Goal: Task Accomplishment & Management: Manage account settings

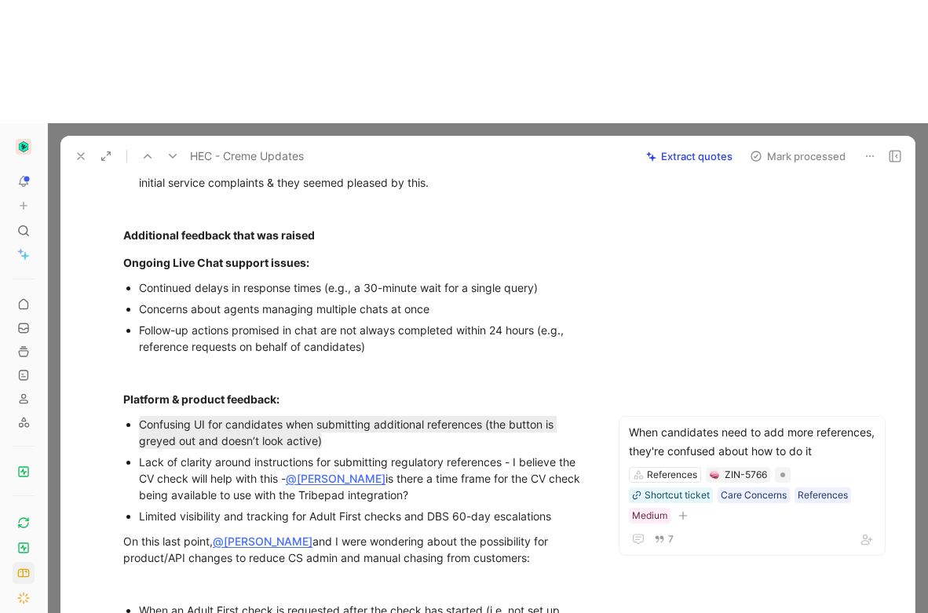
scroll to position [353, 0]
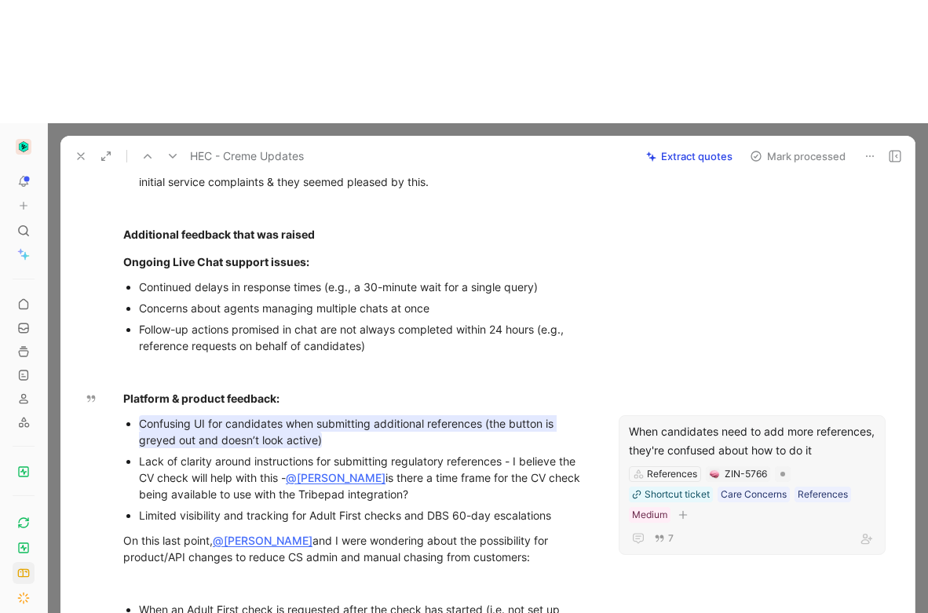
click at [687, 423] on div "When candidates need to add more references, they're confused about how to do it" at bounding box center [752, 442] width 247 height 38
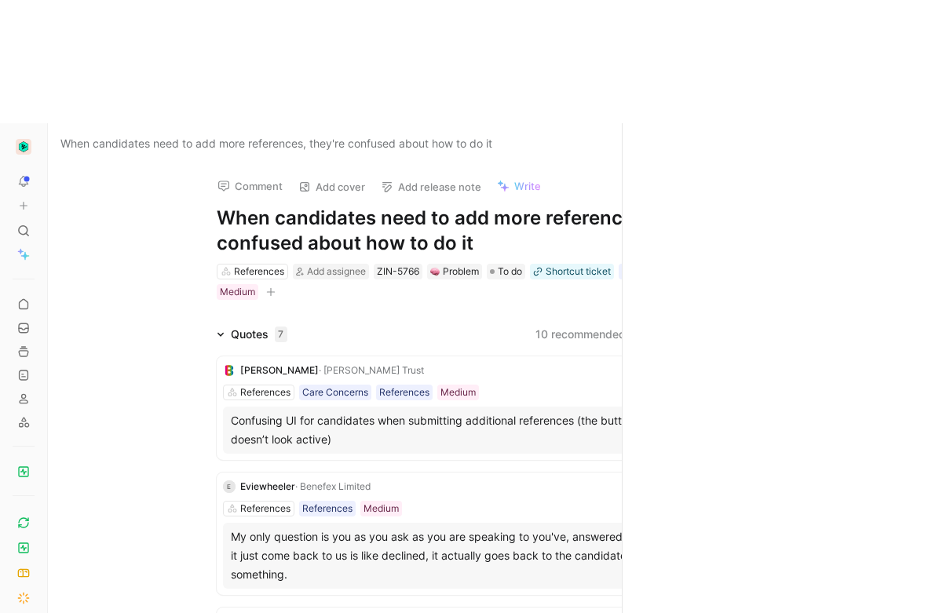
click at [705, 417] on div "When candidates need to add more references, they're confused about how to do i…" at bounding box center [488, 429] width 880 height 613
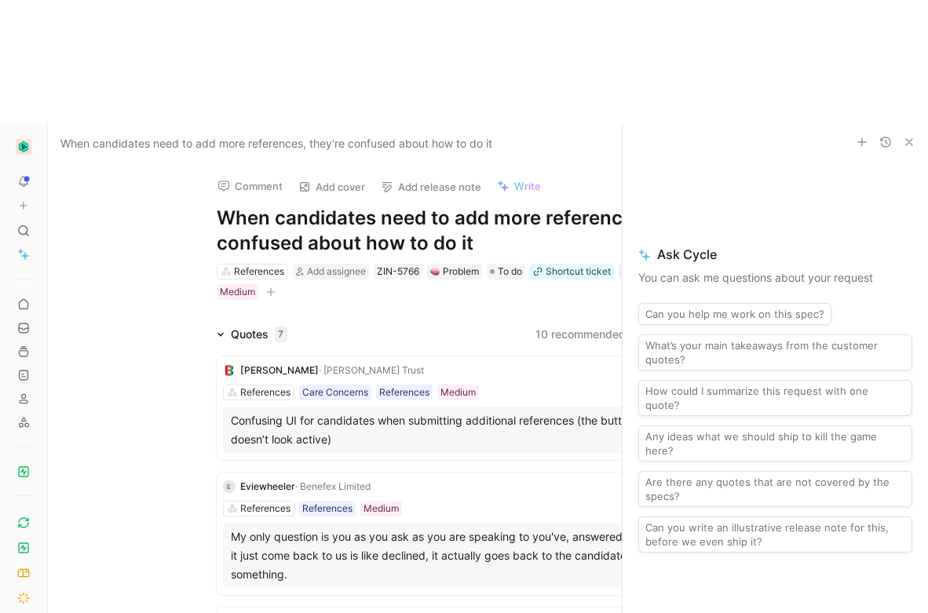
drag, startPoint x: 914, startPoint y: 19, endPoint x: 855, endPoint y: 72, distance: 79.5
click at [914, 136] on icon "button" at bounding box center [909, 142] width 13 height 13
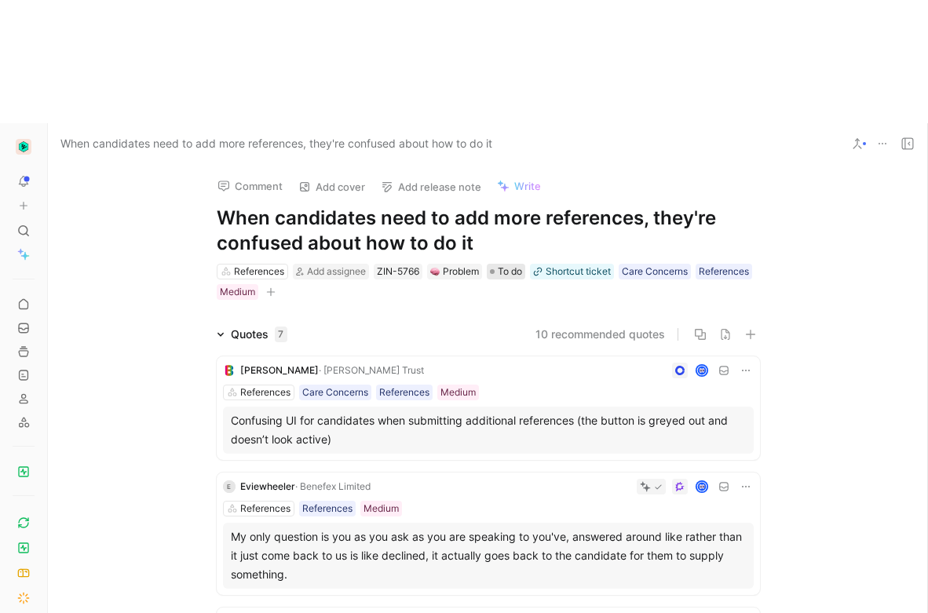
click at [503, 264] on span "To do" at bounding box center [510, 272] width 24 height 16
click at [497, 123] on button "Open" at bounding box center [478, 119] width 57 height 22
click at [217, 331] on icon at bounding box center [221, 335] width 8 height 8
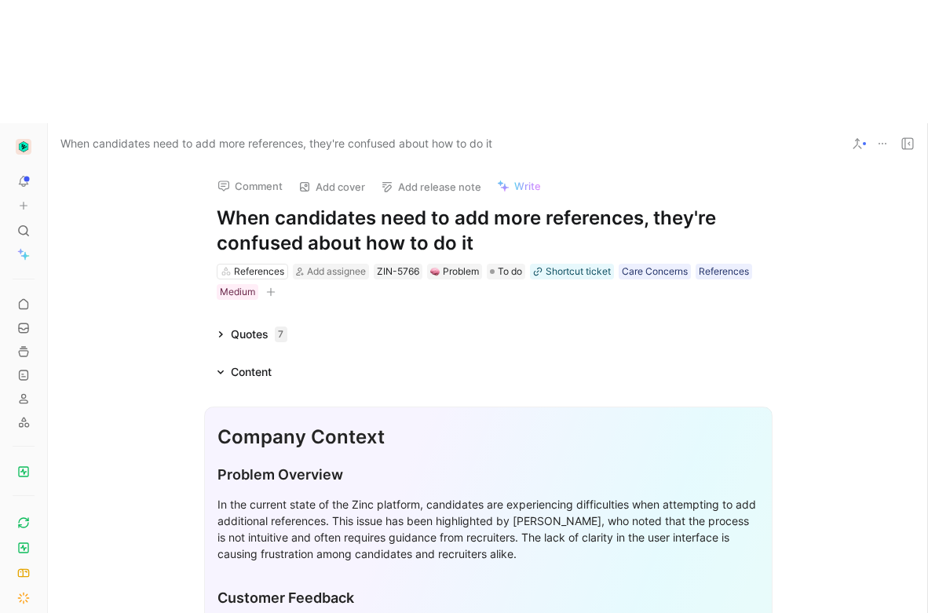
drag, startPoint x: 224, startPoint y: 280, endPoint x: 243, endPoint y: 281, distance: 19.7
click at [45, 199] on div at bounding box center [47, 429] width 6 height 613
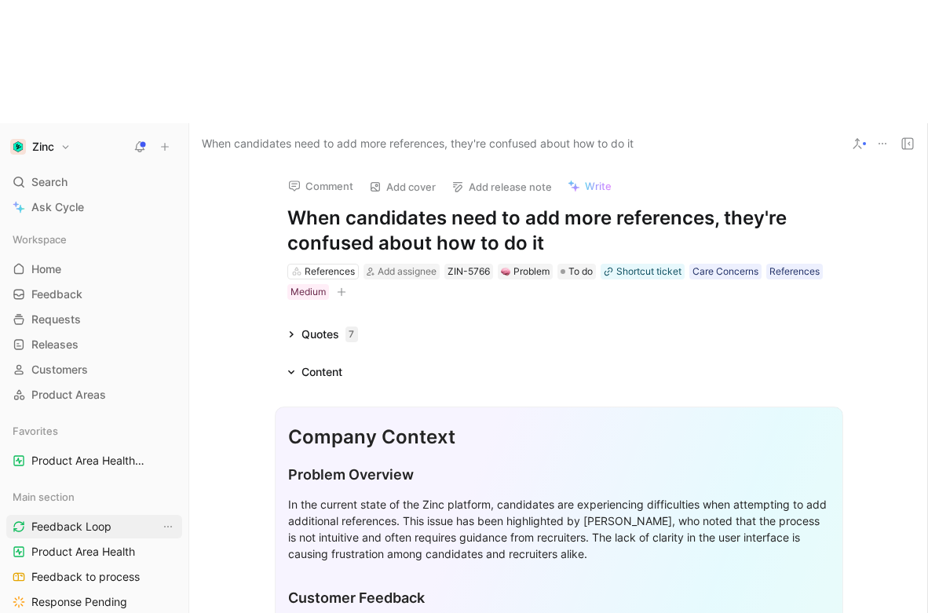
click at [83, 519] on span "Feedback Loop" at bounding box center [71, 527] width 80 height 16
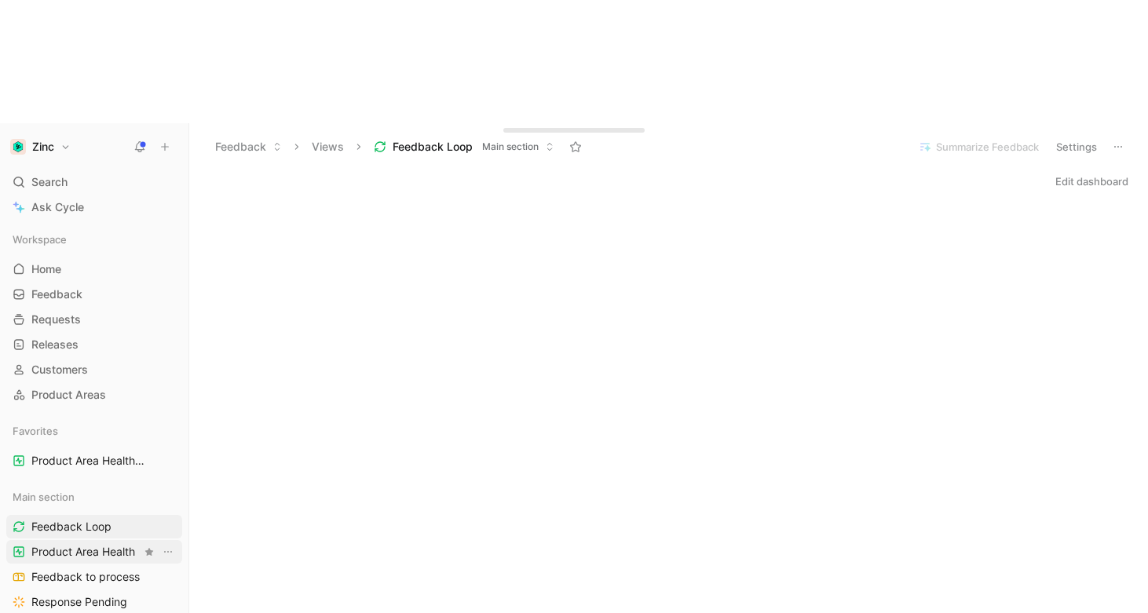
click at [53, 544] on span "Product Area Health" at bounding box center [83, 552] width 104 height 16
click at [185, 142] on use at bounding box center [187, 146] width 9 height 9
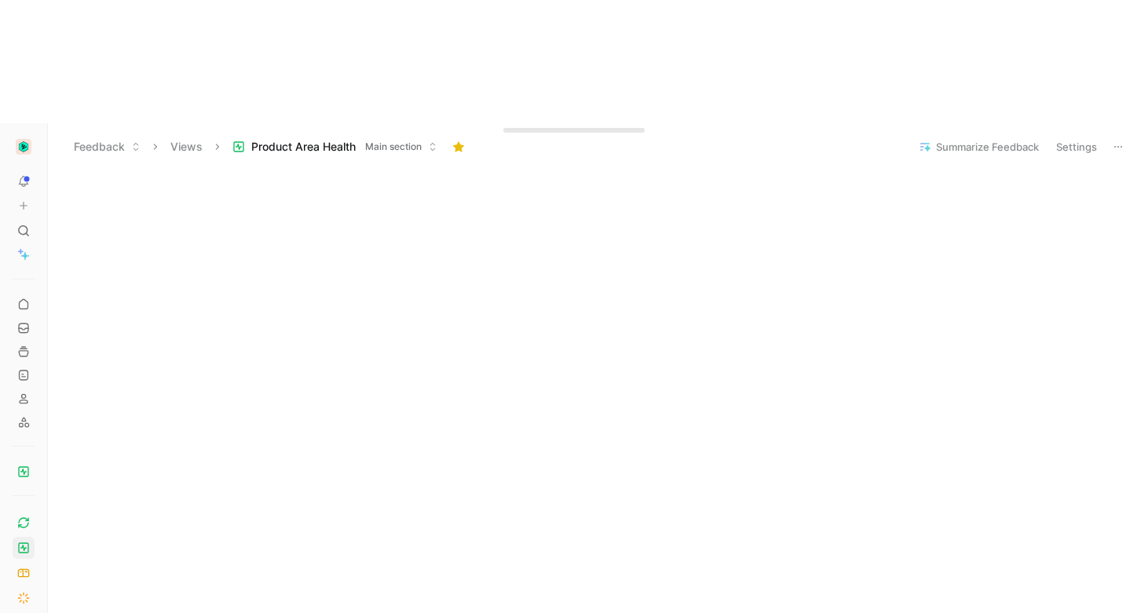
scroll to position [130, 0]
click at [16, 512] on link at bounding box center [24, 523] width 22 height 22
click at [489, 123] on header "Feedback Views Feedback Loop Main section Summarize Feedback Settings" at bounding box center [598, 146] width 1100 height 47
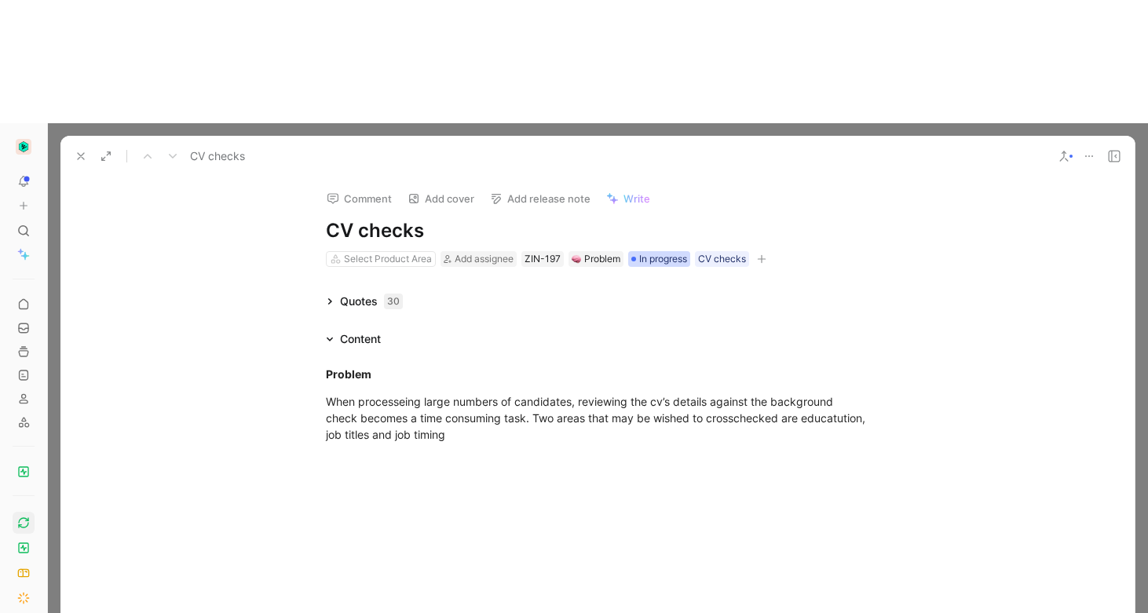
click at [650, 251] on span "In progress" at bounding box center [663, 259] width 48 height 16
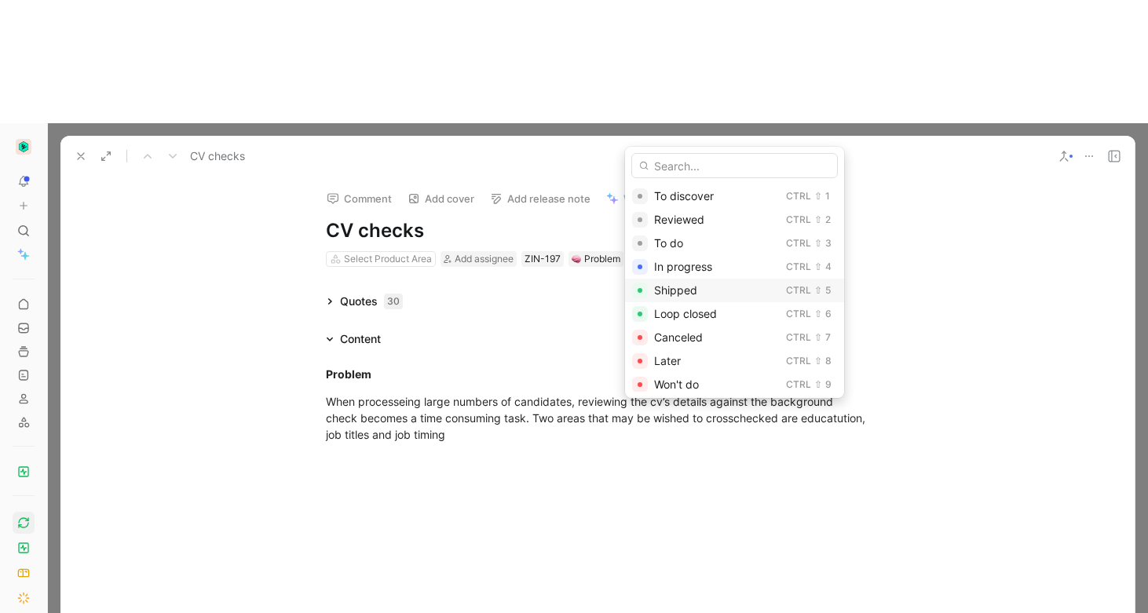
click at [712, 290] on div "Shipped" at bounding box center [717, 290] width 126 height 19
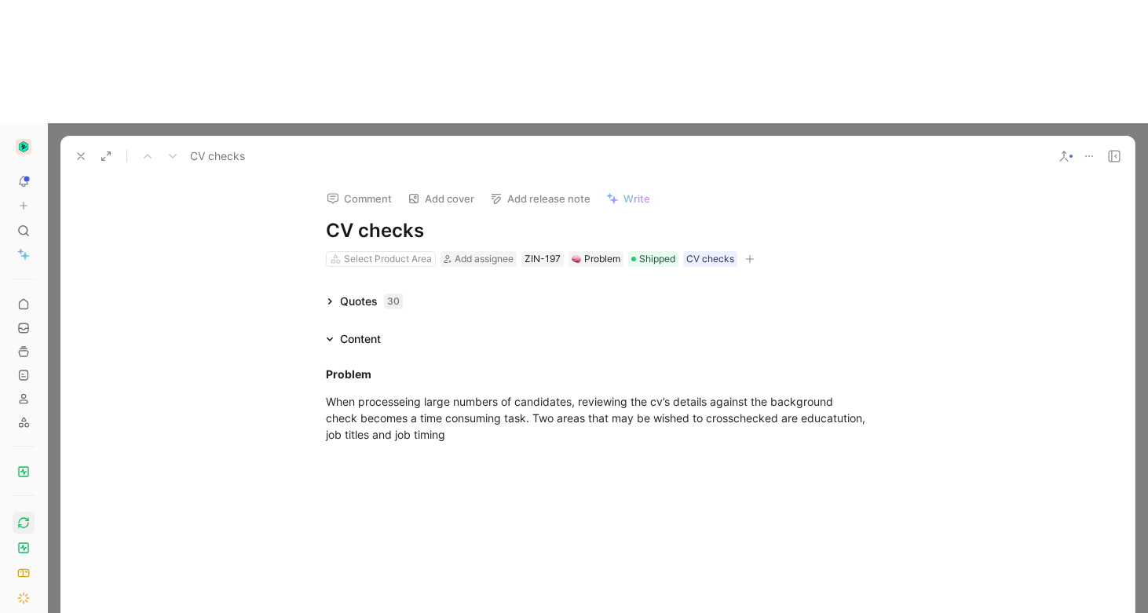
click at [77, 150] on icon at bounding box center [81, 156] width 13 height 13
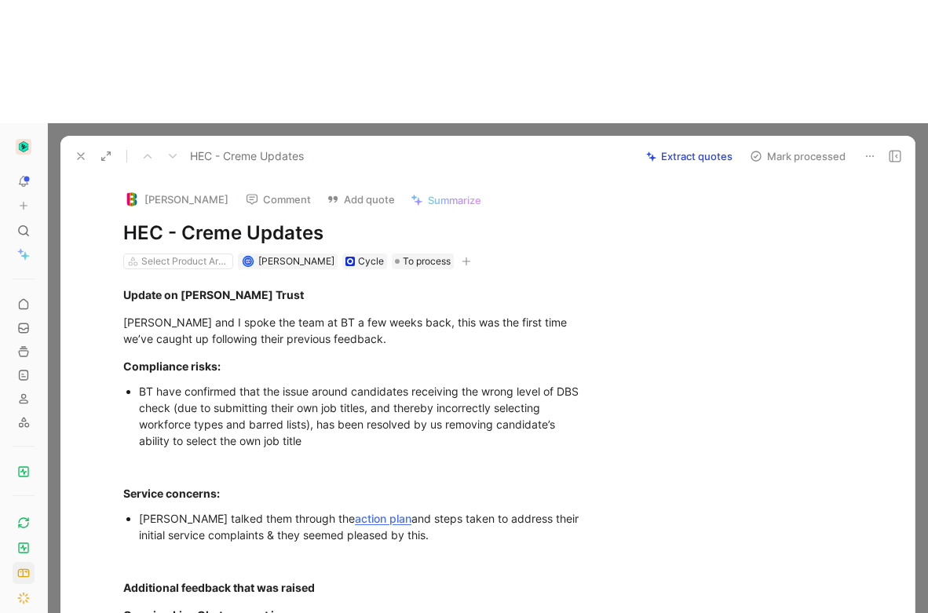
click at [74, 145] on button at bounding box center [81, 156] width 22 height 22
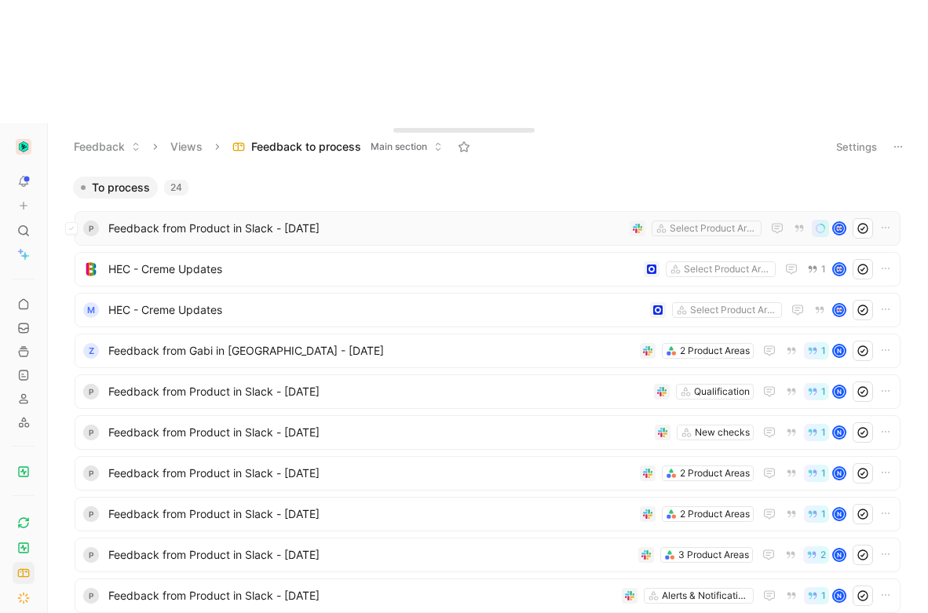
click at [199, 219] on span "Feedback from Product in Slack - [DATE]" at bounding box center [365, 228] width 515 height 19
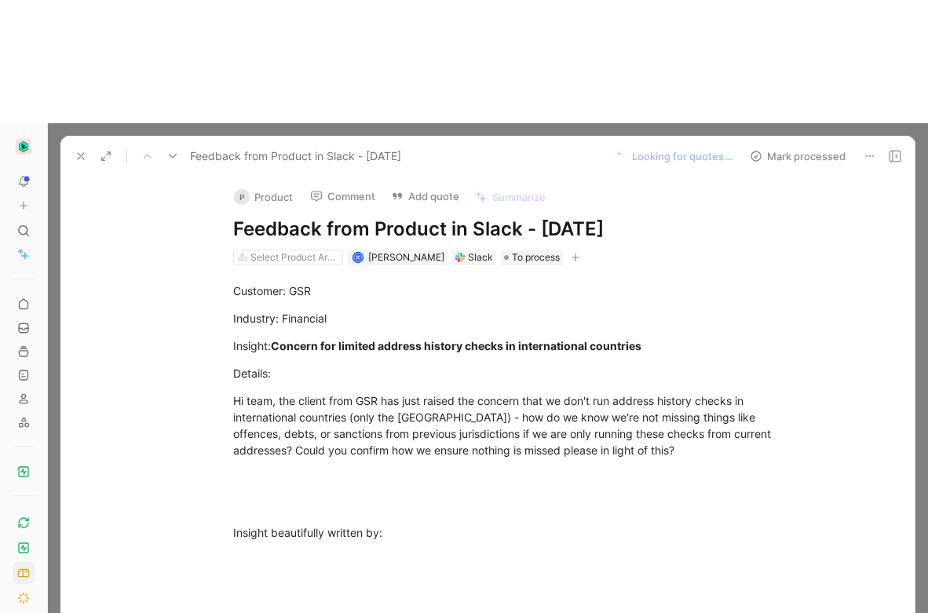
scroll to position [3, 0]
click at [251, 185] on button "P Product" at bounding box center [263, 197] width 73 height 24
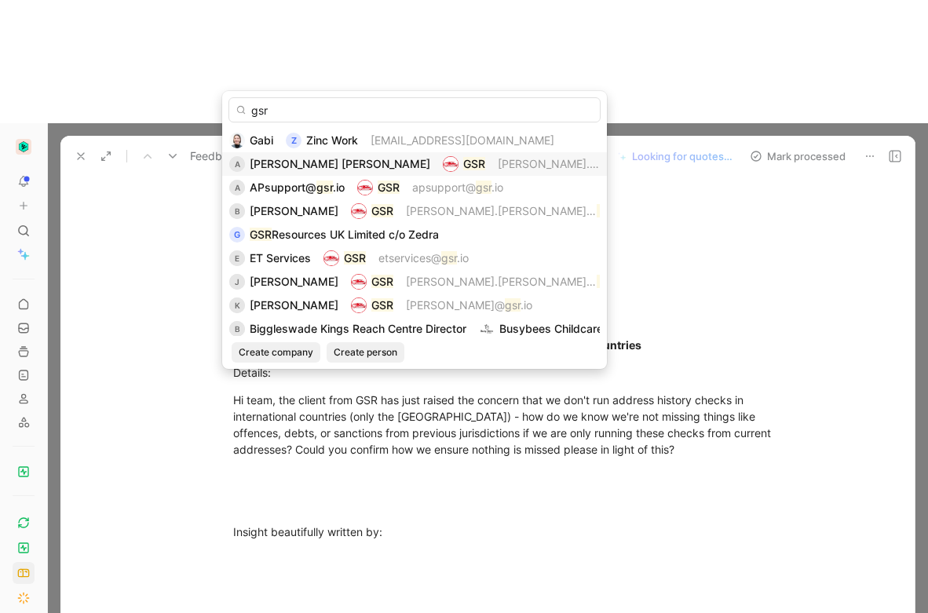
type input "gsr"
click at [313, 173] on div "A Alex Denise GSR alex.denise@ gsr .io" at bounding box center [414, 164] width 371 height 19
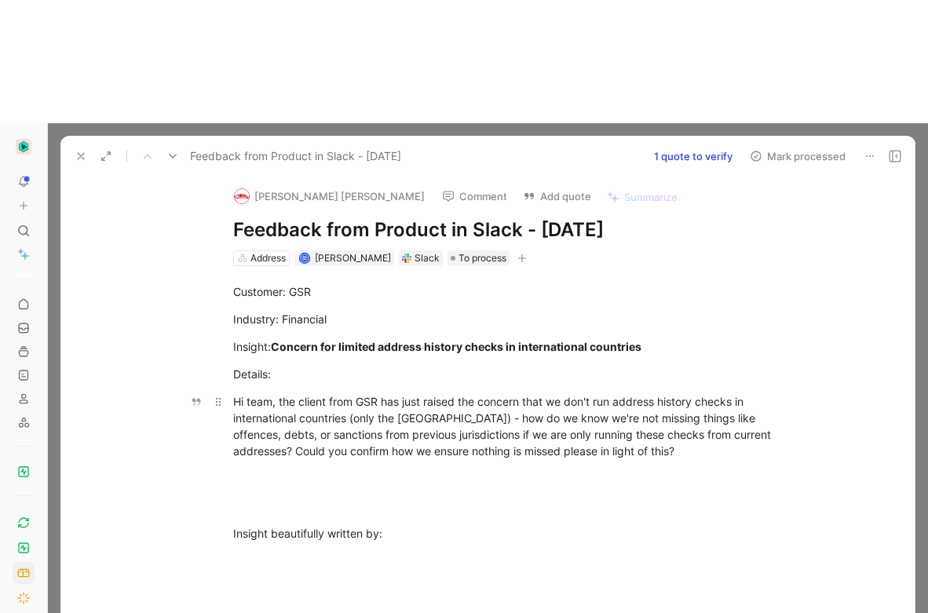
click at [576, 393] on div "Hi team, the client from GSR has just raised the concern that we don't run addr…" at bounding box center [504, 426] width 543 height 66
click at [411, 254] on use at bounding box center [406, 258] width 9 height 9
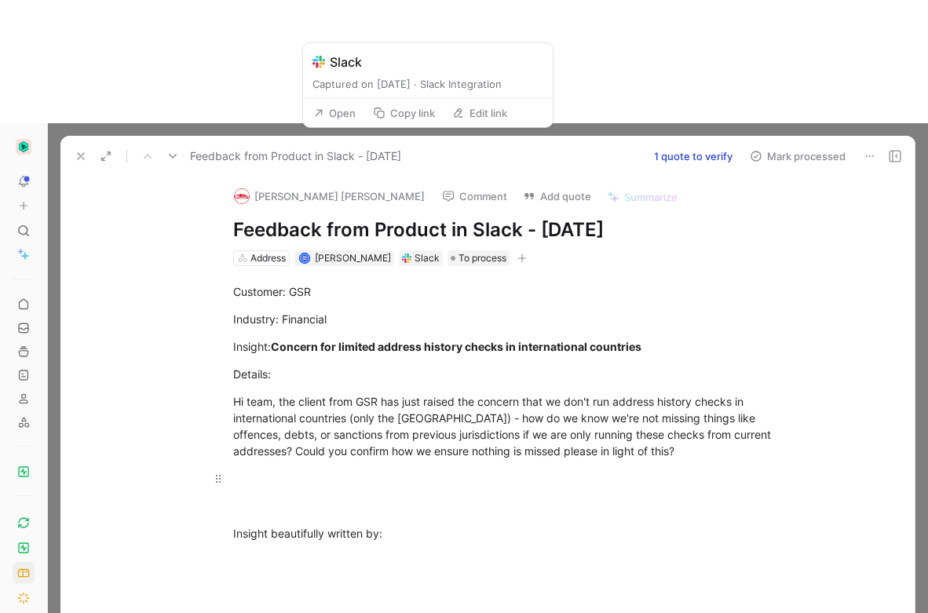
click at [297, 493] on p at bounding box center [504, 506] width 603 height 26
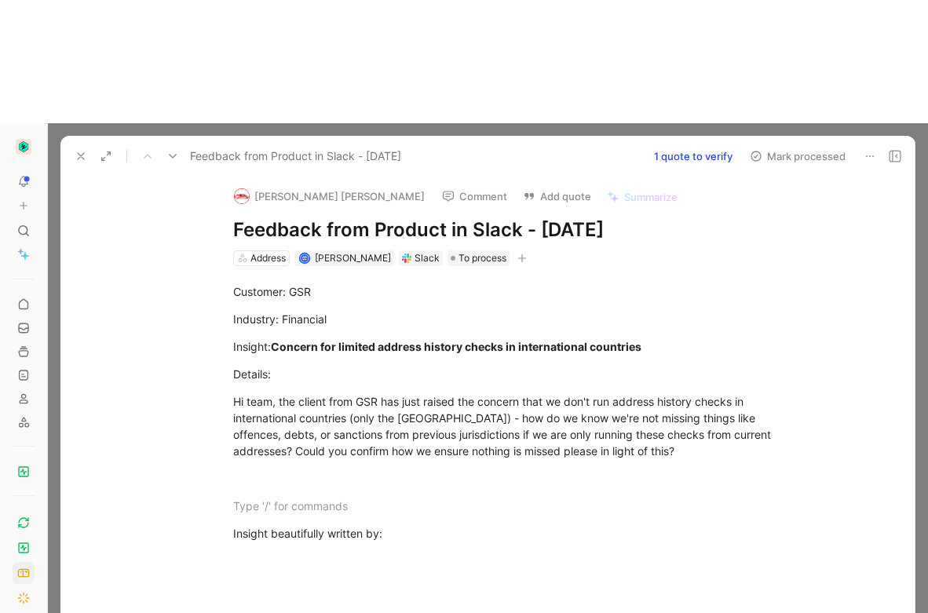
click at [704, 145] on button "1 quote to verify" at bounding box center [693, 156] width 93 height 22
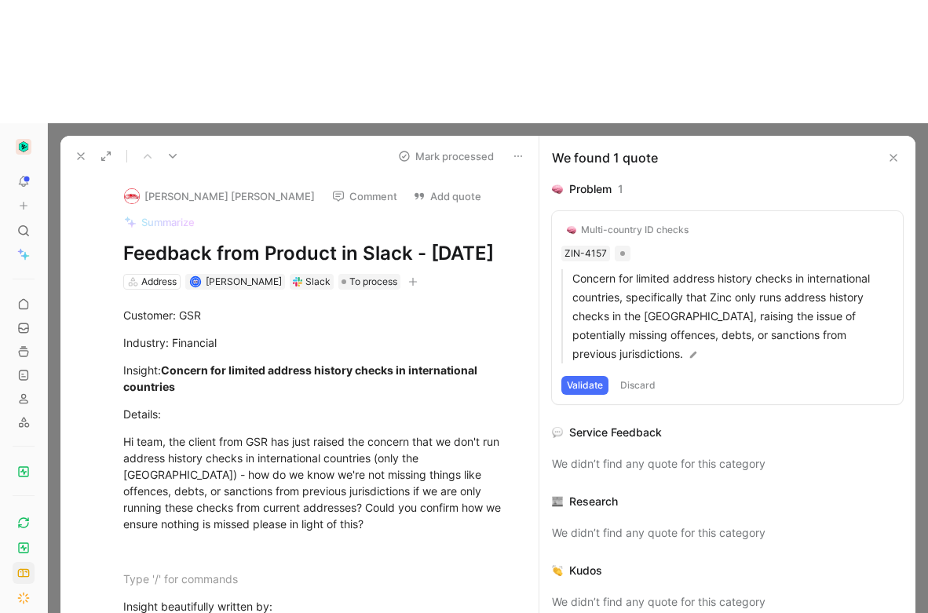
click at [610, 224] on div "Multi-country ID checks" at bounding box center [635, 230] width 108 height 13
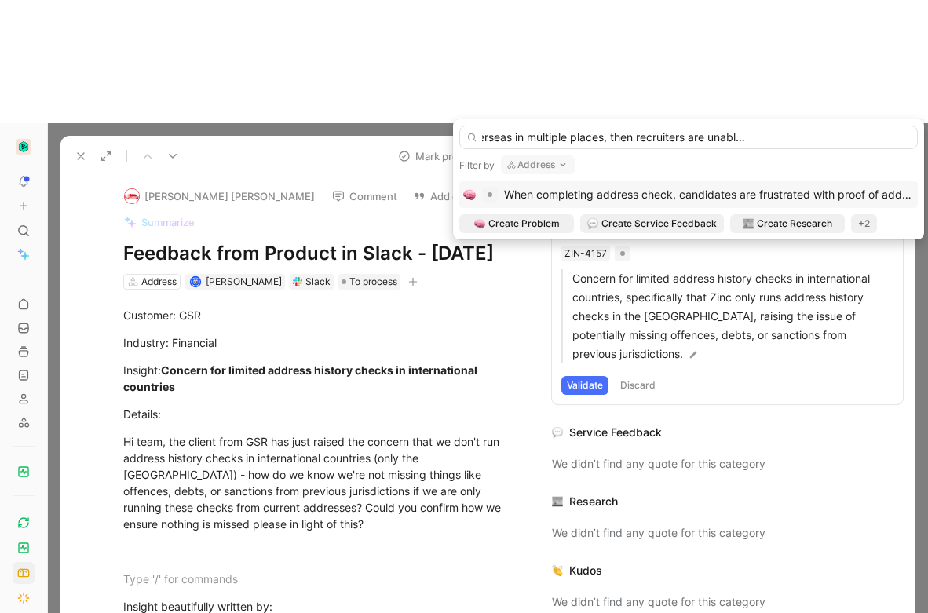
scroll to position [0, 174]
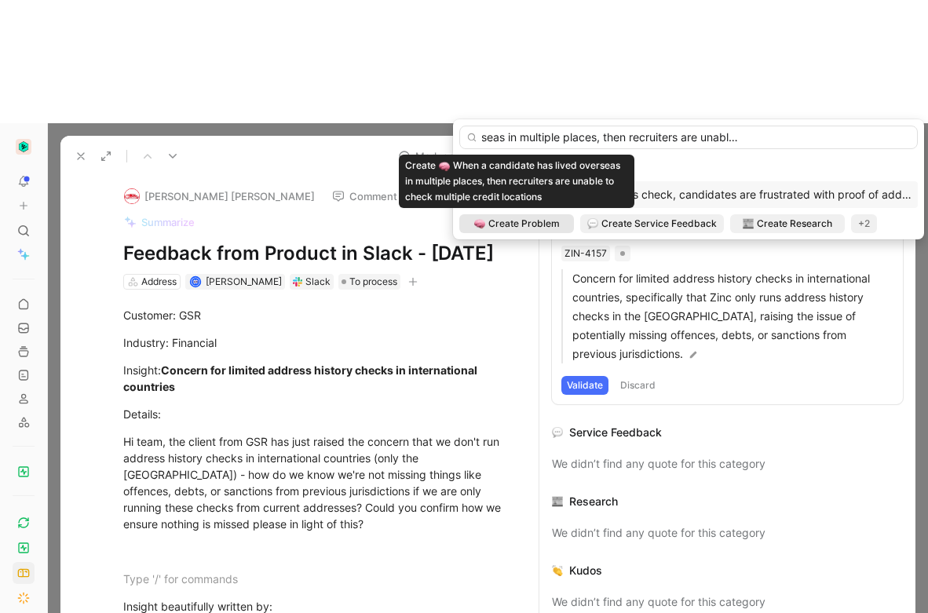
type input "When a candidate has lived overseas in multiple places, then recruiters are una…"
click at [517, 223] on span "Create Problem" at bounding box center [524, 224] width 71 height 16
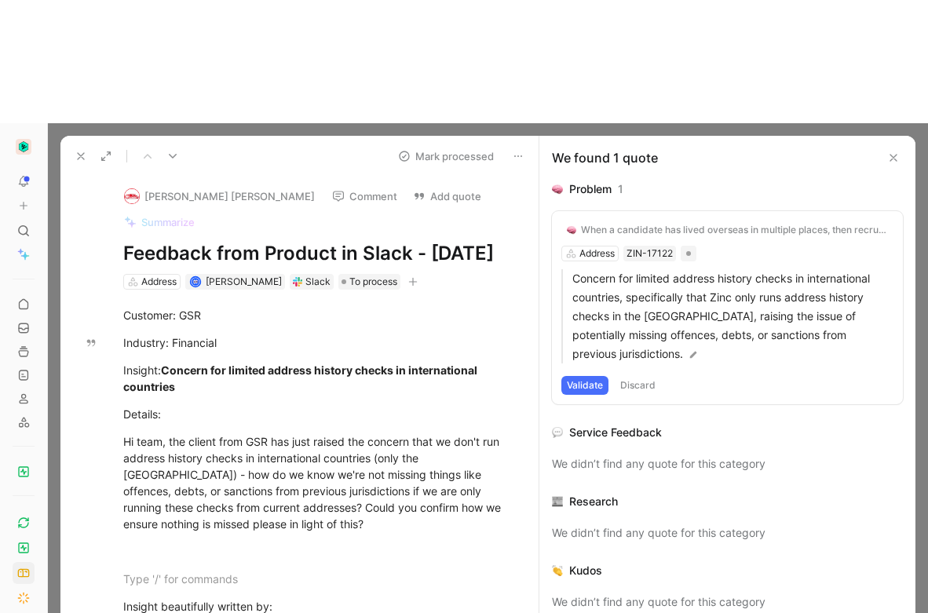
click at [580, 376] on button "Validate" at bounding box center [585, 385] width 47 height 19
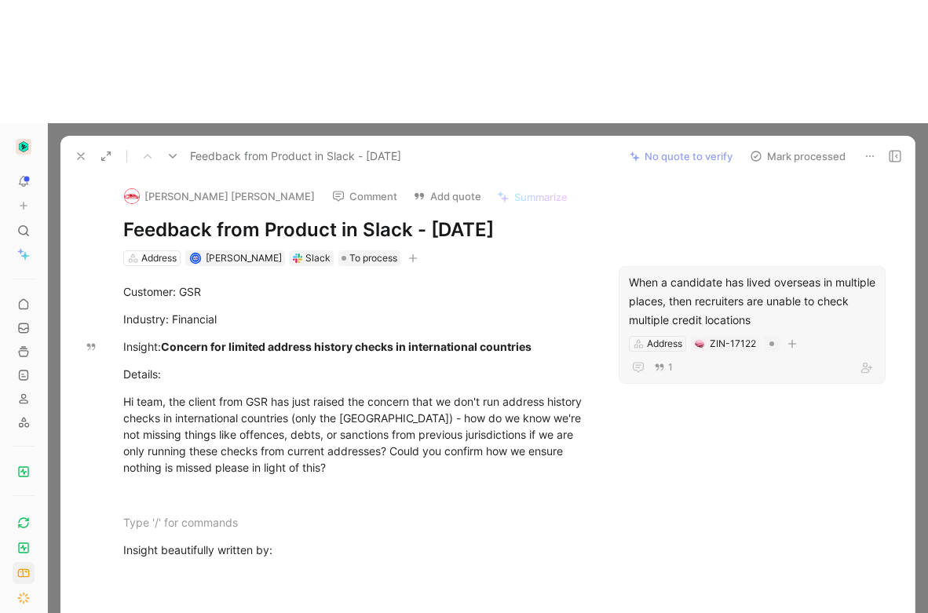
click at [680, 273] on div "When a candidate has lived overseas in multiple places, then recruiters are una…" at bounding box center [752, 301] width 247 height 57
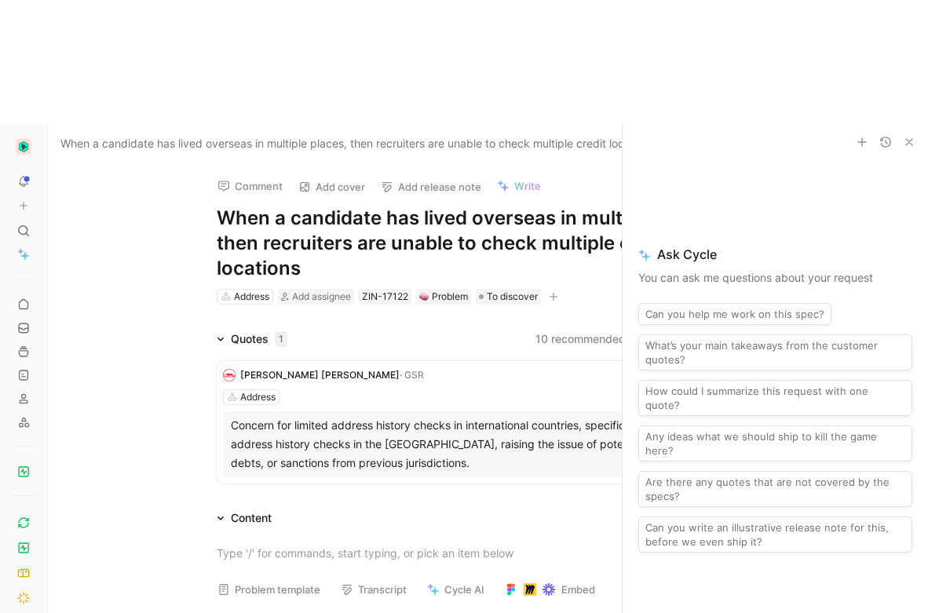
click at [909, 136] on icon "button" at bounding box center [909, 142] width 13 height 13
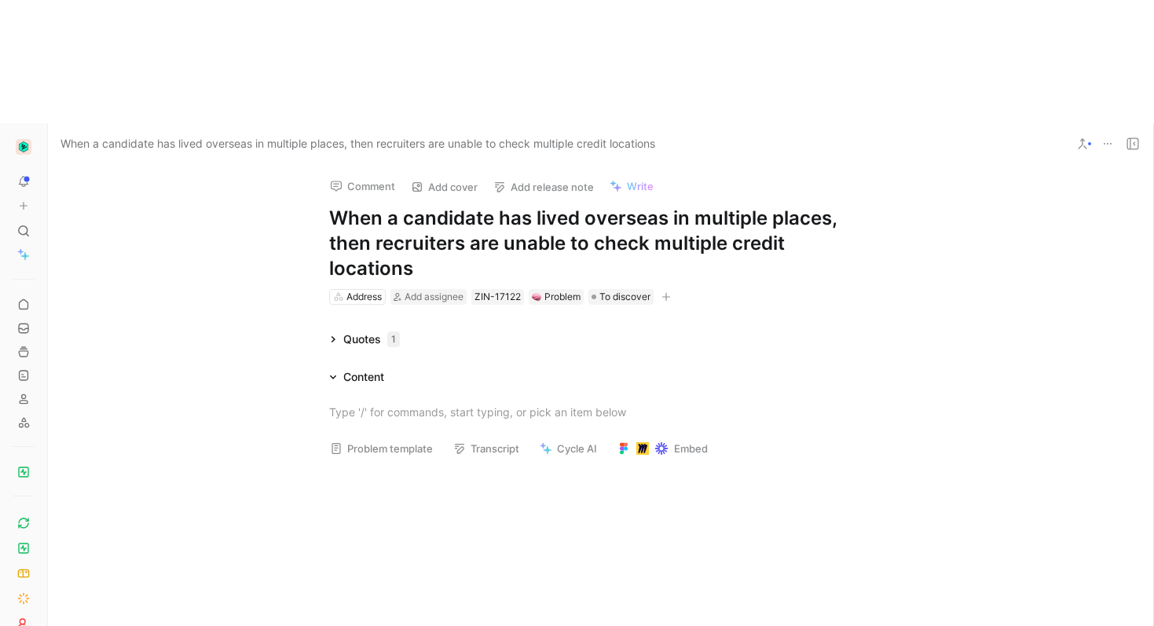
click at [25, 220] on div at bounding box center [24, 231] width 22 height 22
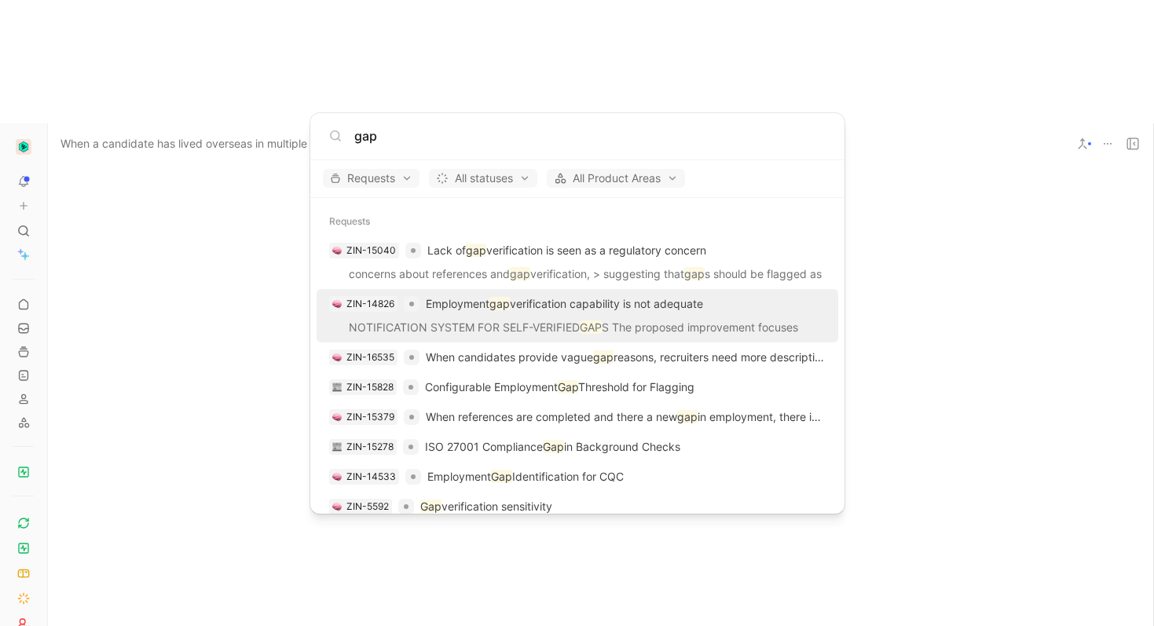
type input "gap"
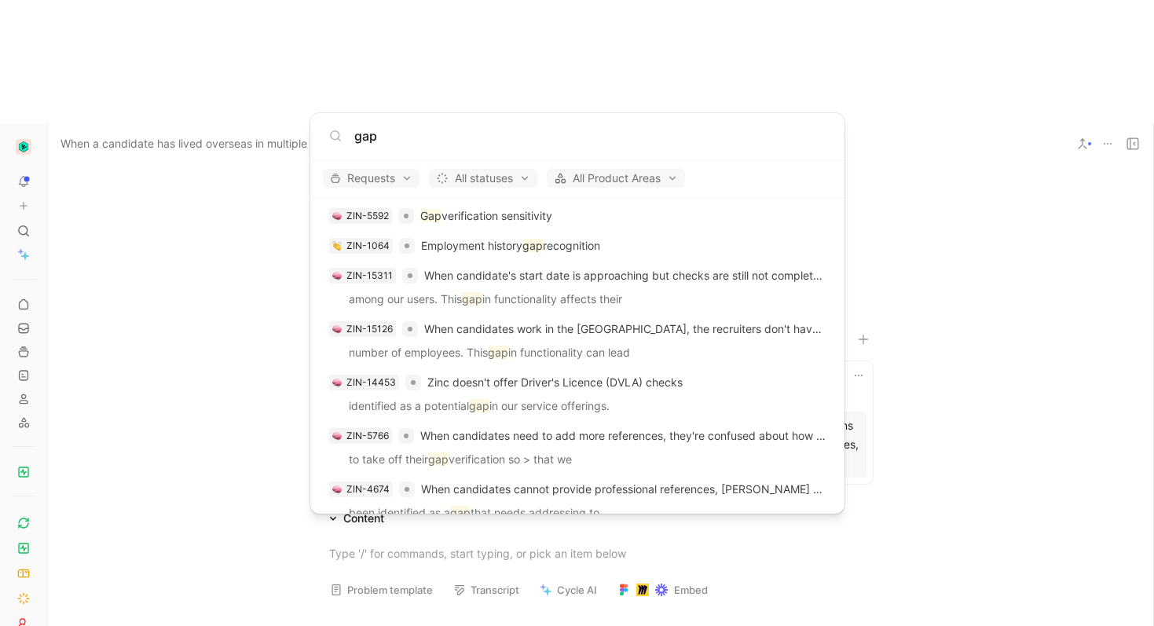
scroll to position [262, 0]
drag, startPoint x: 214, startPoint y: 393, endPoint x: 199, endPoint y: 69, distance: 324.7
click at [217, 382] on body "To pick up a draggable item, press the space bar. While dragging, use the arrow…" at bounding box center [577, 313] width 1154 height 626
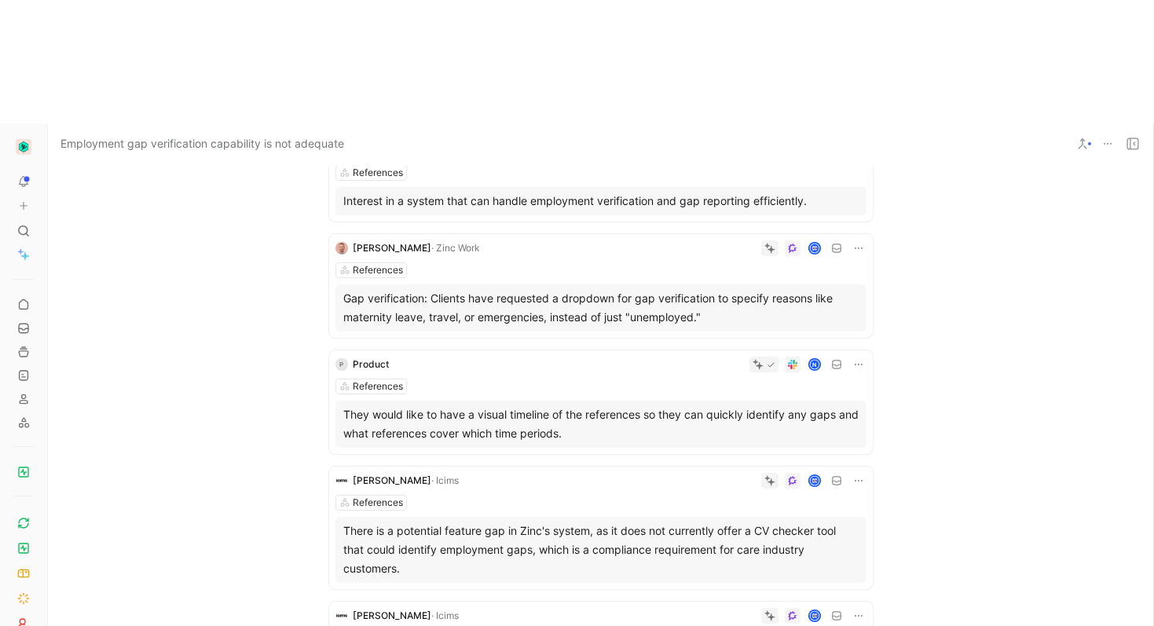
scroll to position [406, 0]
click at [485, 290] on div "Gap verification: Clients have requested a dropdown for gap verification to spe…" at bounding box center [600, 309] width 515 height 38
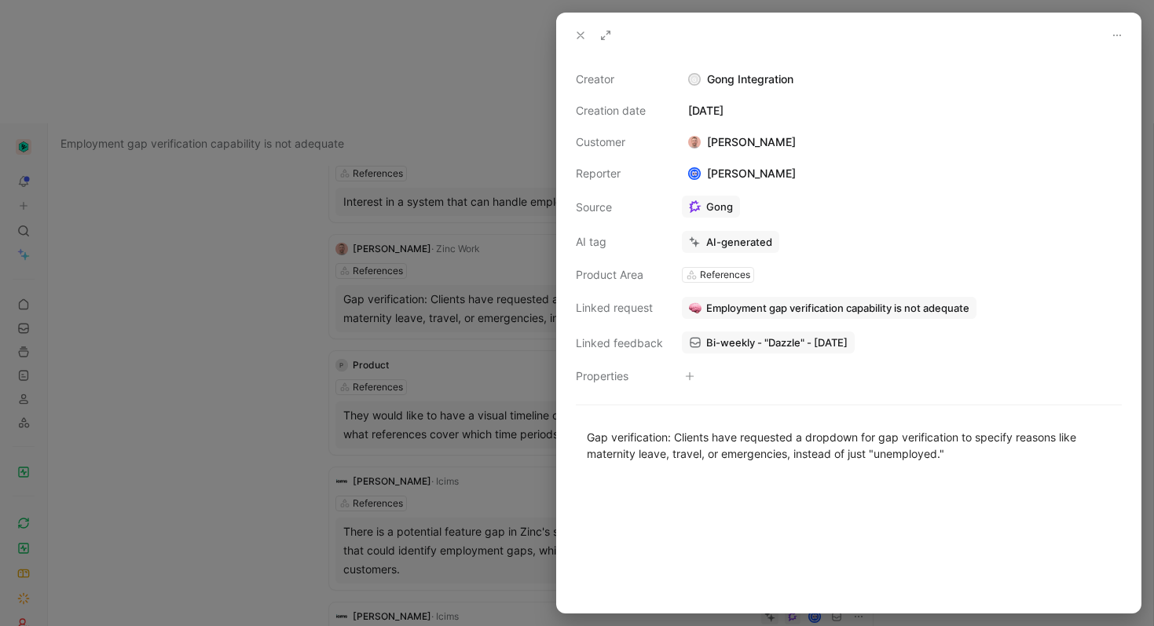
click at [691, 342] on use at bounding box center [694, 342] width 9 height 9
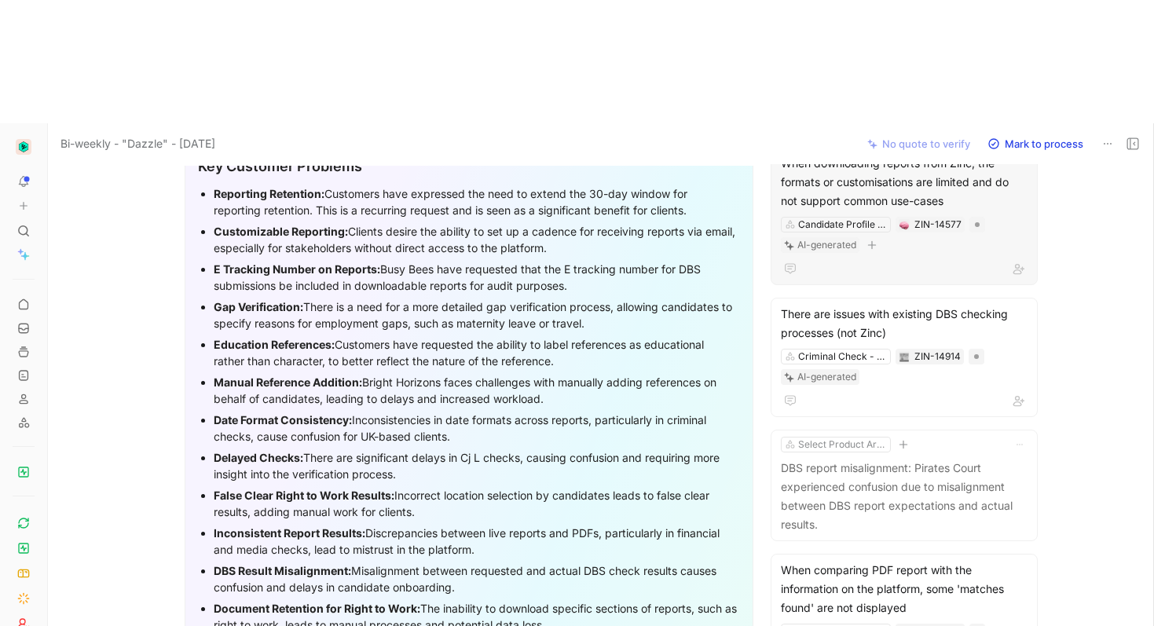
scroll to position [525, 0]
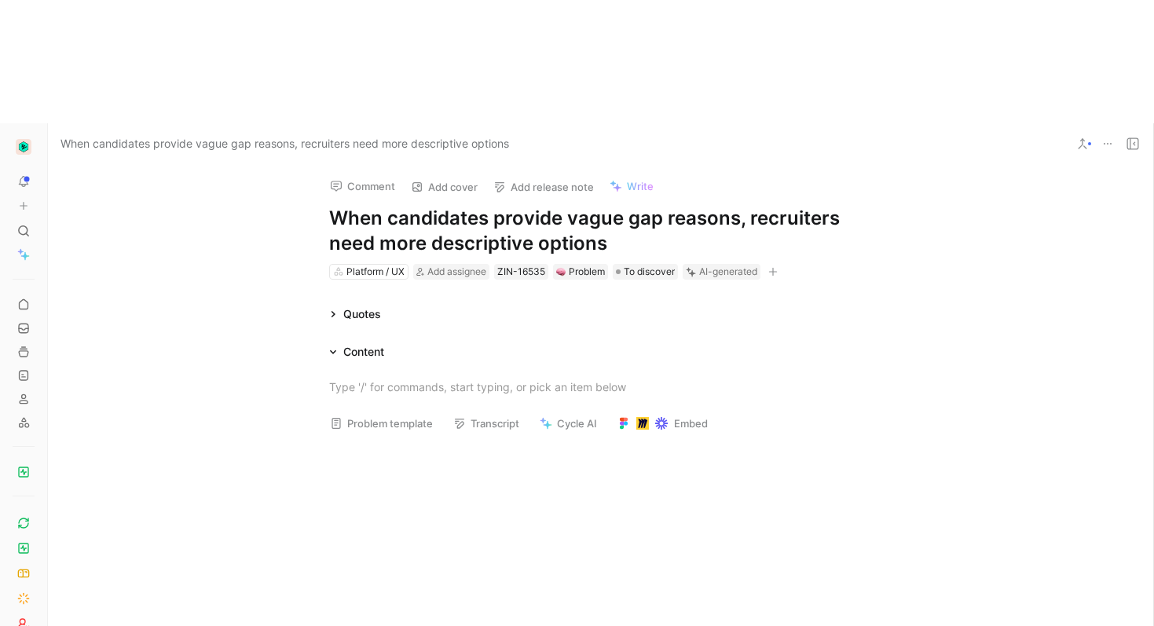
click at [424, 342] on div "Content" at bounding box center [600, 351] width 603 height 19
click at [346, 305] on div "Quotes Content Problem template Transcript Cycle AI Embed" at bounding box center [600, 469] width 1105 height 328
click at [330, 305] on div "Quotes" at bounding box center [355, 314] width 64 height 19
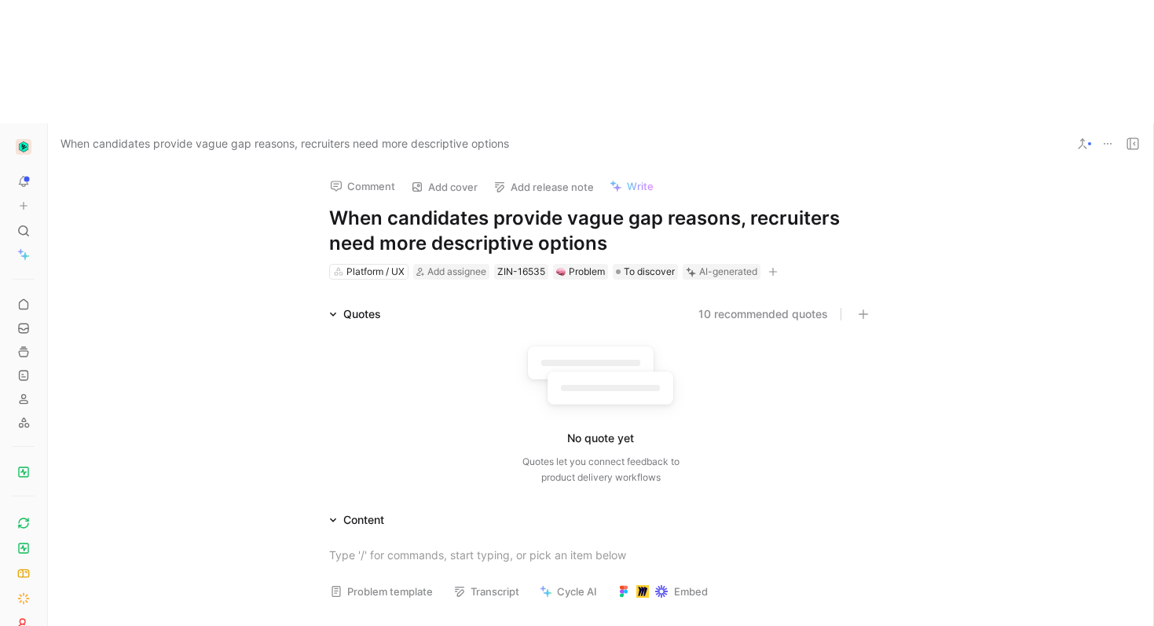
click at [754, 305] on button "10 recommended quotes" at bounding box center [763, 314] width 130 height 19
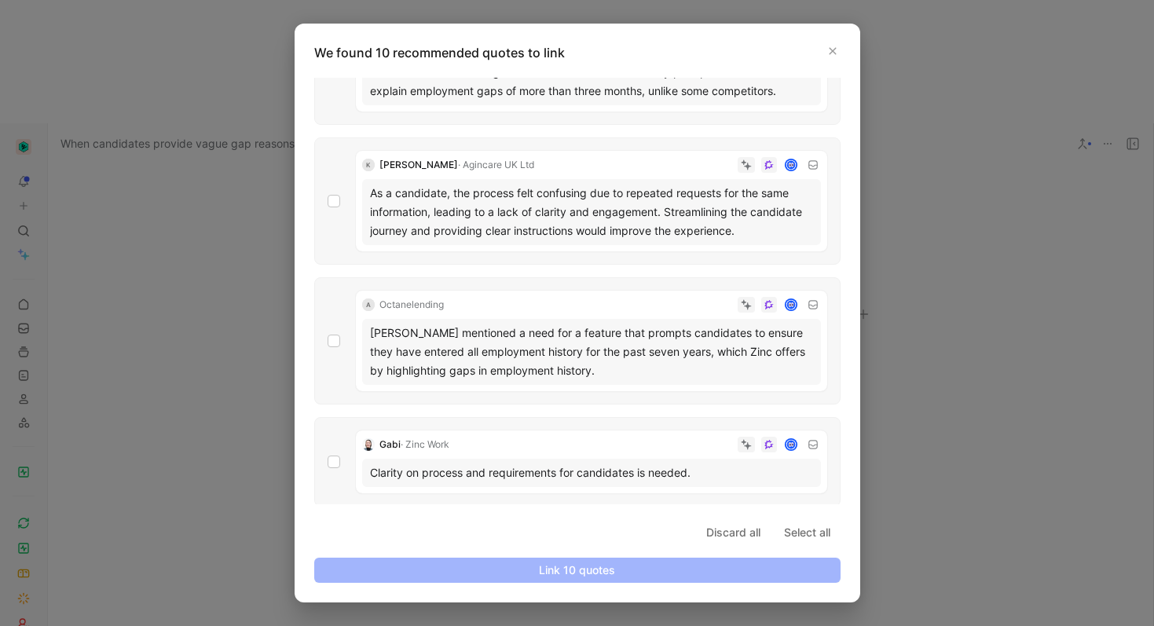
scroll to position [833, 0]
click at [1029, 263] on div at bounding box center [577, 313] width 1154 height 626
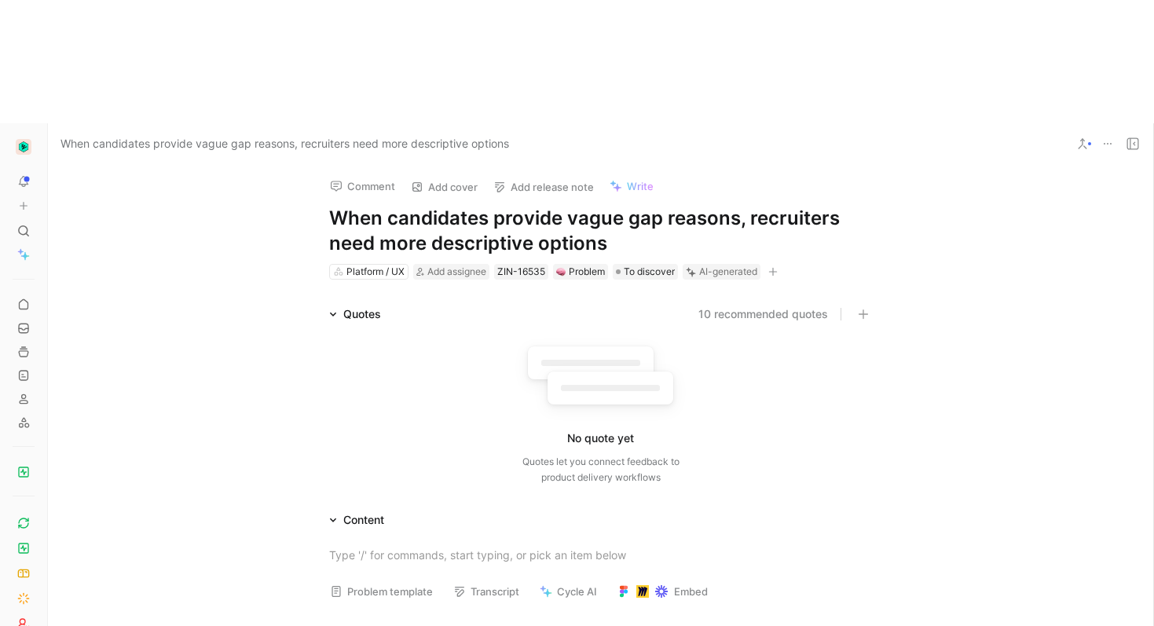
click at [1105, 137] on icon at bounding box center [1107, 143] width 13 height 13
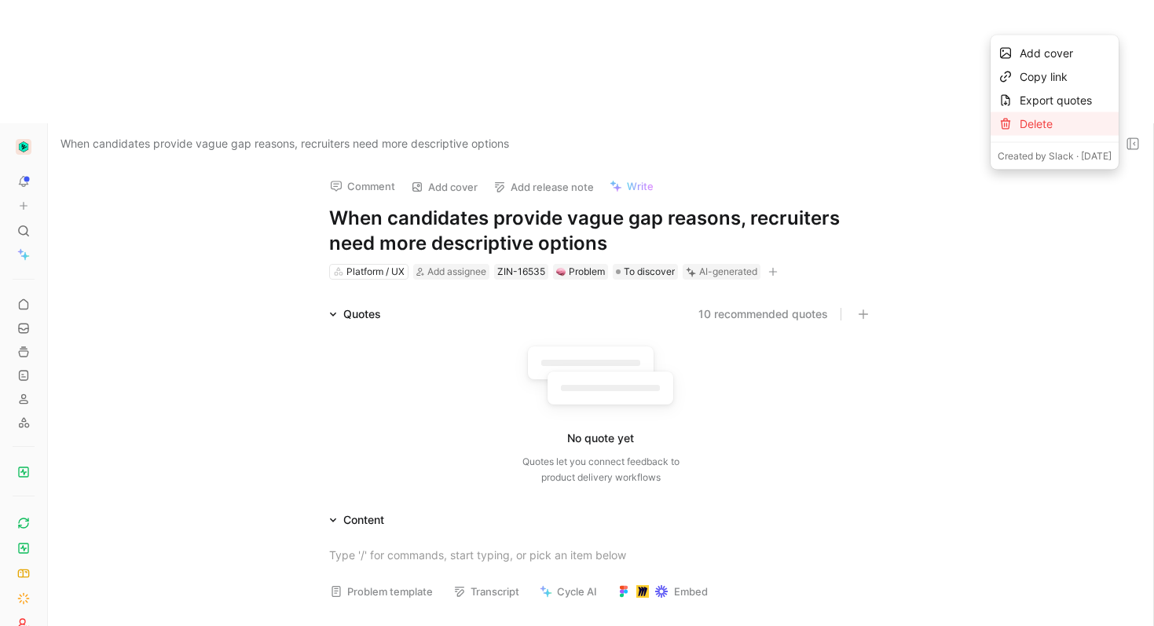
click at [999, 127] on icon at bounding box center [1005, 124] width 13 height 13
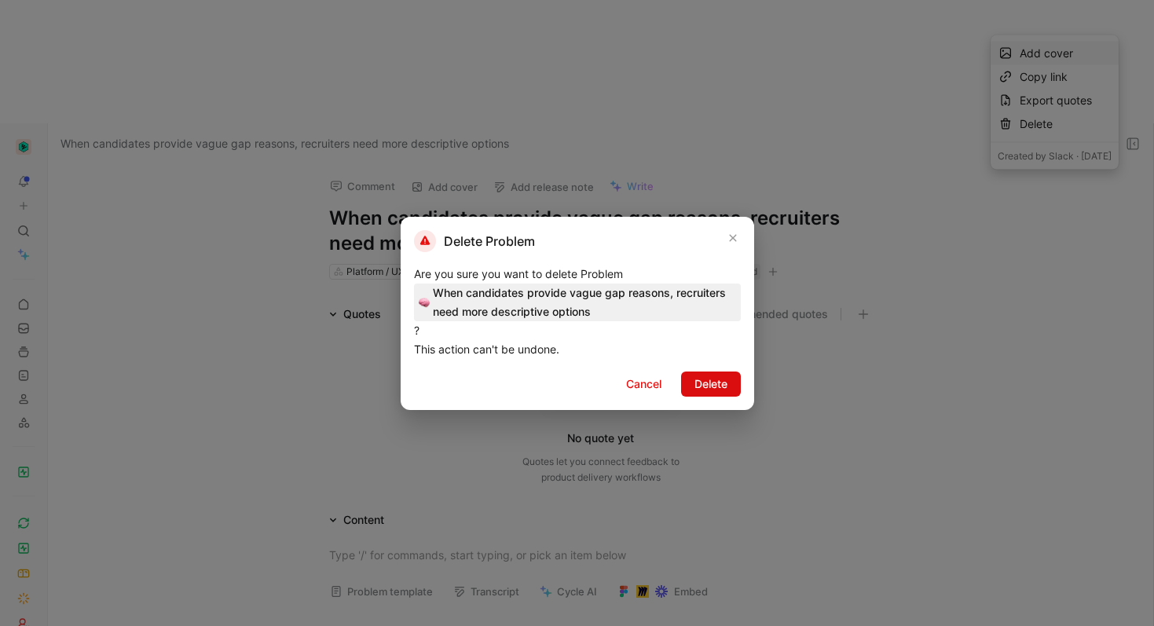
click at [705, 375] on span "Delete" at bounding box center [710, 384] width 33 height 19
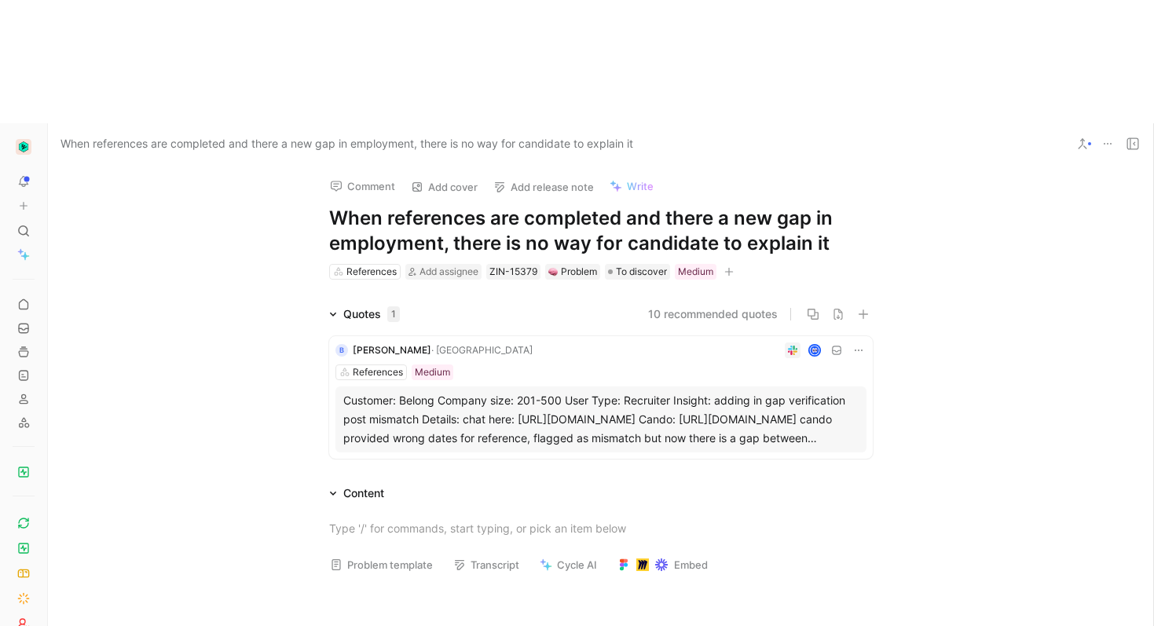
click at [672, 391] on div "Customer: Belong Company size: 201-500 User Type: Recruiter Insight: adding in …" at bounding box center [600, 419] width 515 height 57
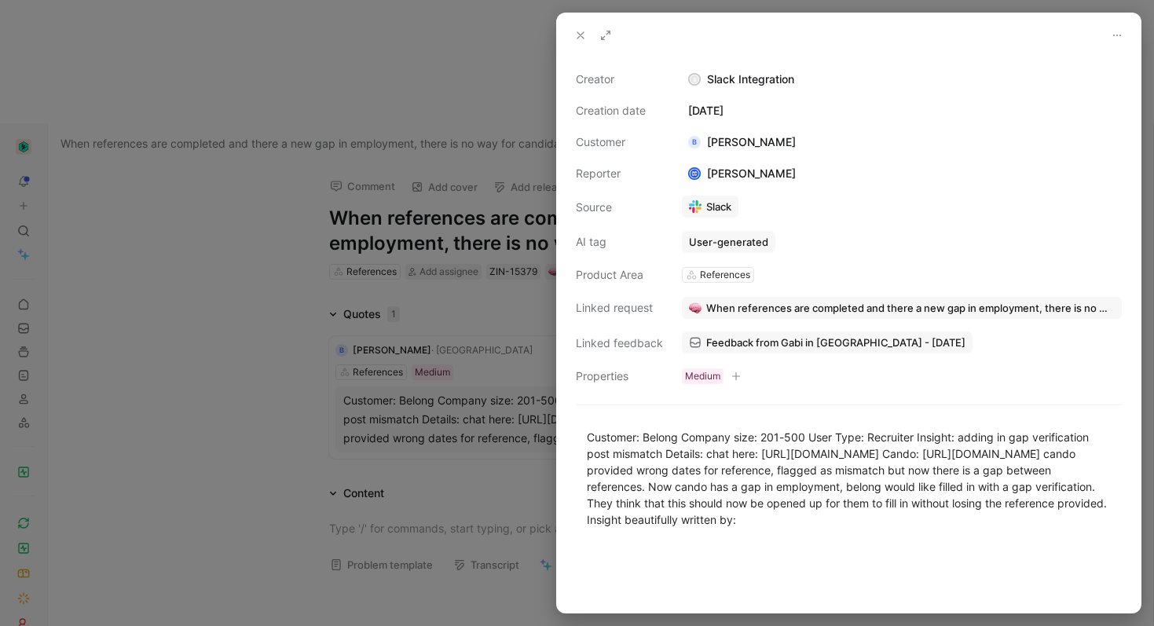
click at [167, 288] on div at bounding box center [577, 313] width 1154 height 626
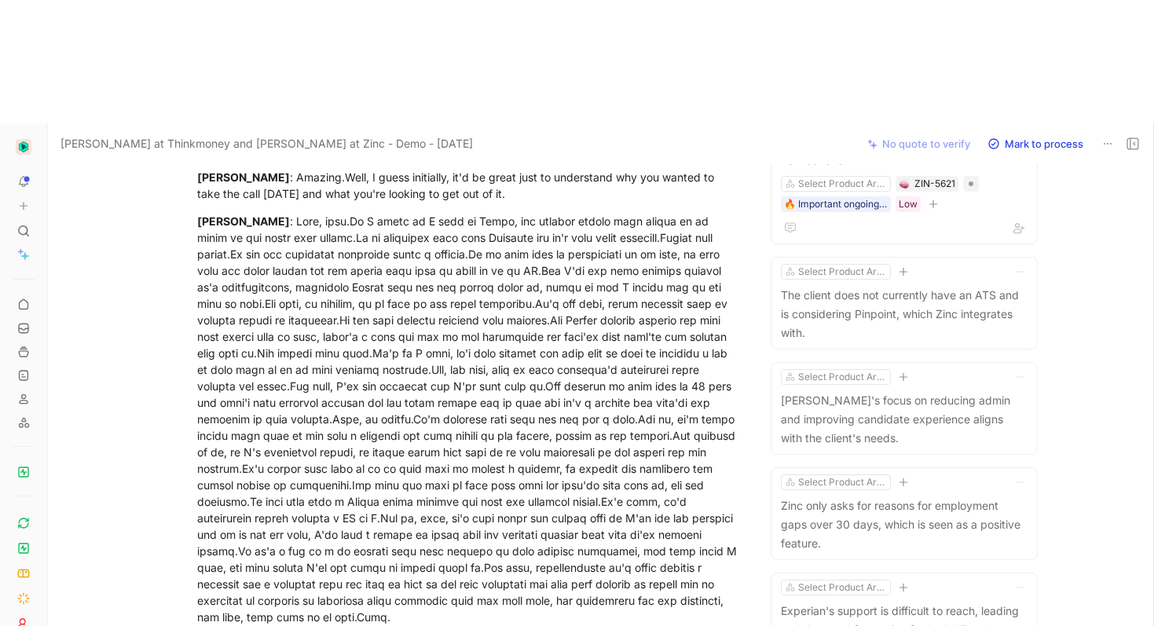
scroll to position [2180, 0]
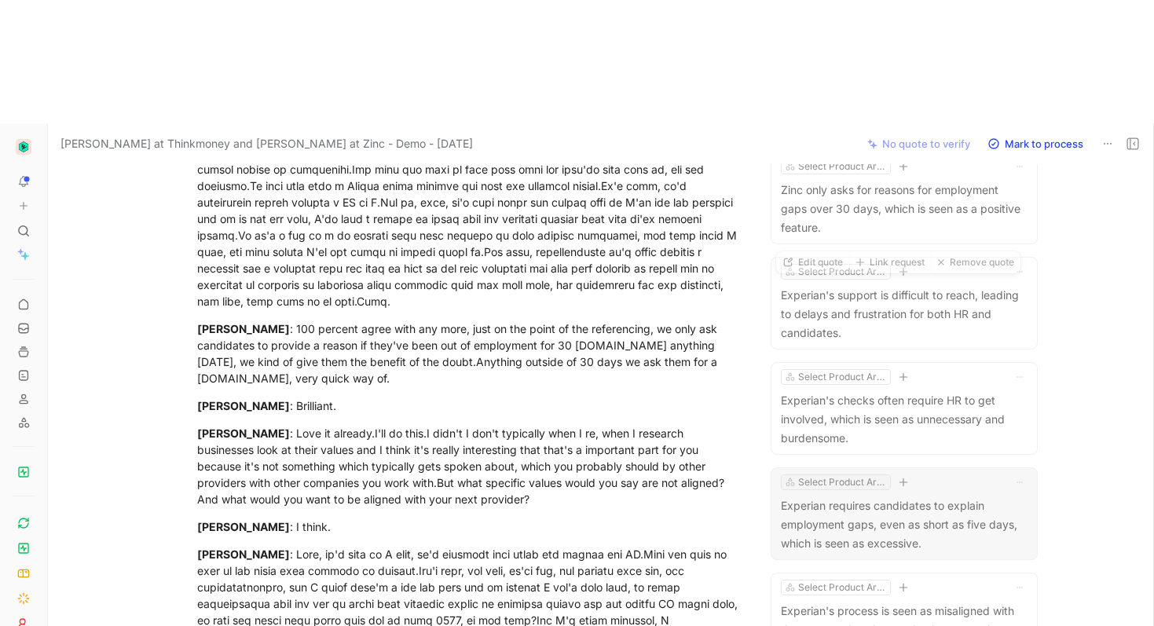
click at [858, 474] on div "Select Product Area" at bounding box center [842, 482] width 88 height 16
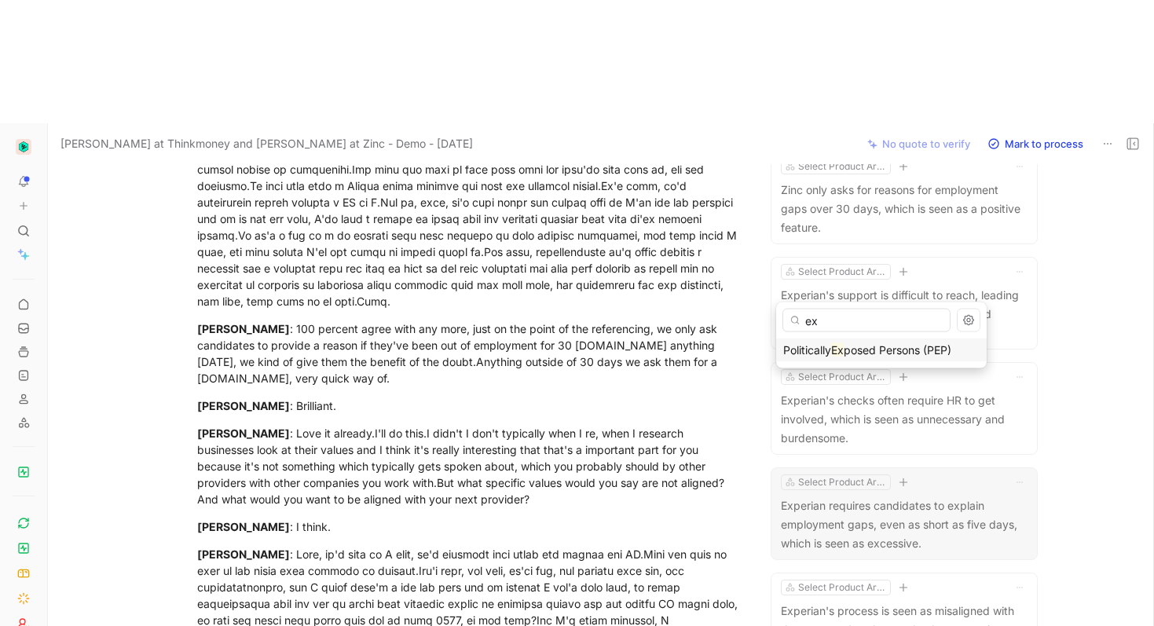
type input "e"
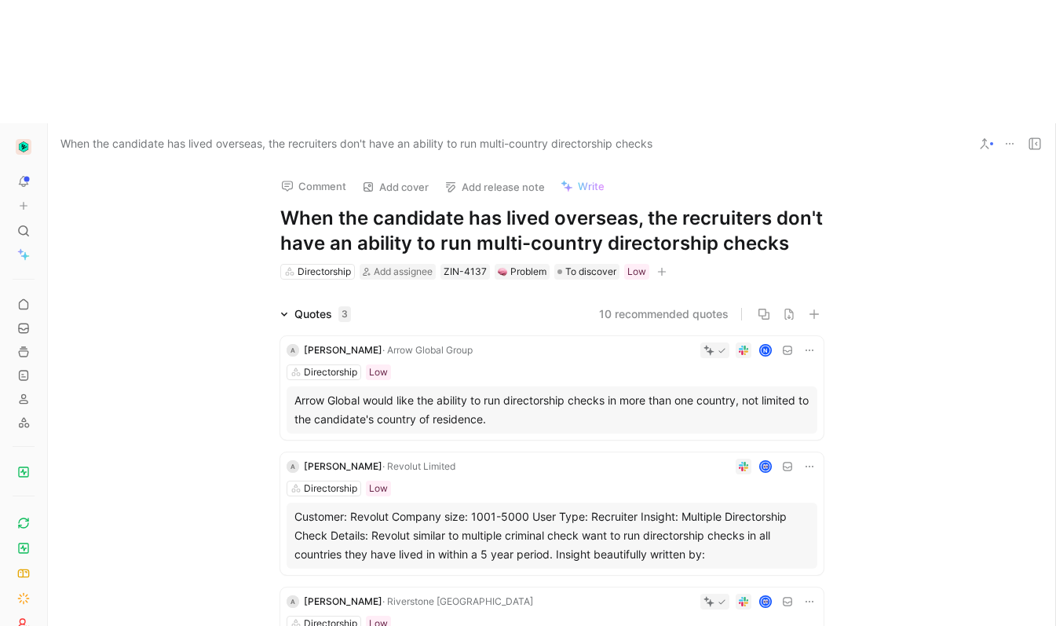
scroll to position [27, 0]
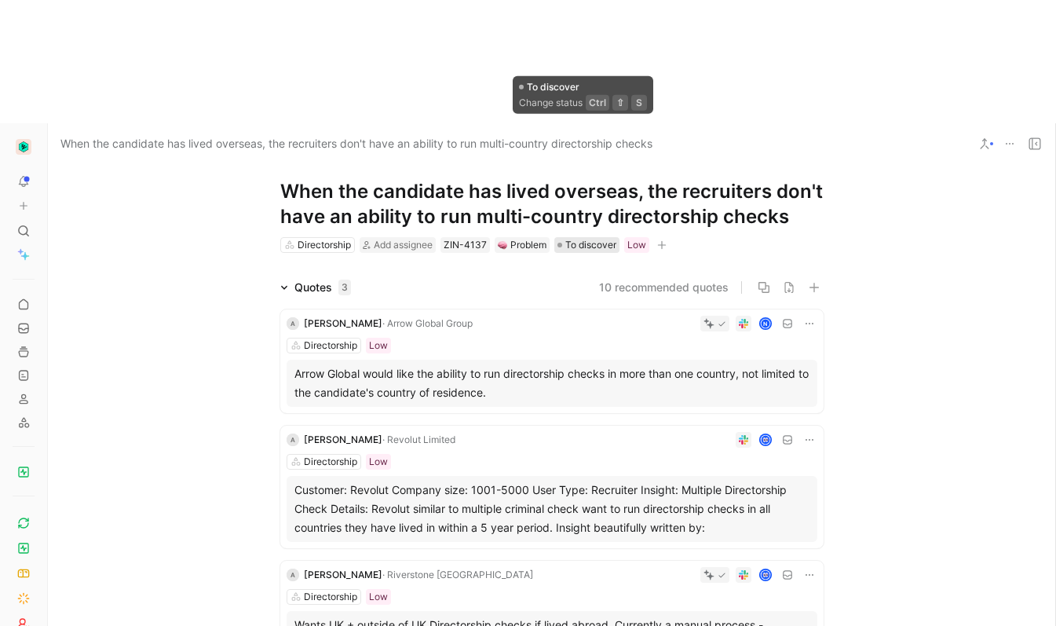
click at [576, 237] on span "To discover" at bounding box center [590, 245] width 51 height 16
click at [20, 139] on img "button" at bounding box center [24, 147] width 16 height 16
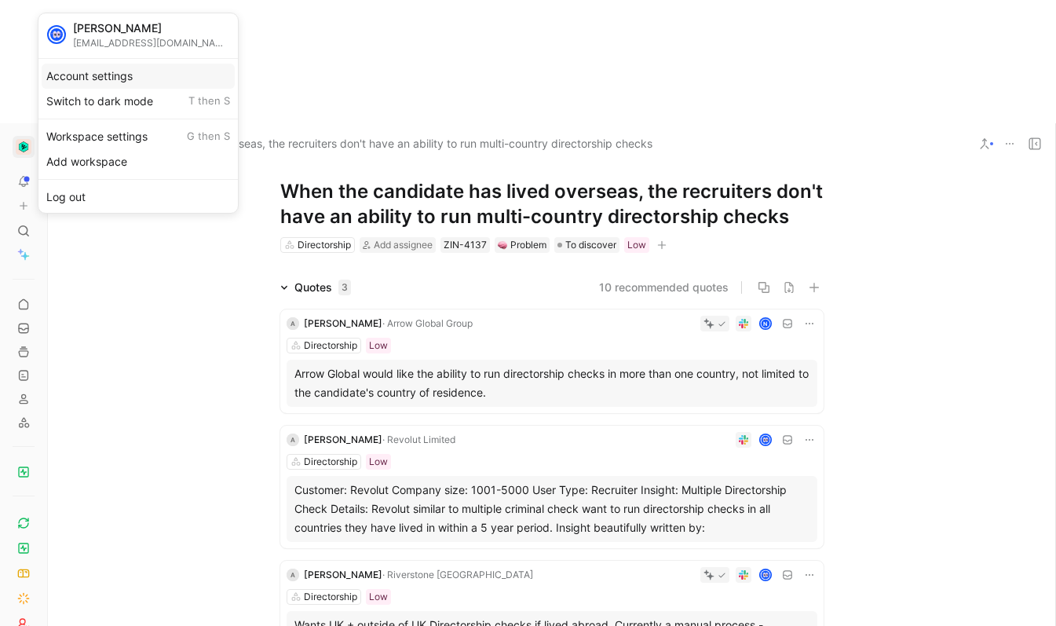
click at [96, 73] on div "Account settings" at bounding box center [138, 76] width 193 height 25
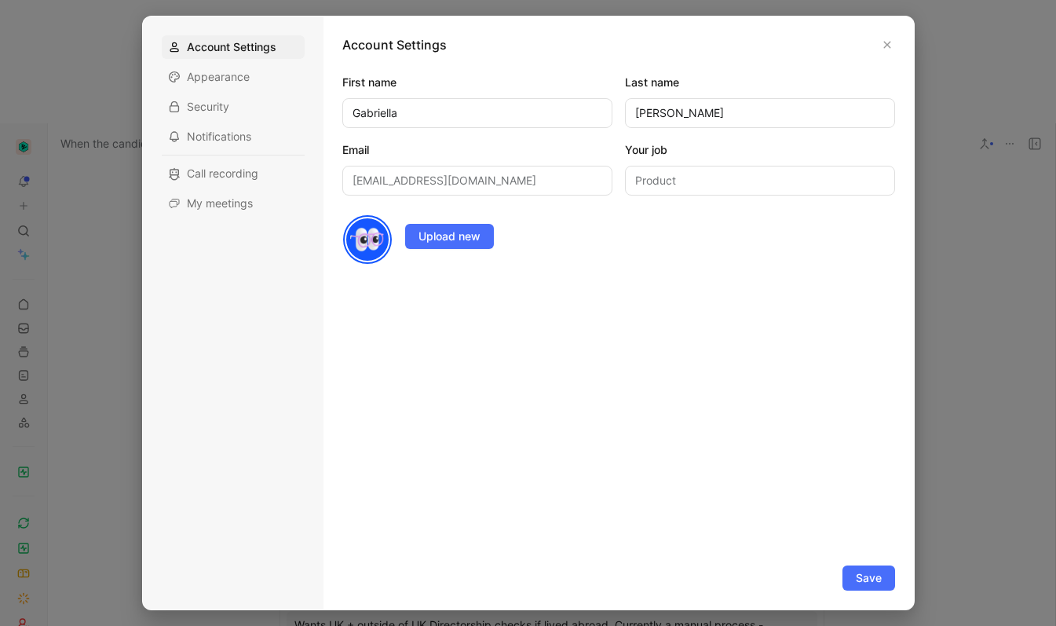
click at [95, 188] on div at bounding box center [528, 313] width 1056 height 626
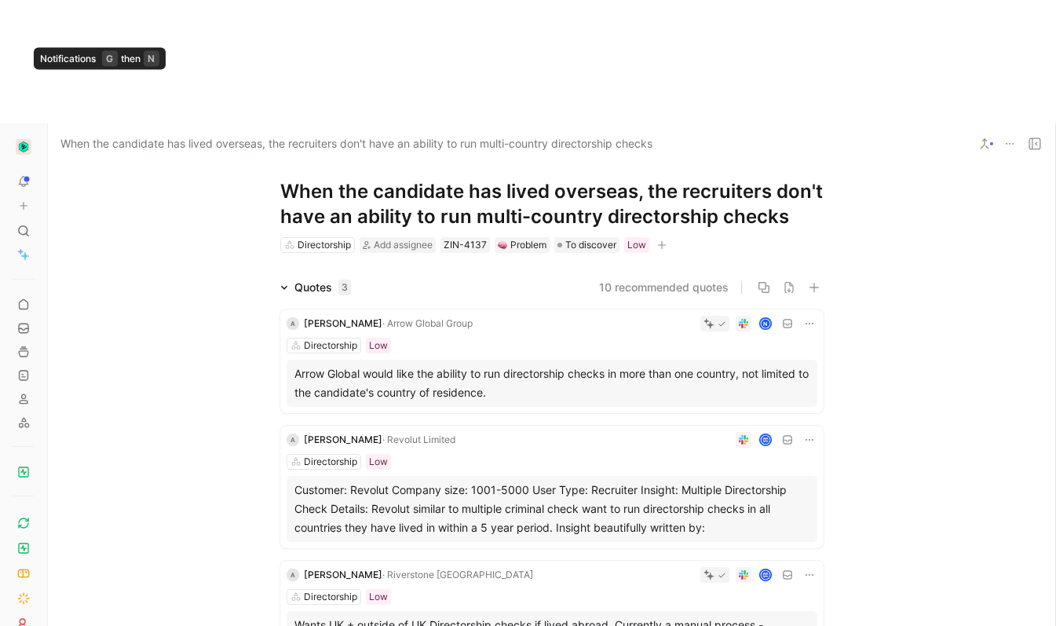
click at [20, 136] on button "button" at bounding box center [24, 147] width 22 height 22
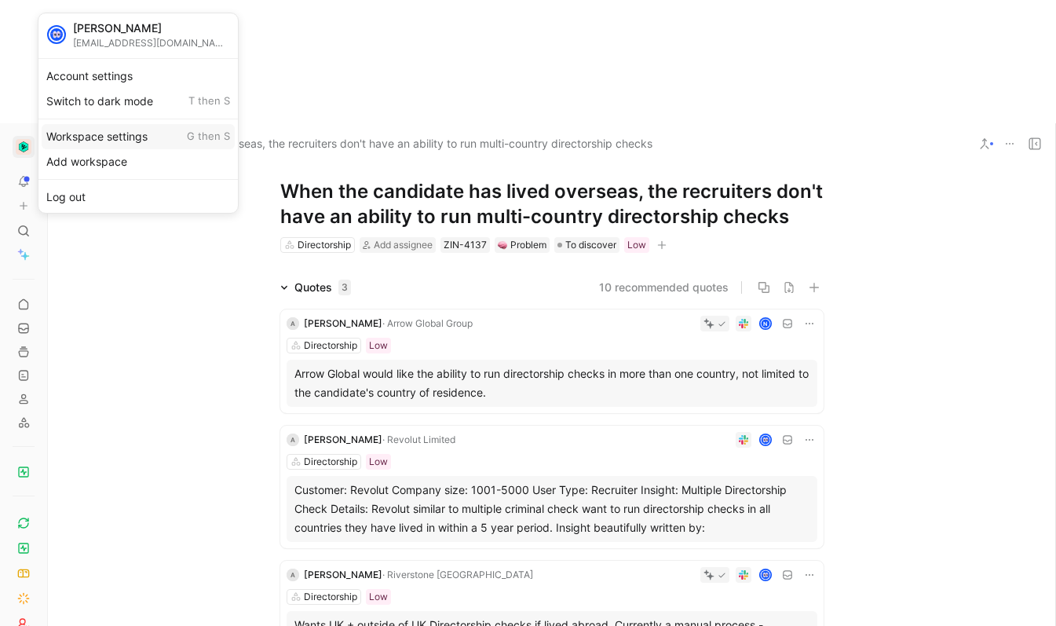
click at [115, 134] on div "Workspace settings G then S" at bounding box center [138, 136] width 193 height 25
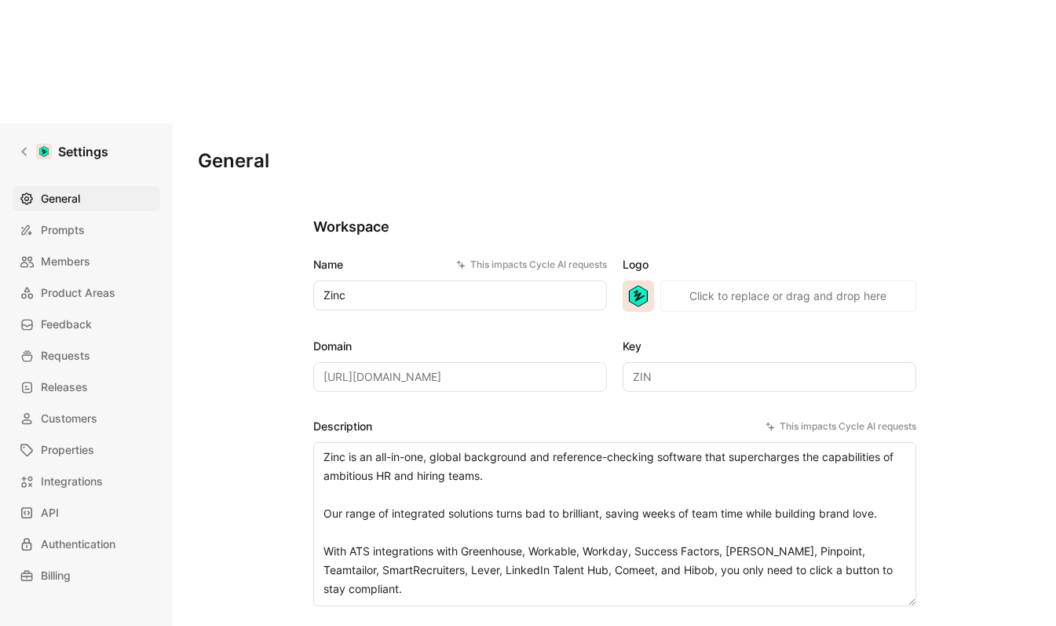
click at [69, 252] on span "Members" at bounding box center [65, 261] width 49 height 19
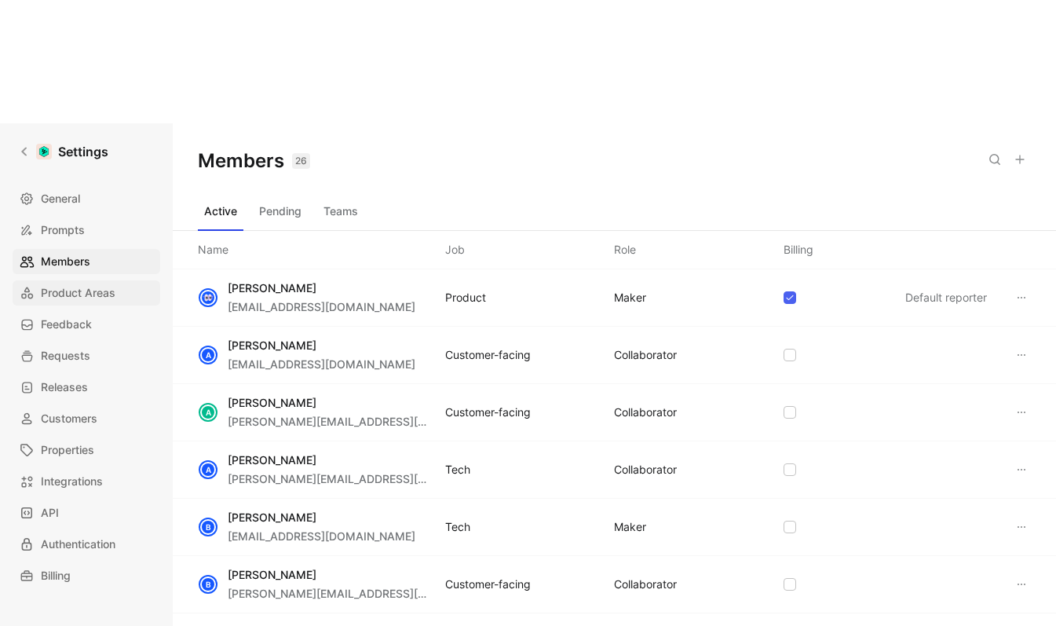
click at [78, 284] on span "Product Areas" at bounding box center [78, 293] width 75 height 19
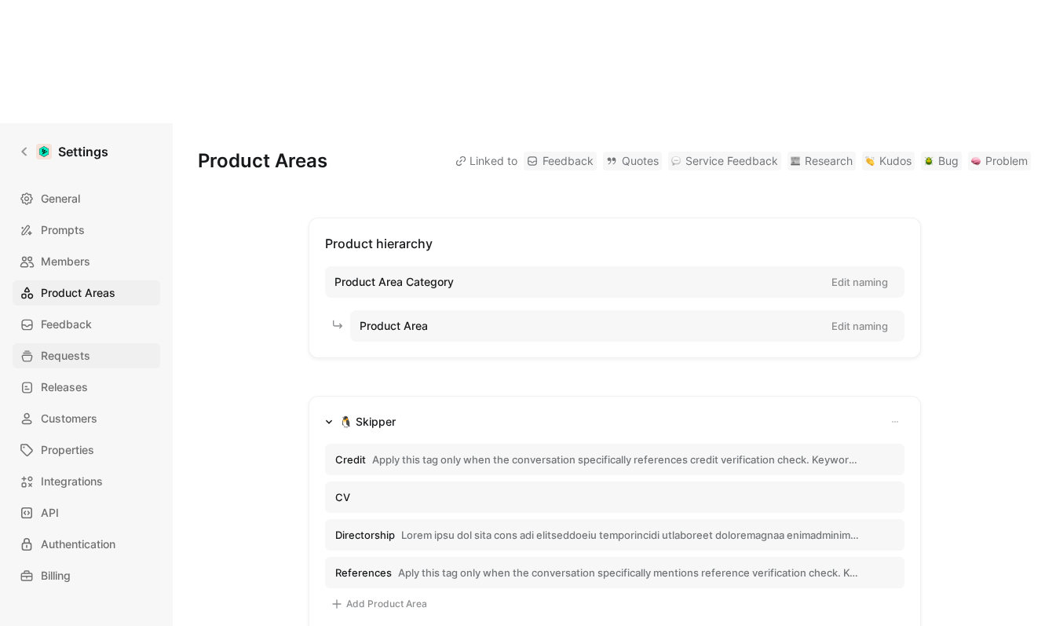
click at [78, 346] on span "Requests" at bounding box center [65, 355] width 49 height 19
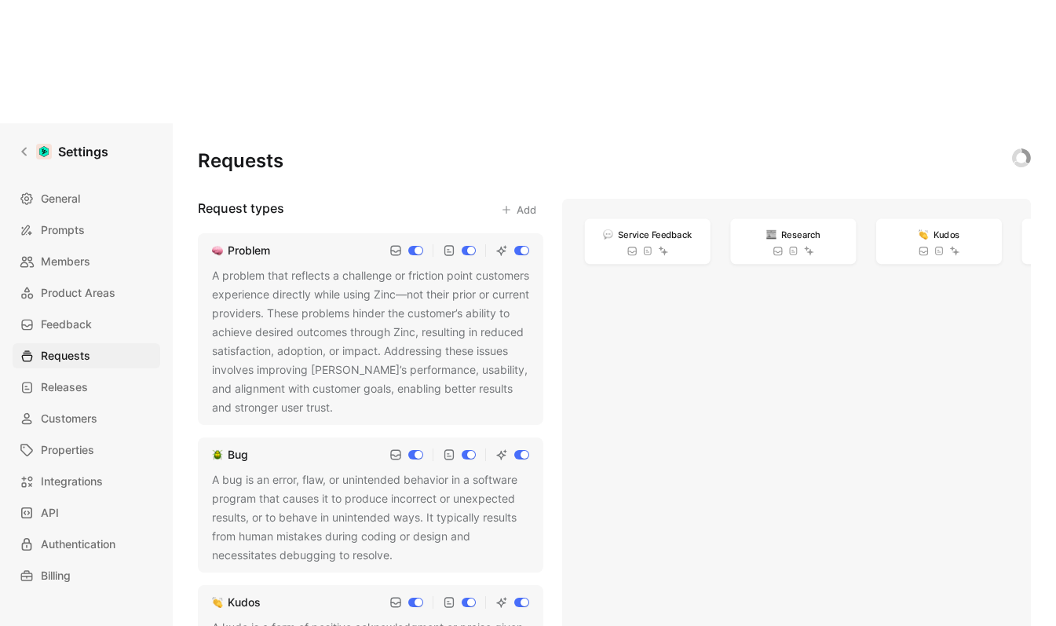
click at [331, 266] on div "A problem that reflects a challenge or friction point customers experience dire…" at bounding box center [370, 341] width 317 height 151
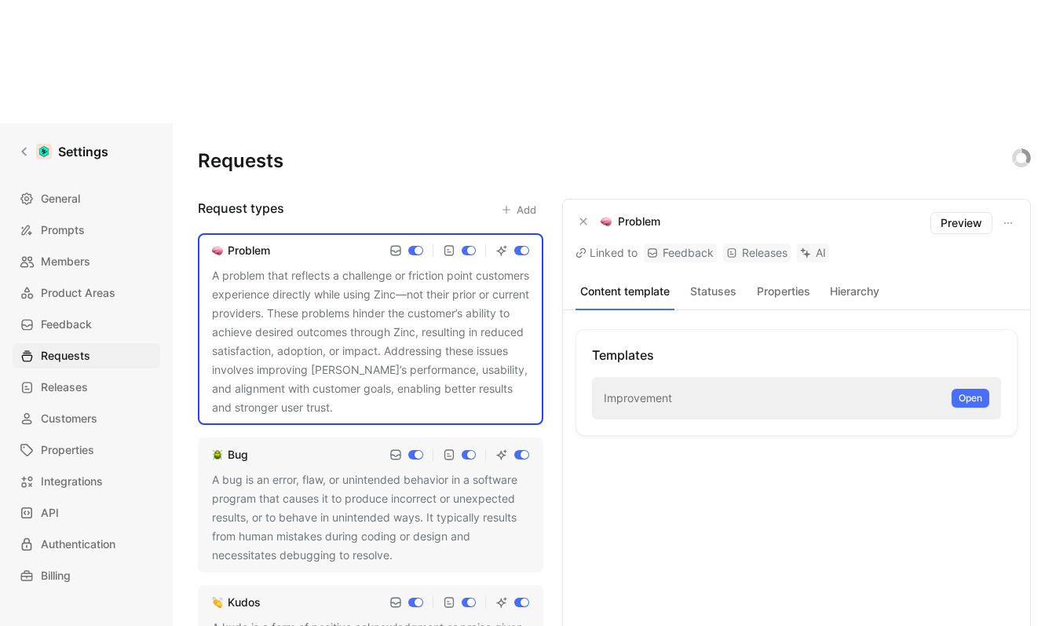
click at [697, 281] on button "Statuses" at bounding box center [713, 291] width 64 height 20
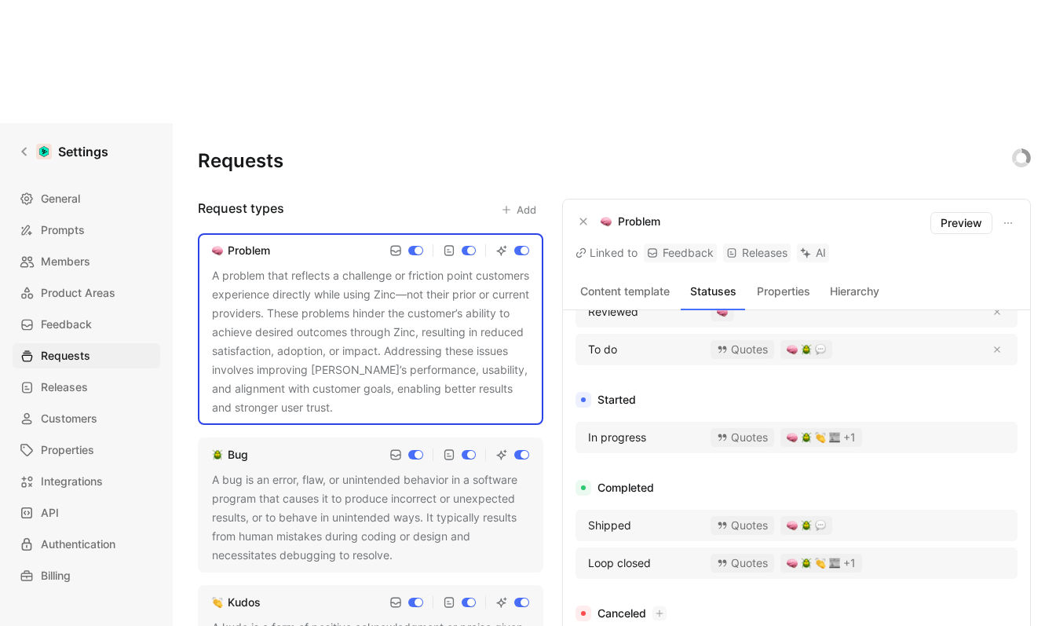
scroll to position [146, 0]
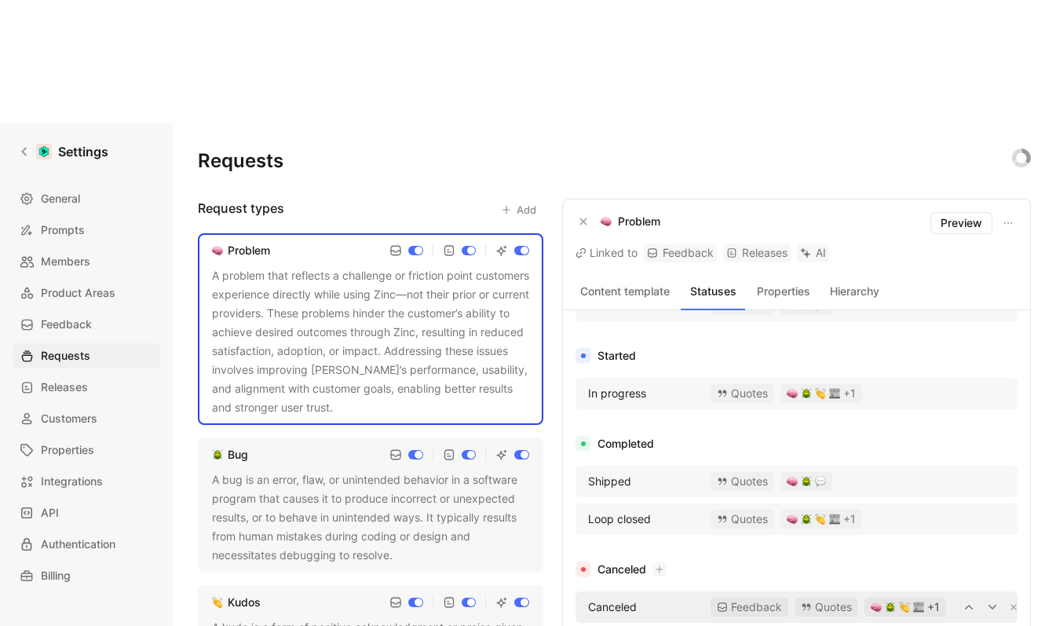
click at [890, 602] on img "button" at bounding box center [890, 607] width 11 height 11
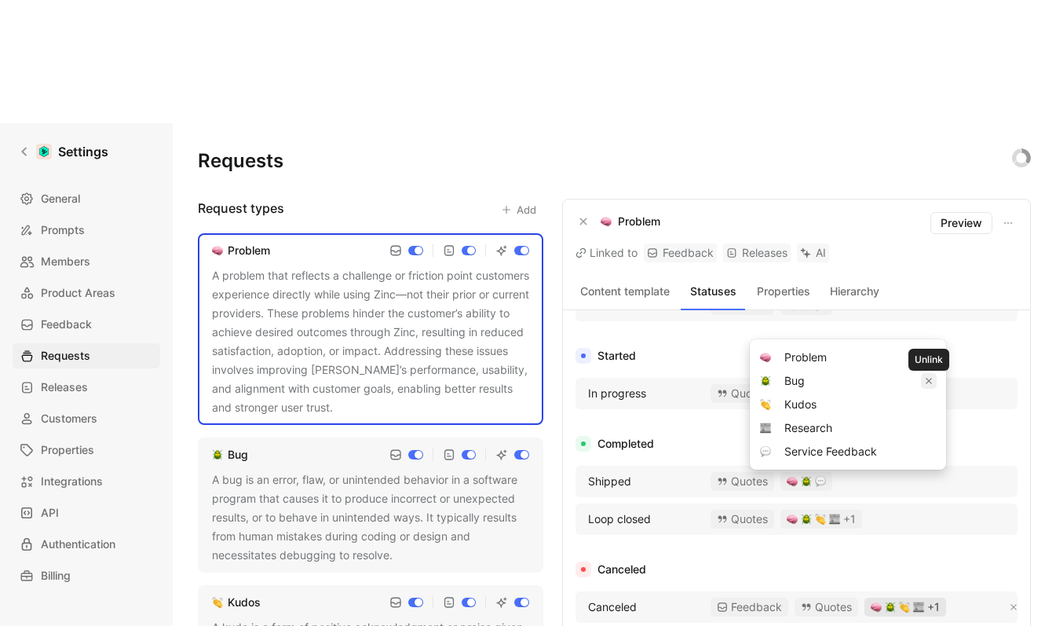
click at [928, 376] on button "button" at bounding box center [929, 381] width 16 height 16
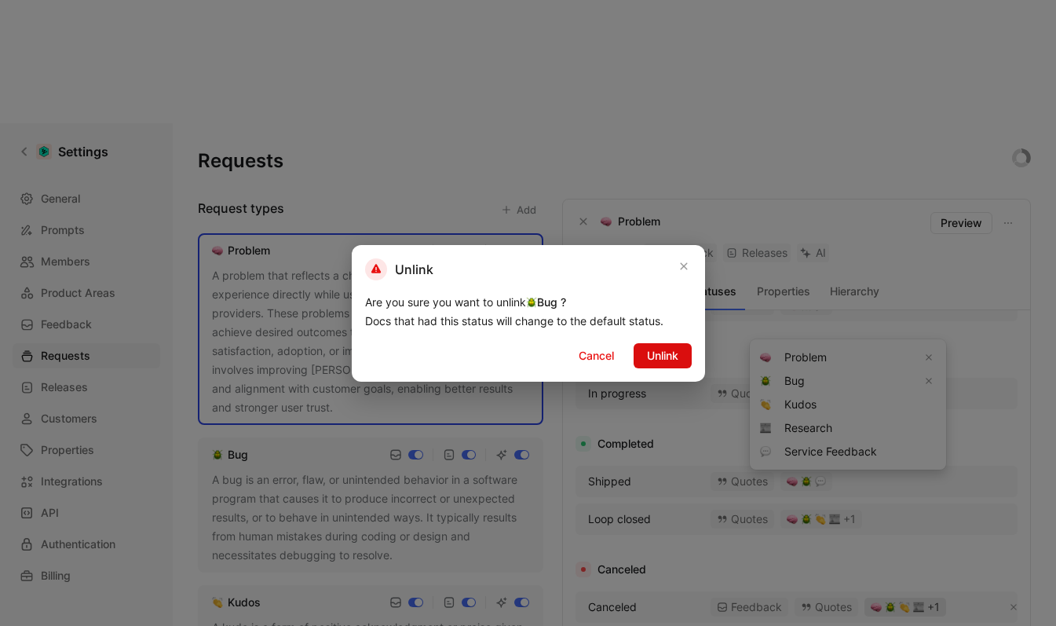
click at [672, 353] on span "Unlink" at bounding box center [662, 355] width 31 height 19
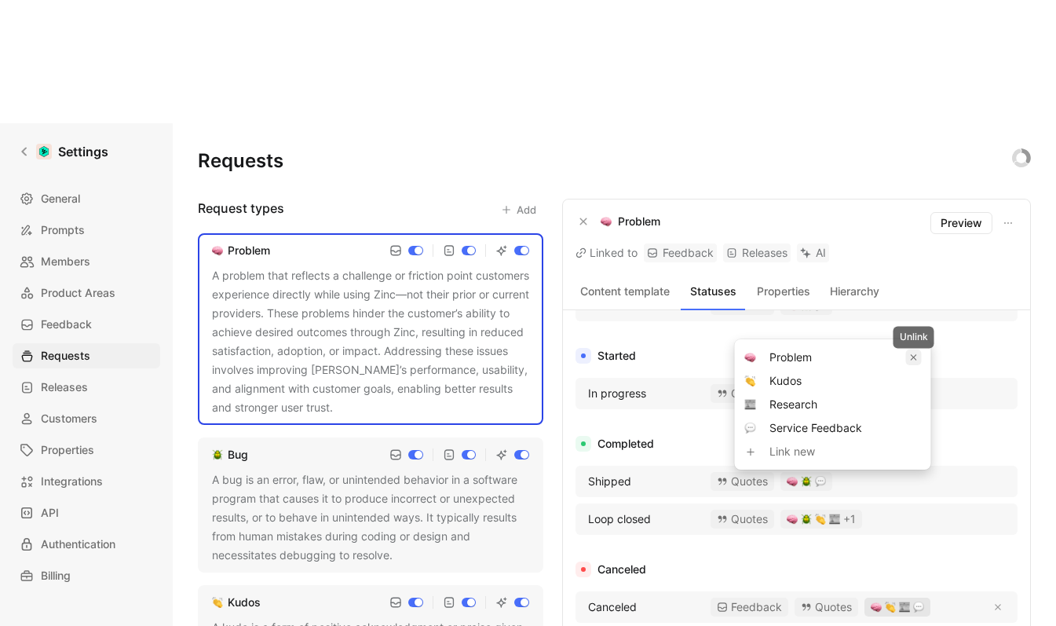
click at [913, 359] on icon "button" at bounding box center [914, 357] width 8 height 8
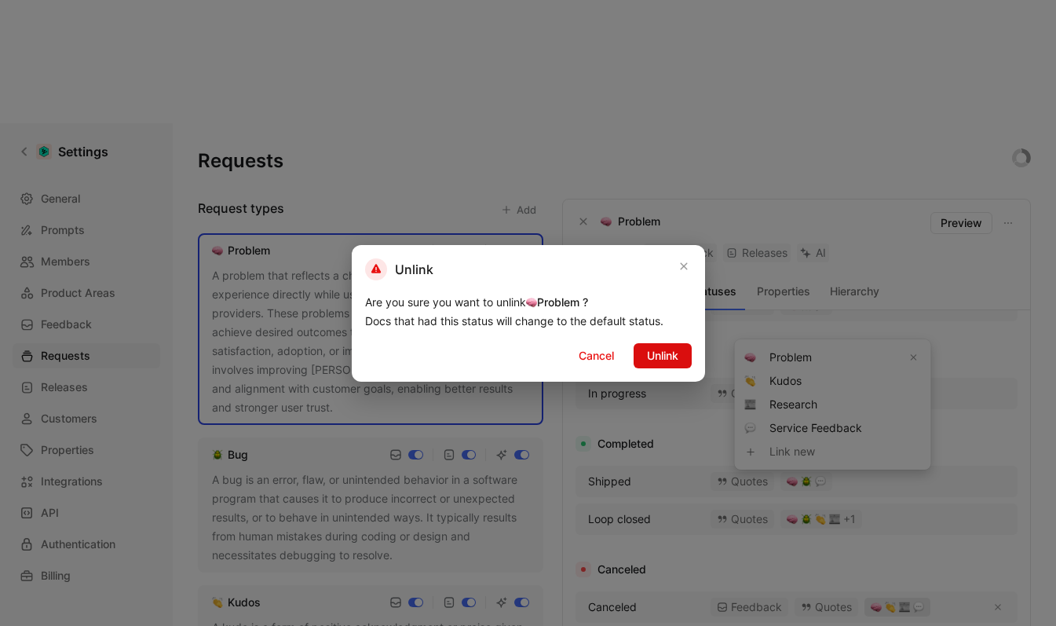
click at [654, 356] on span "Unlink" at bounding box center [662, 355] width 31 height 19
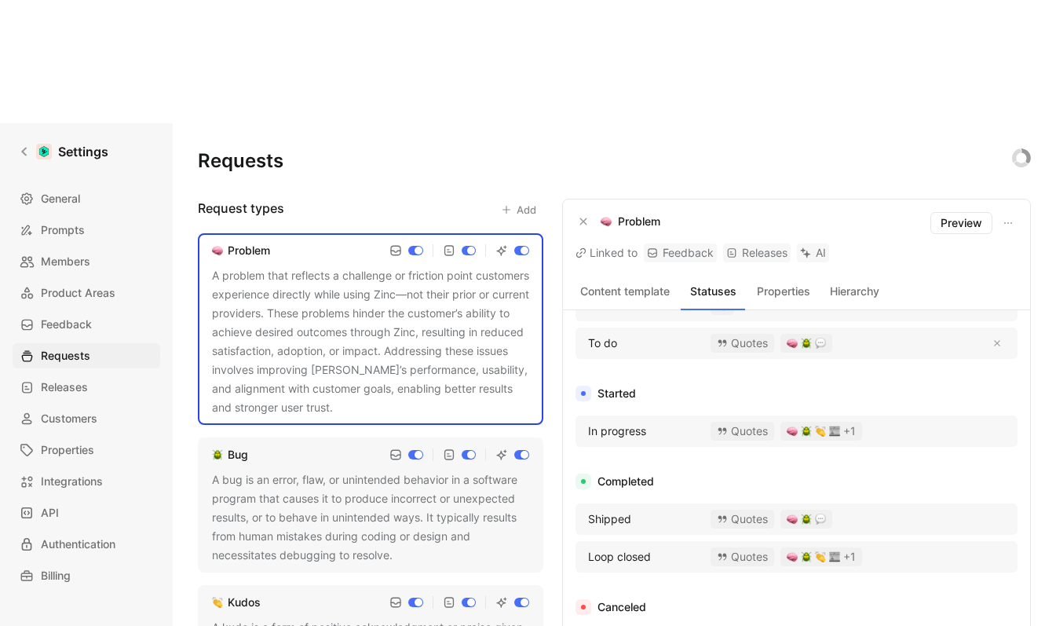
scroll to position [108, 0]
click at [788, 598] on div "Canceled" at bounding box center [797, 607] width 442 height 19
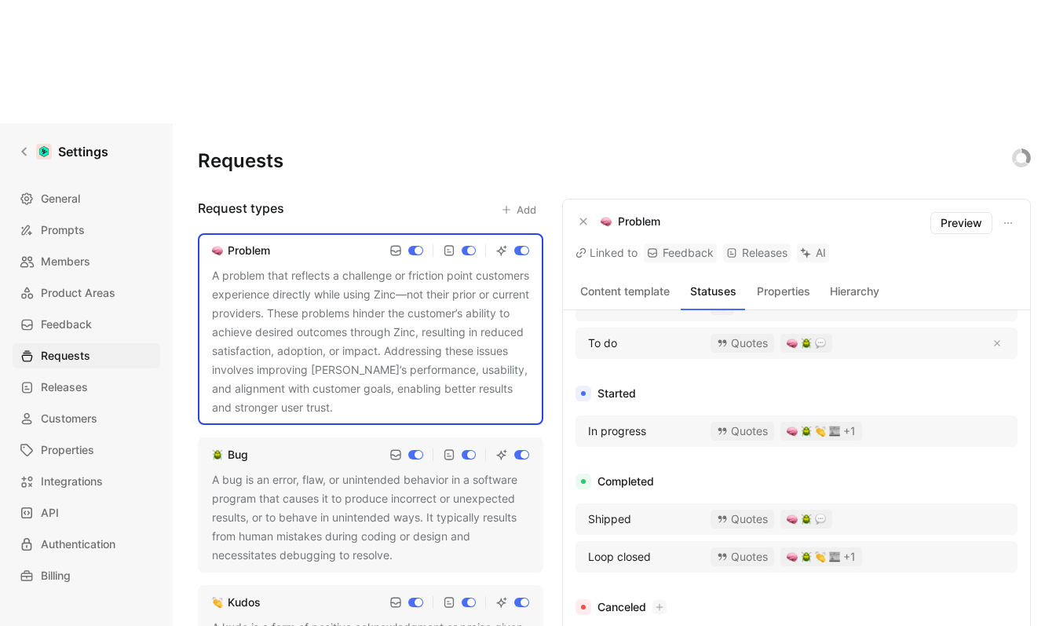
click at [910, 598] on div "Canceled" at bounding box center [797, 607] width 442 height 19
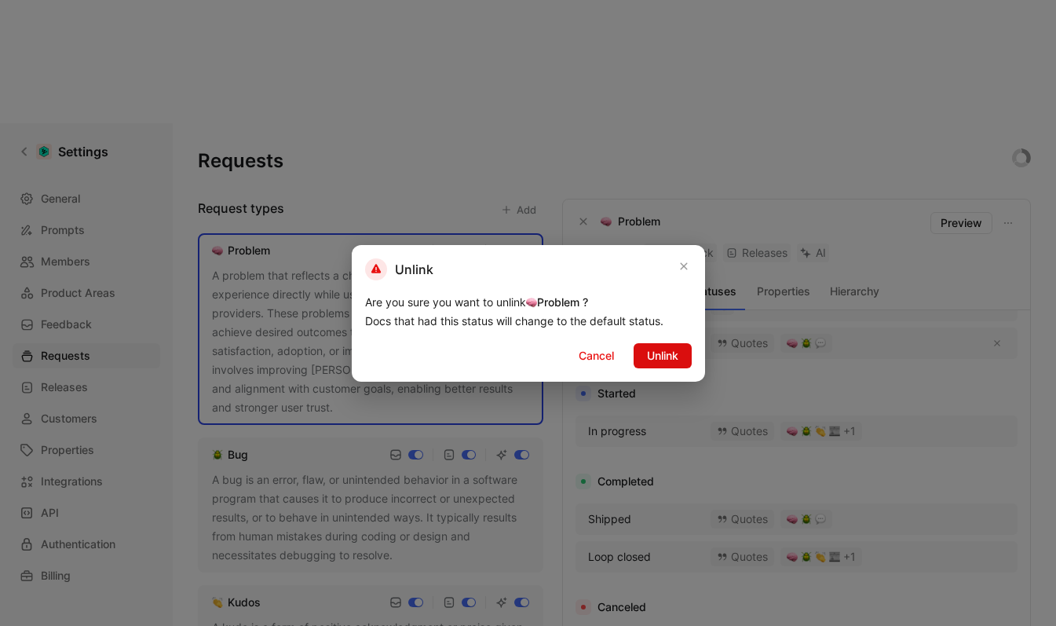
click at [668, 351] on span "Unlink" at bounding box center [662, 355] width 31 height 19
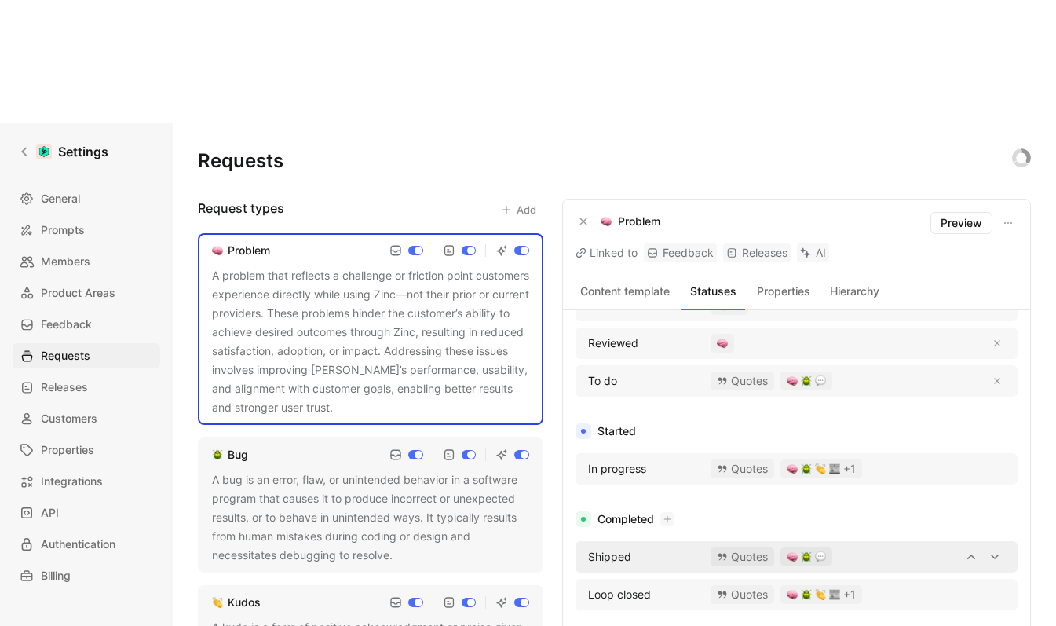
click at [804, 551] on img "button" at bounding box center [806, 556] width 11 height 11
click at [628, 585] on span "Loop closed" at bounding box center [619, 594] width 63 height 19
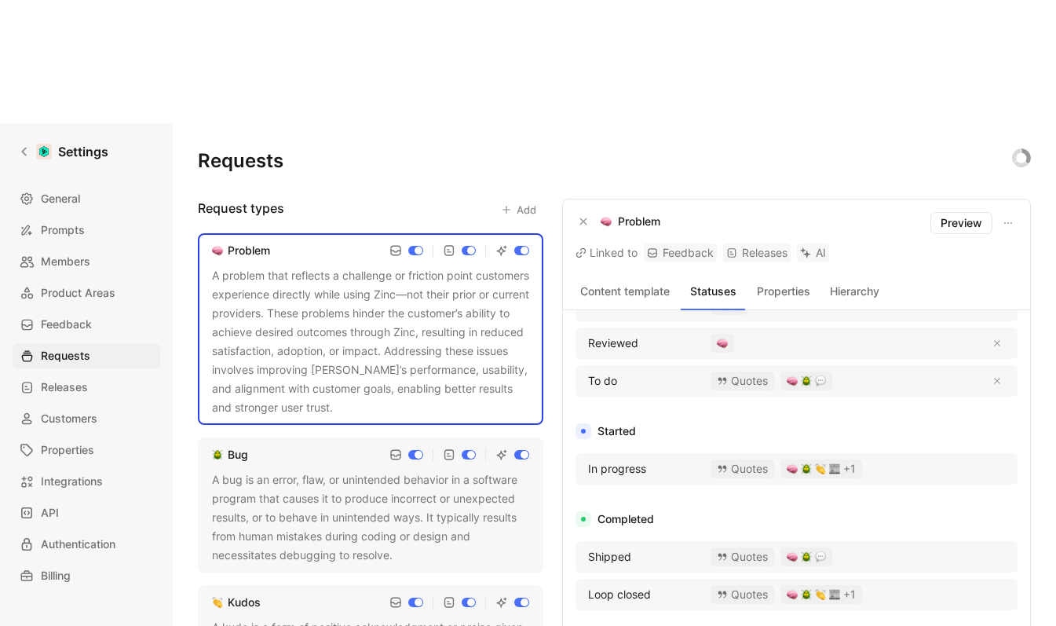
click at [612, 379] on div "Not started To discover Default Reviewed To do Quotes Started In progress Quote…" at bounding box center [797, 481] width 442 height 446
click at [75, 472] on span "Integrations" at bounding box center [72, 481] width 62 height 19
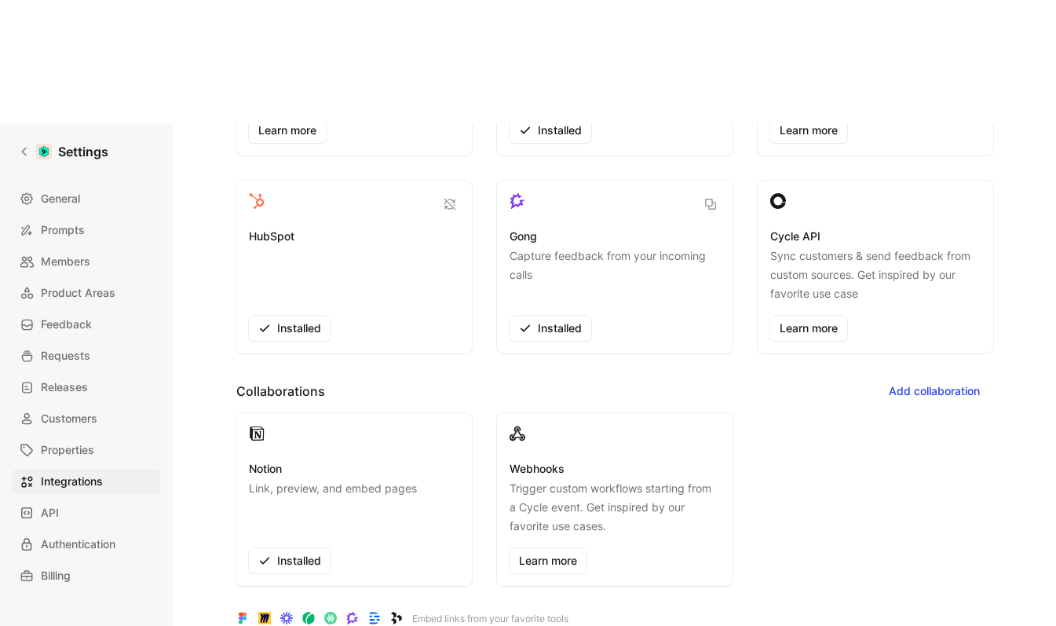
scroll to position [443, 0]
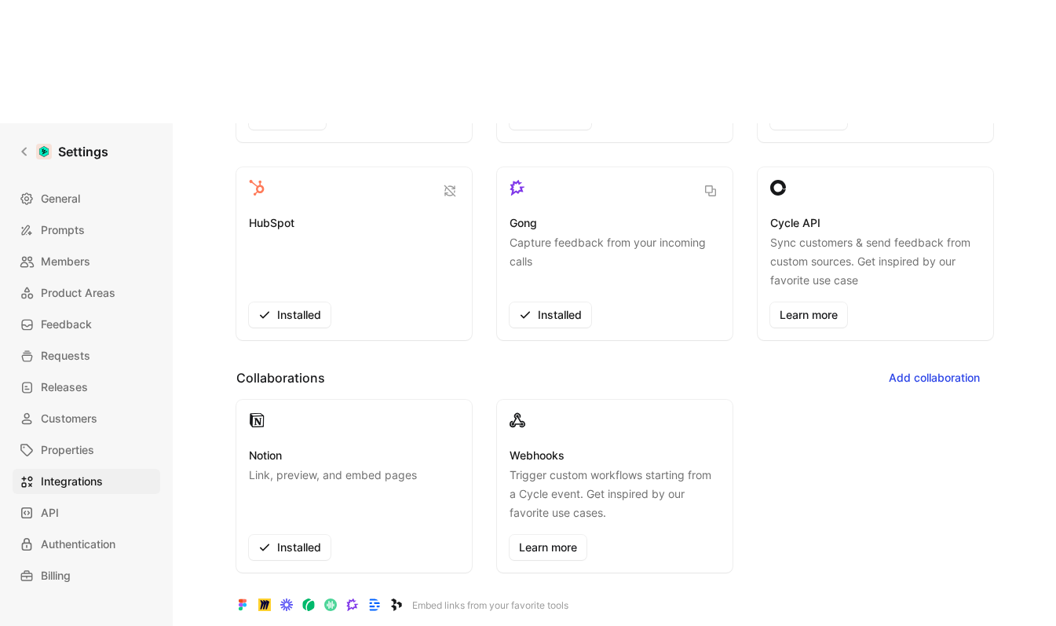
click at [536, 466] on p "Trigger custom workflows starting from a Cycle event. Get inspired by our favor…" at bounding box center [615, 494] width 210 height 57
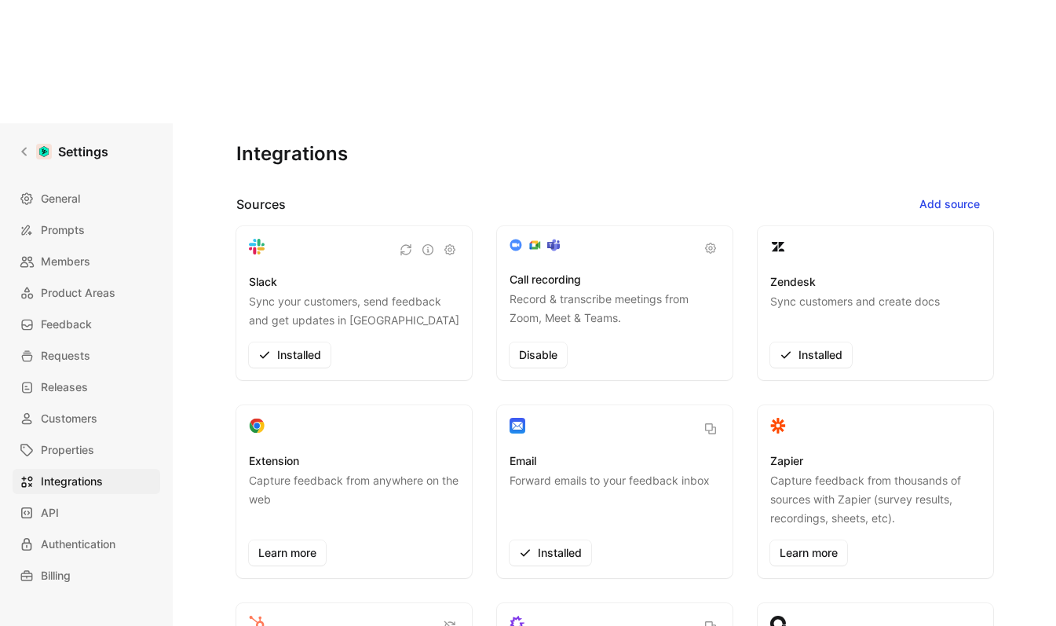
scroll to position [0, 0]
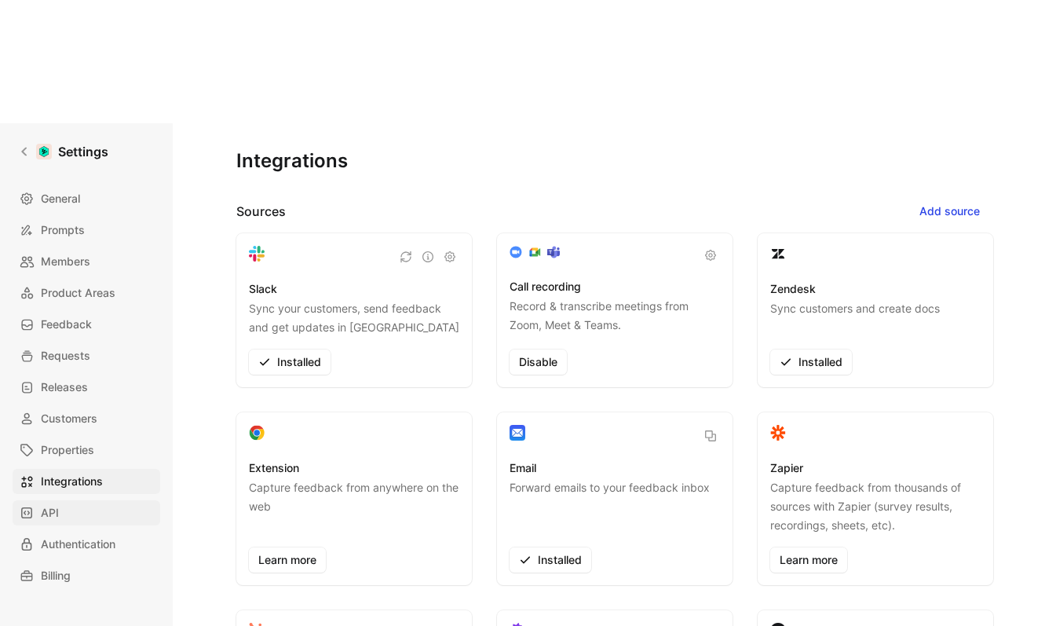
click at [68, 500] on link "API" at bounding box center [87, 512] width 148 height 25
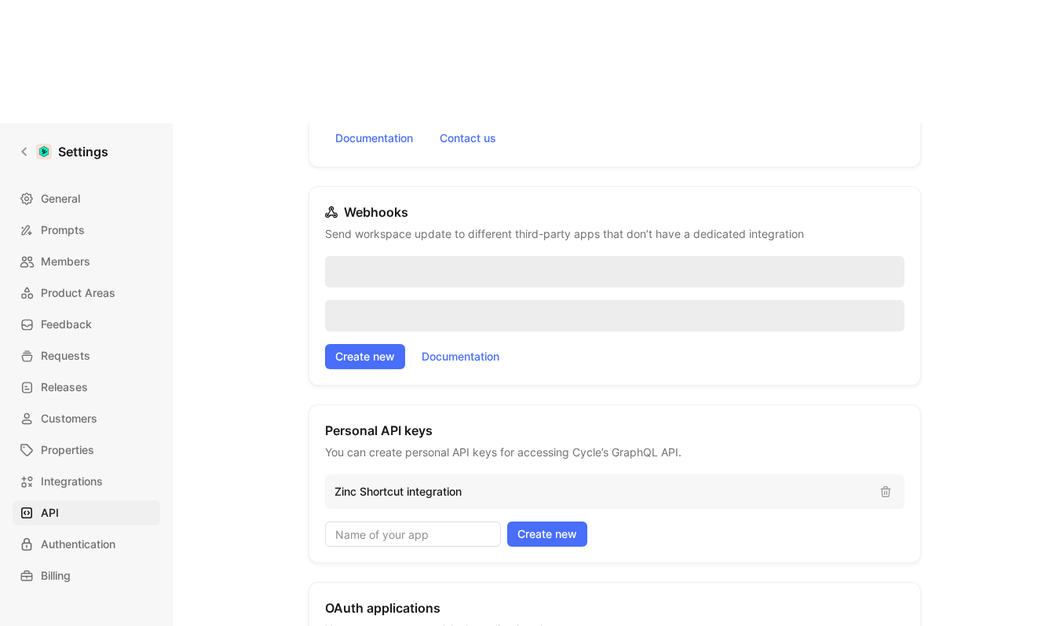
scroll to position [224, 0]
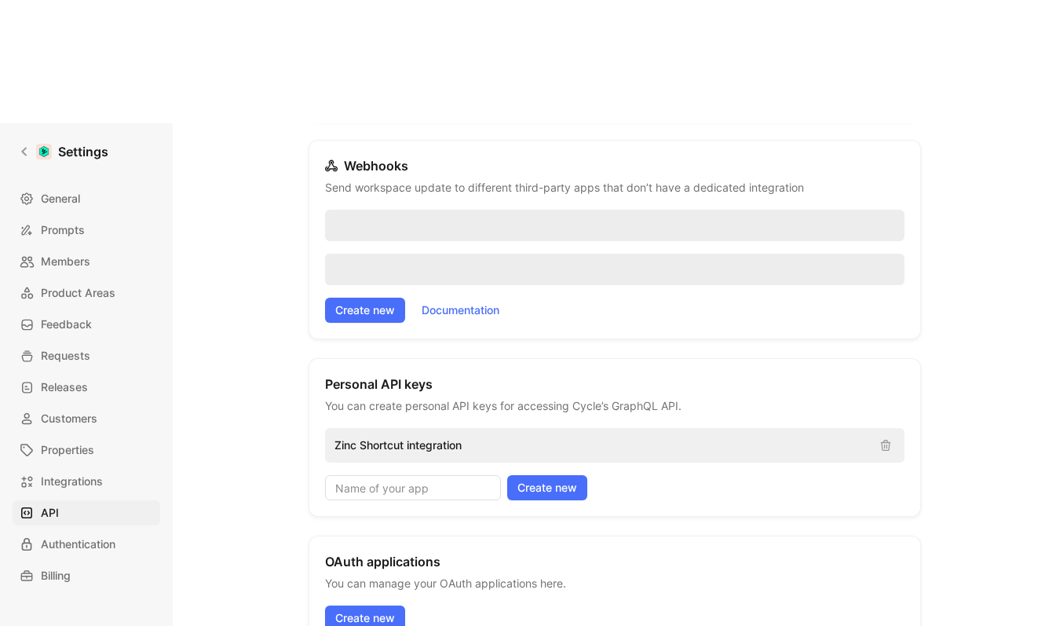
click at [425, 436] on p "Zinc Shortcut integration" at bounding box center [601, 445] width 532 height 19
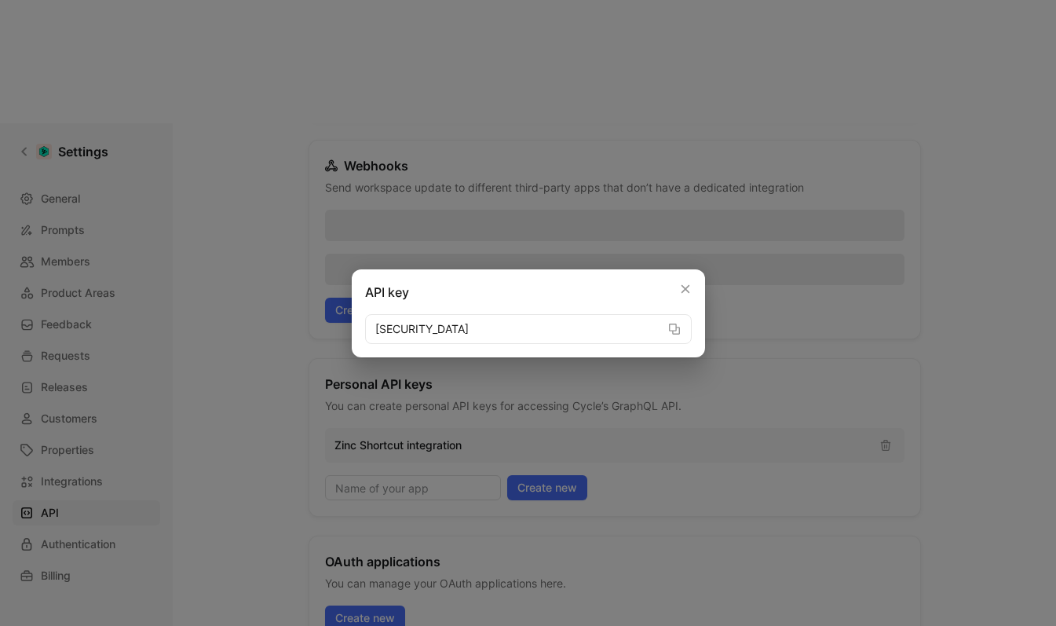
click at [286, 330] on div at bounding box center [528, 313] width 1056 height 626
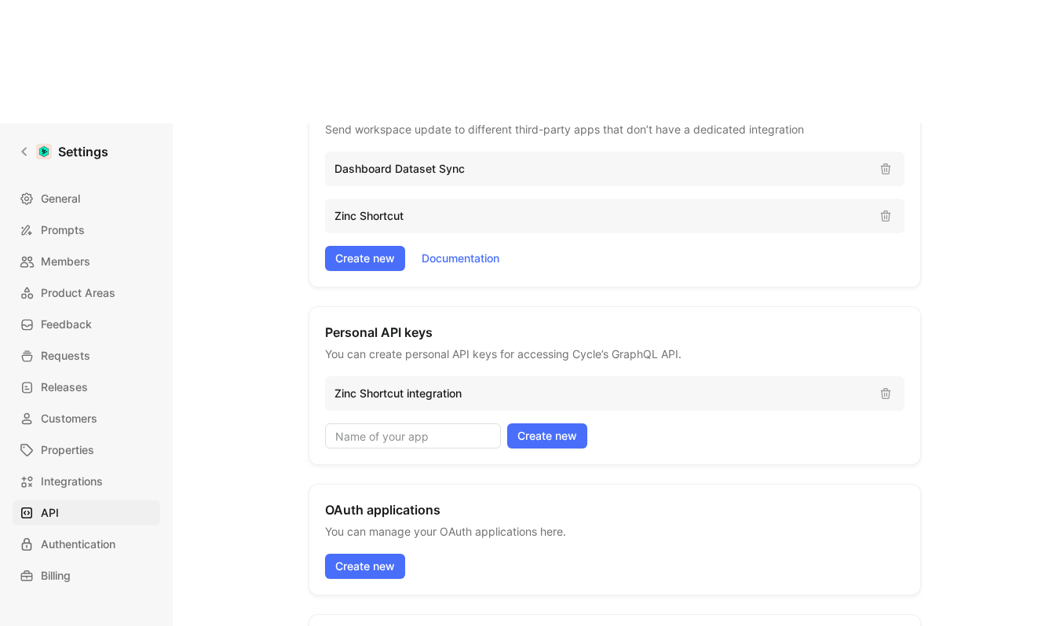
scroll to position [35, 0]
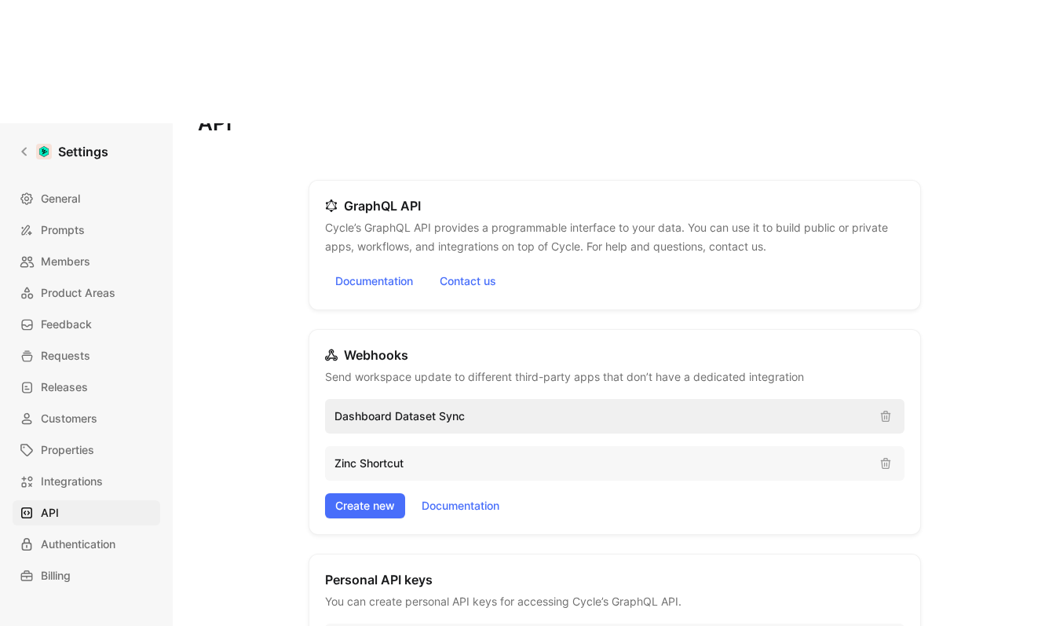
click at [419, 407] on p "Dashboard Dataset Sync" at bounding box center [601, 416] width 532 height 19
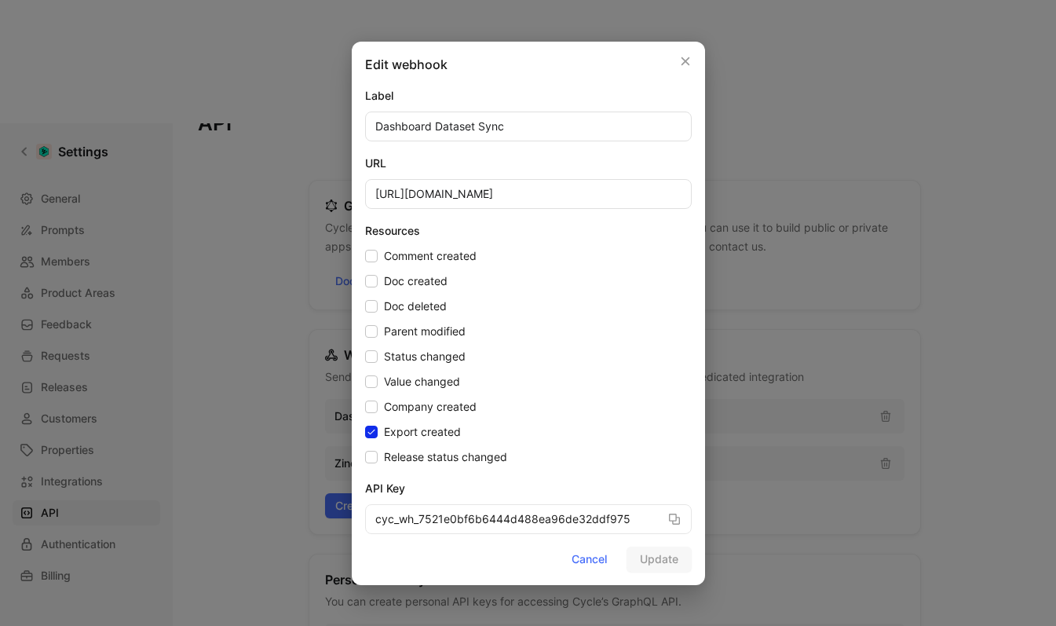
click at [243, 325] on div at bounding box center [528, 313] width 1056 height 626
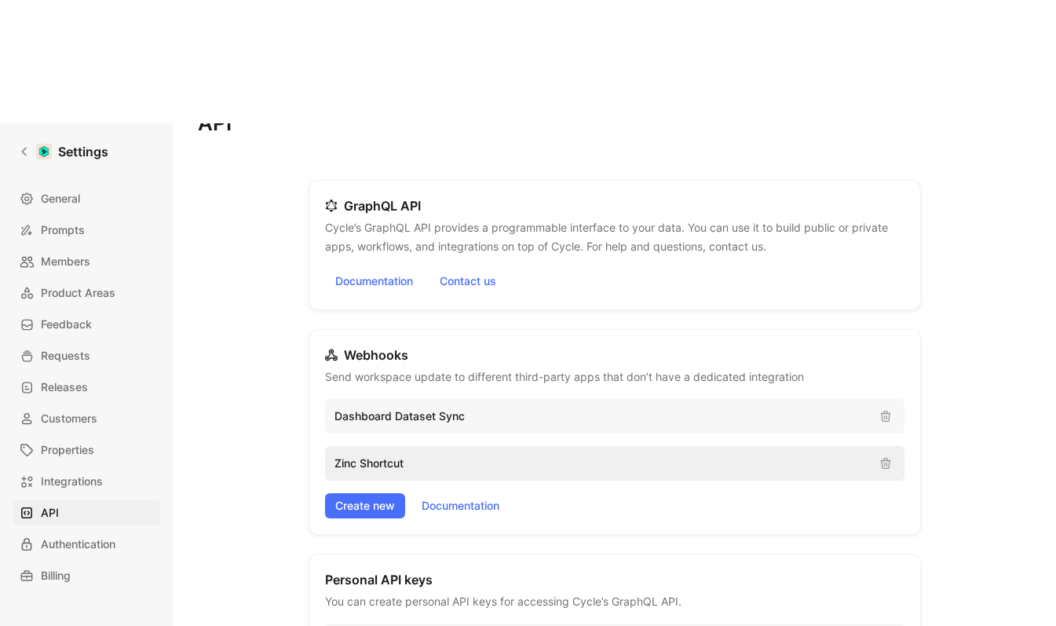
click at [349, 454] on p "Zinc Shortcut" at bounding box center [601, 463] width 532 height 19
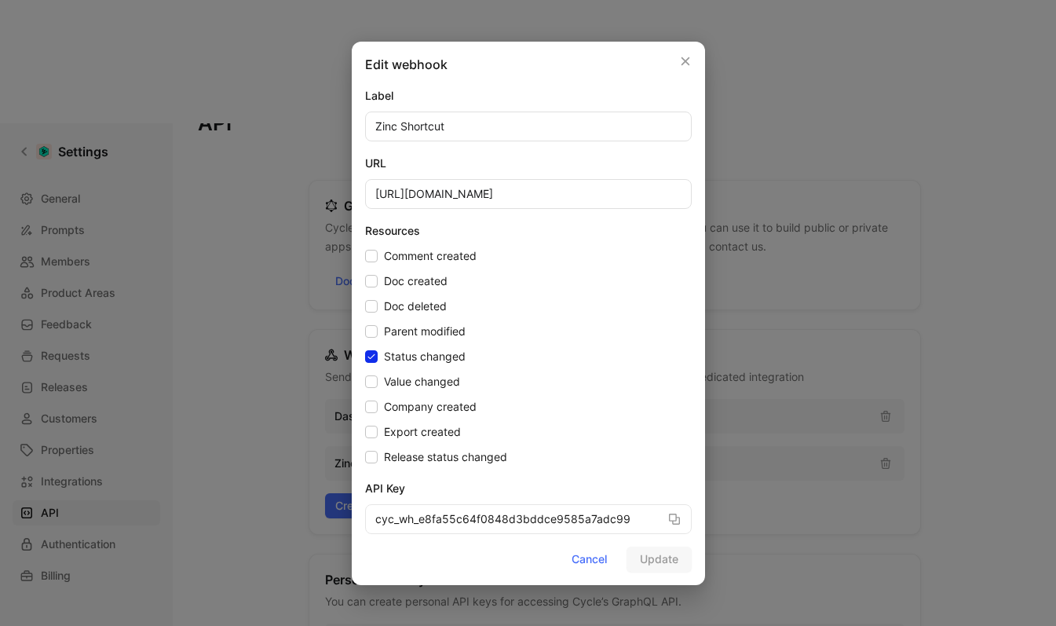
click at [249, 367] on div at bounding box center [528, 313] width 1056 height 626
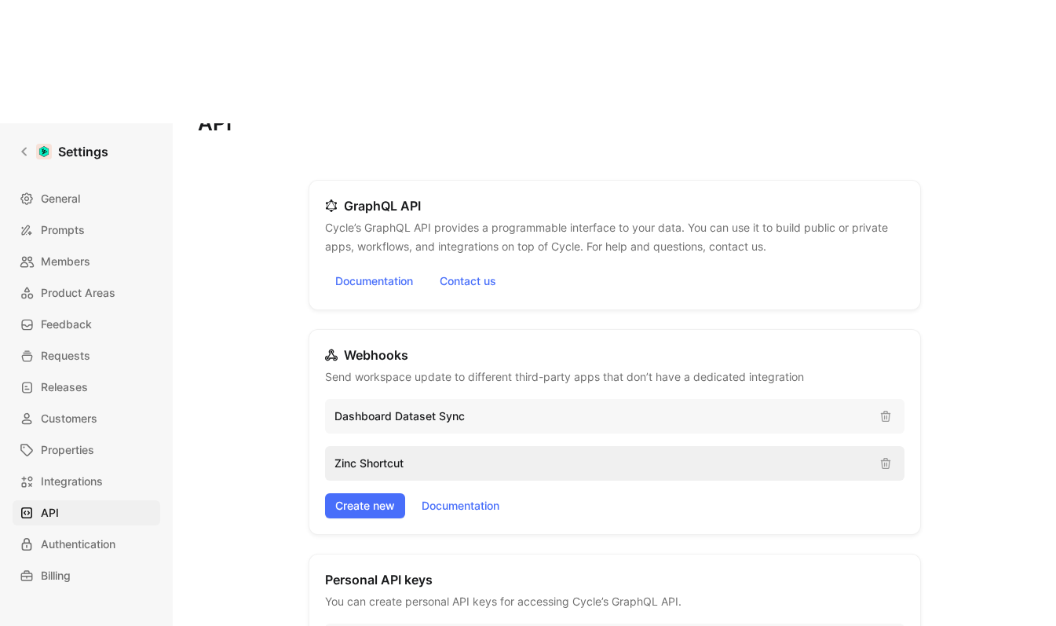
click at [368, 454] on p "Zinc Shortcut" at bounding box center [601, 463] width 532 height 19
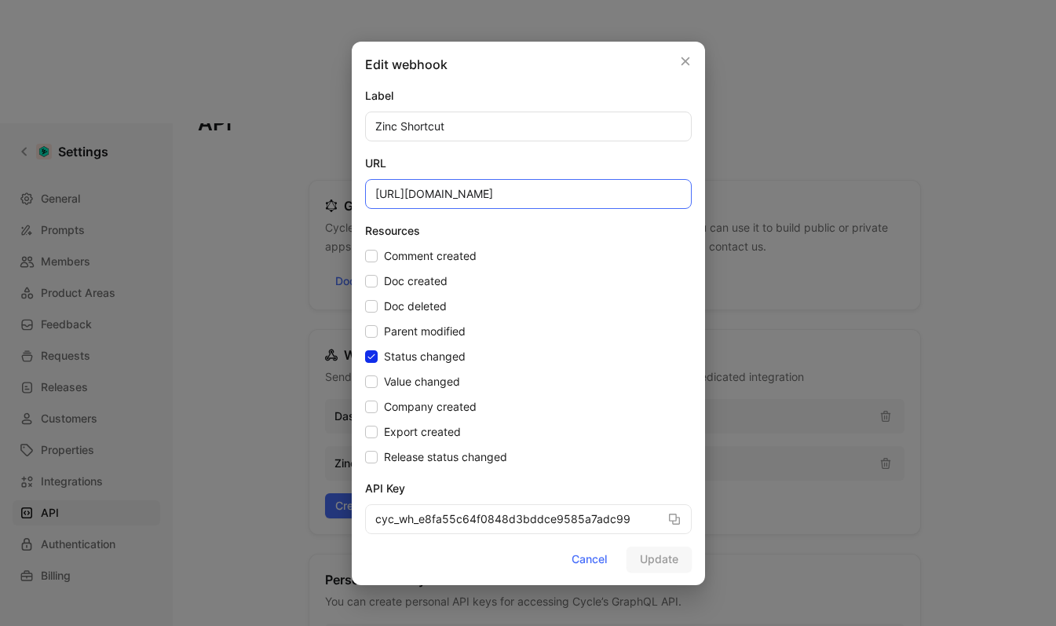
click at [492, 186] on input "https://pinag5zvi8.execute-api.eu-west-2.amazonaws.com/production/createShortcu…" at bounding box center [528, 194] width 327 height 30
click at [869, 92] on div at bounding box center [528, 313] width 1056 height 626
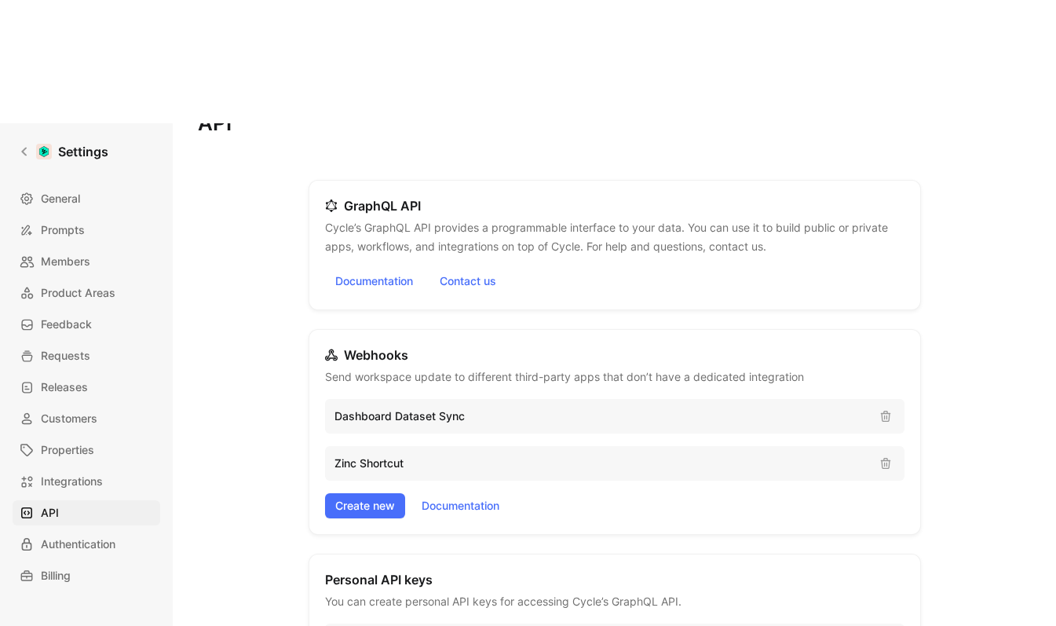
scroll to position [0, 0]
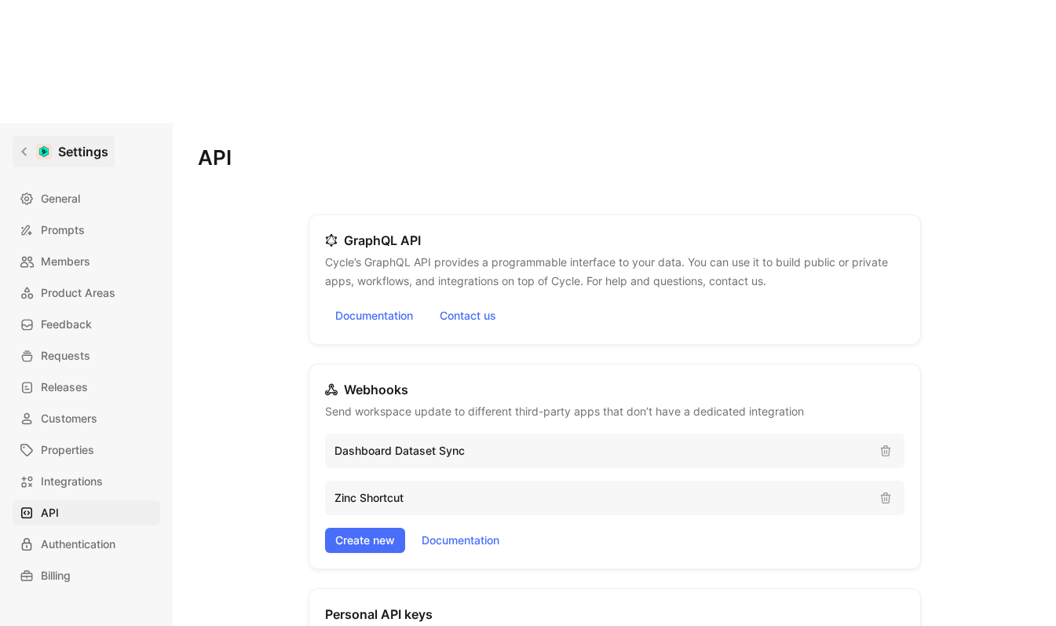
click at [29, 146] on icon at bounding box center [24, 151] width 11 height 11
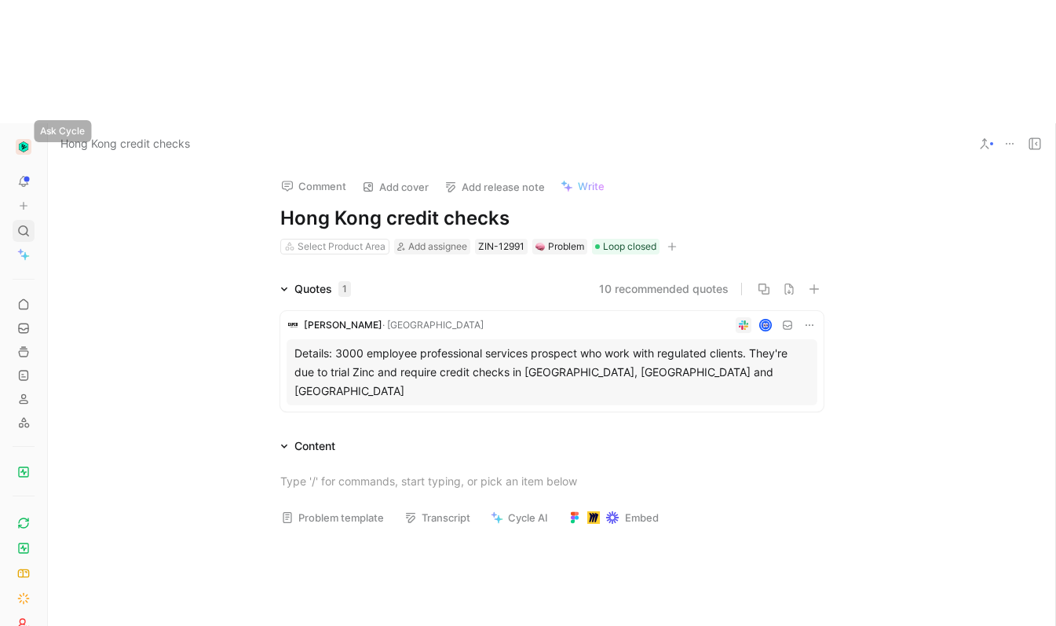
click at [23, 220] on div at bounding box center [24, 231] width 22 height 22
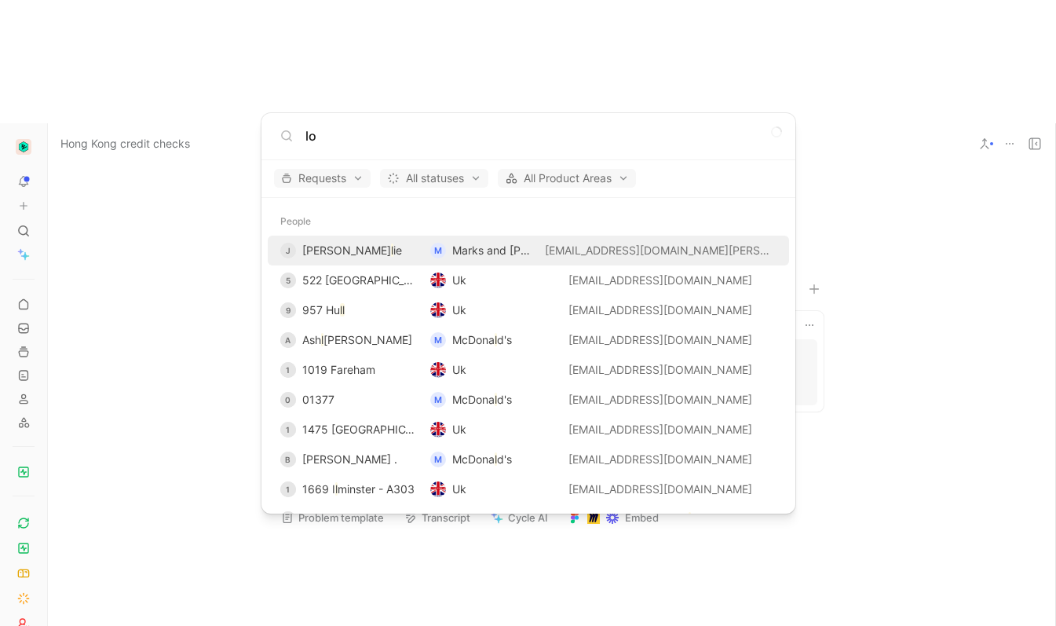
type input "loi"
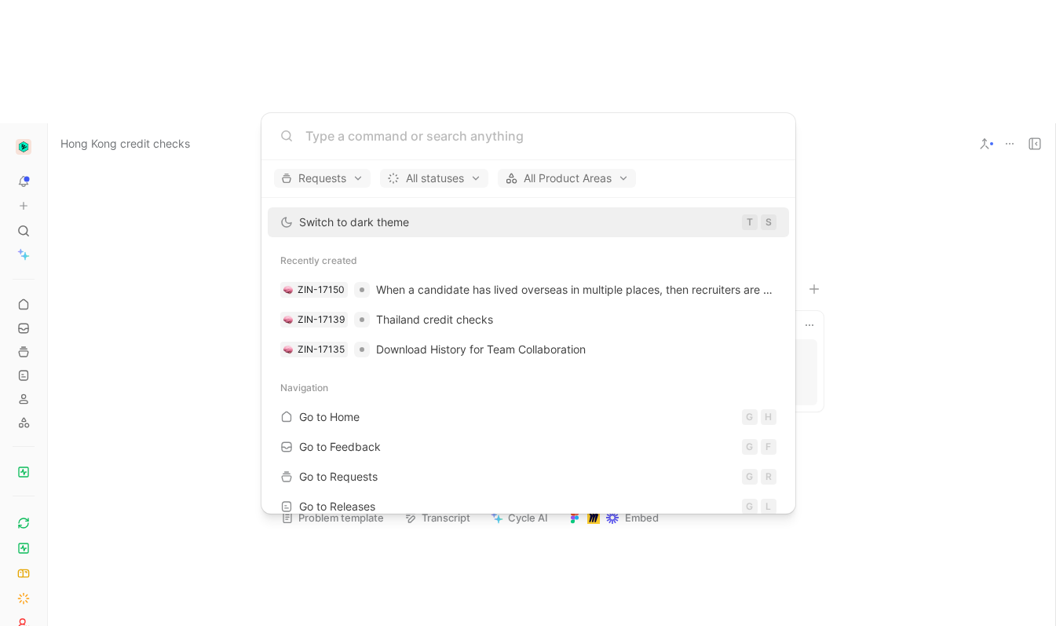
click at [237, 278] on body "To pick up a draggable item, press the space bar. While dragging, use the arrow…" at bounding box center [528, 313] width 1056 height 626
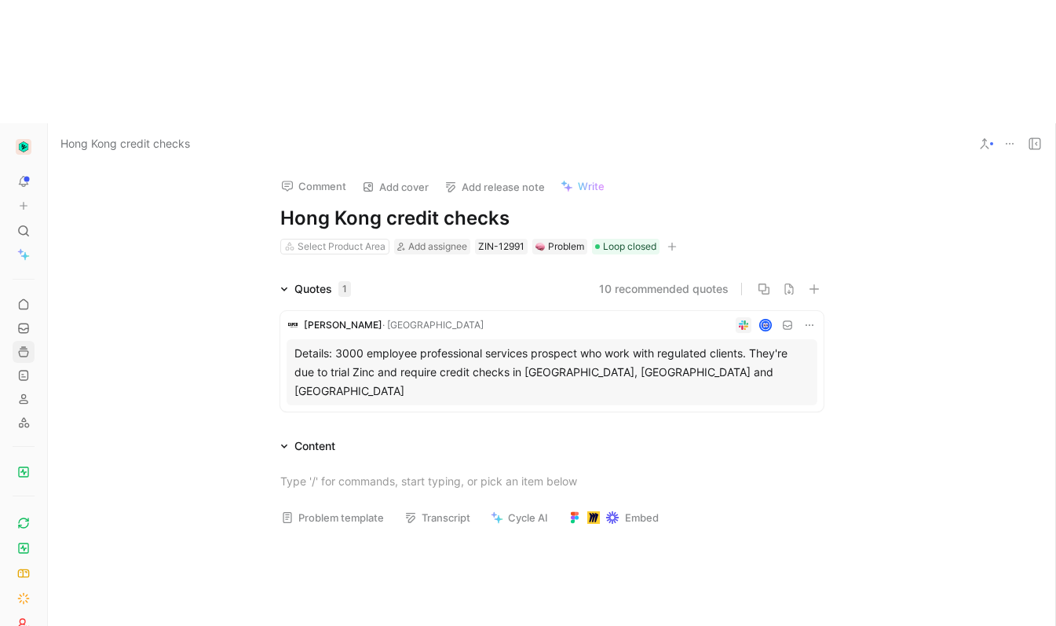
click at [20, 346] on icon at bounding box center [23, 352] width 13 height 13
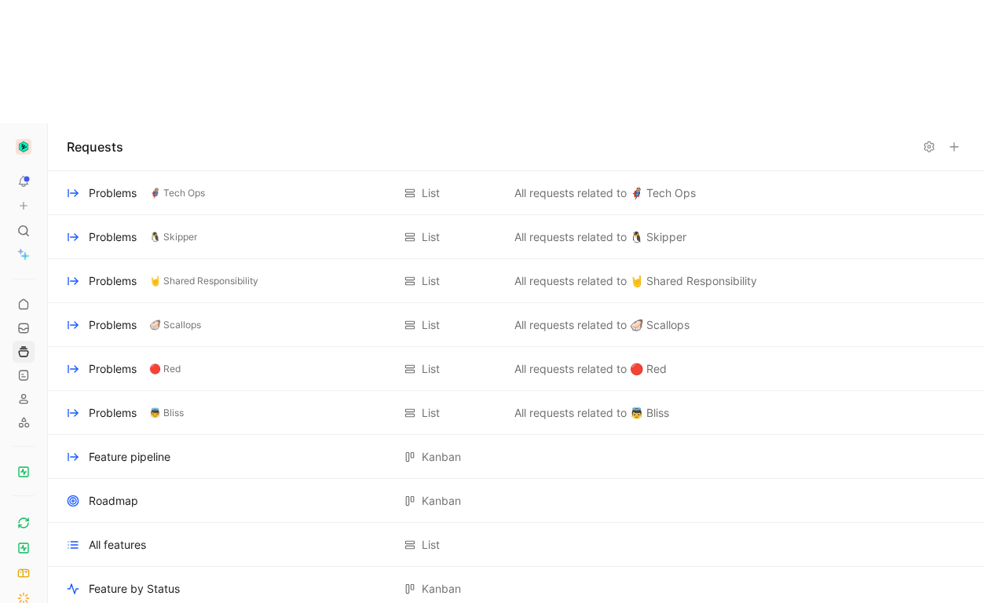
click at [19, 139] on img "button" at bounding box center [24, 147] width 16 height 16
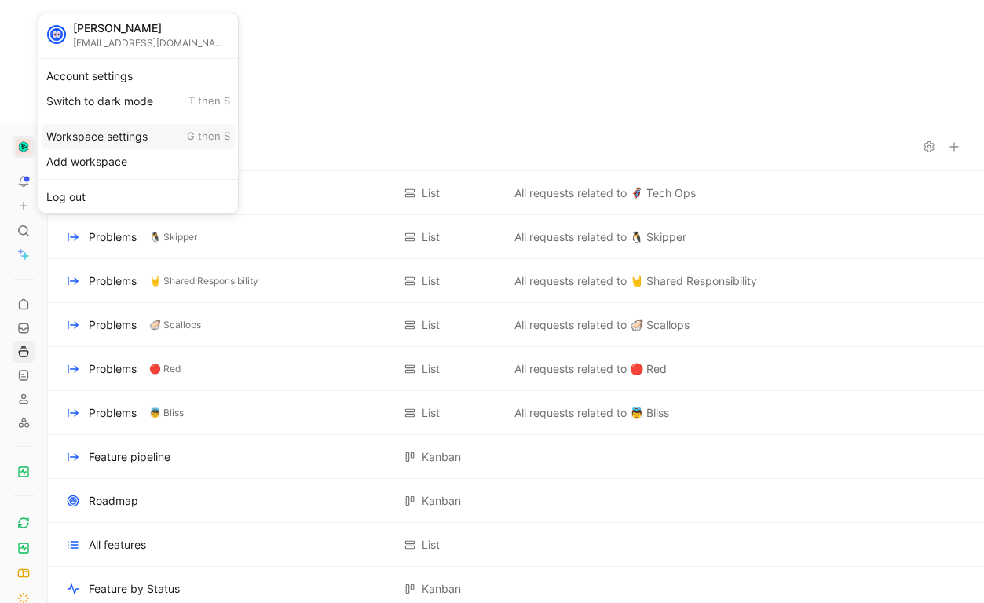
click at [97, 131] on div "Workspace settings G then S" at bounding box center [138, 136] width 193 height 25
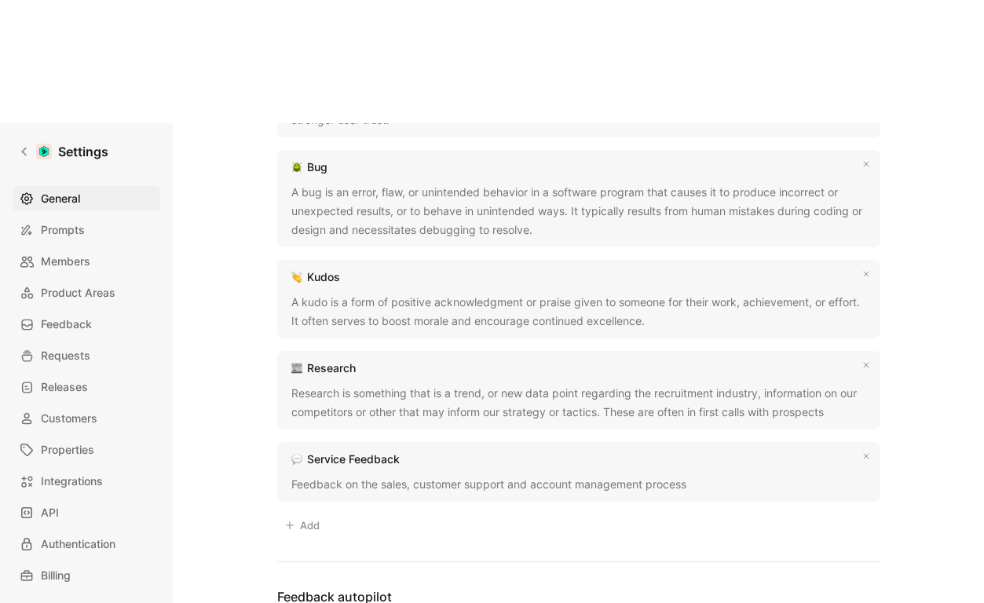
scroll to position [1535, 0]
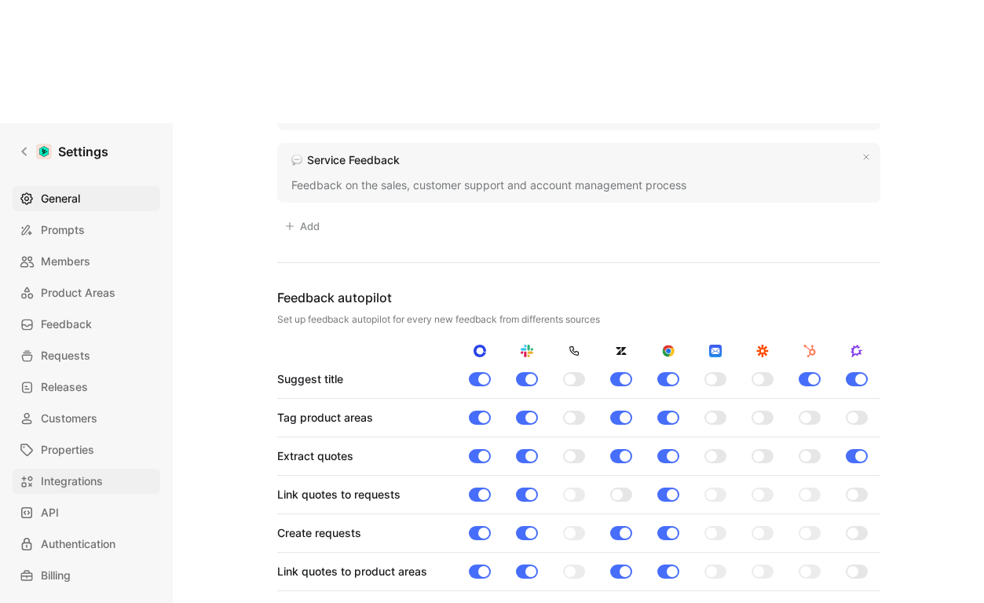
click at [90, 472] on span "Integrations" at bounding box center [72, 481] width 62 height 19
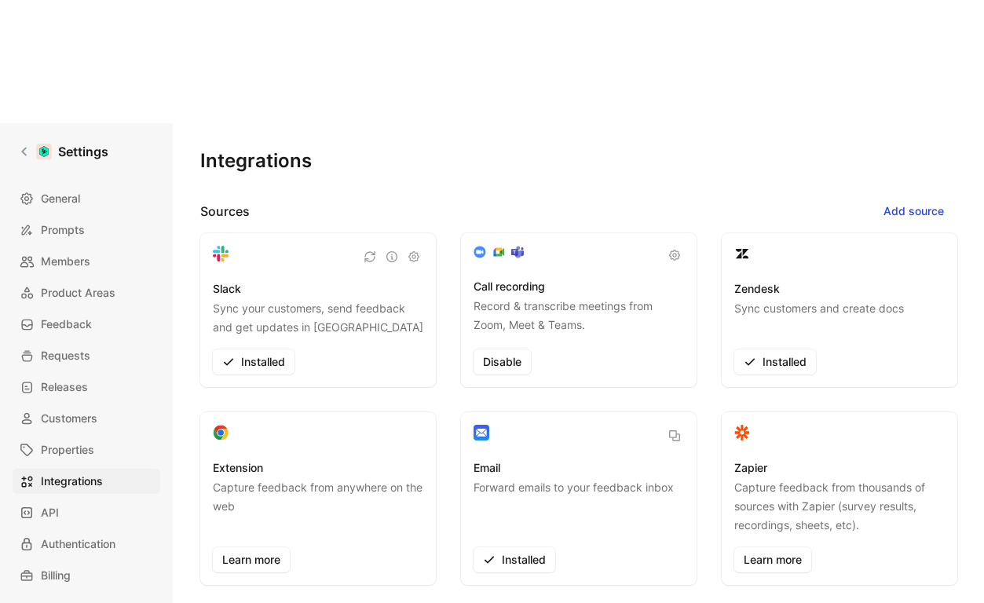
click at [300, 299] on p "Sync your customers, send feedback and get updates in [GEOGRAPHIC_DATA]" at bounding box center [318, 318] width 210 height 38
click at [408, 251] on icon "button" at bounding box center [414, 257] width 13 height 13
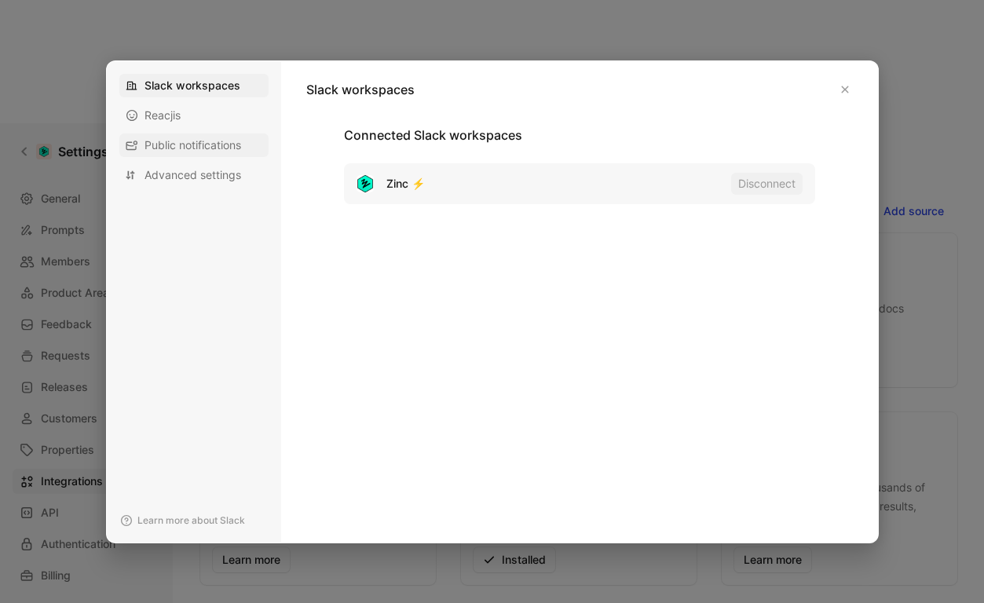
click at [181, 147] on span "Public notifications" at bounding box center [193, 145] width 97 height 16
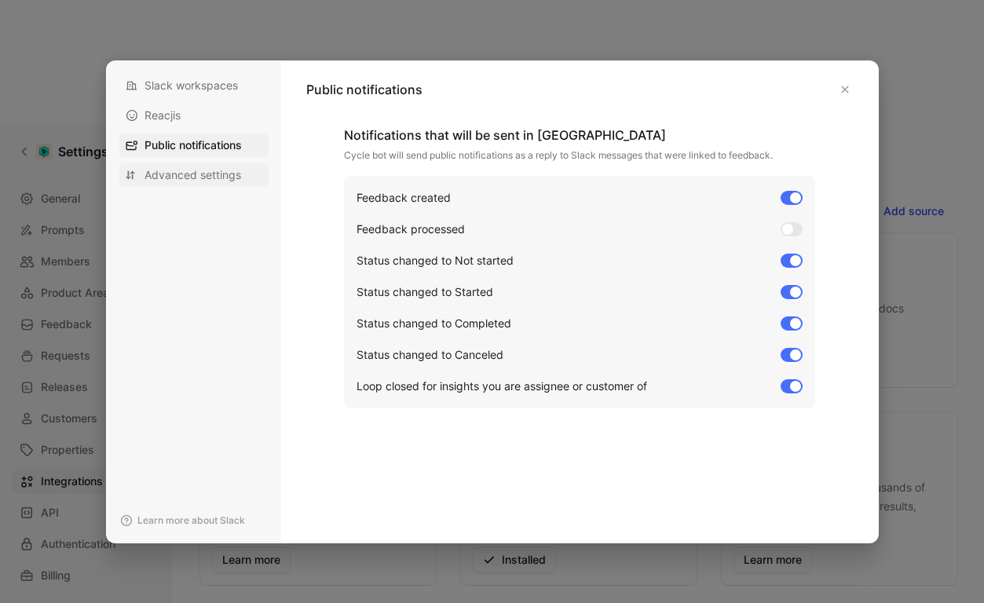
click at [222, 181] on span "Advanced settings" at bounding box center [193, 175] width 97 height 16
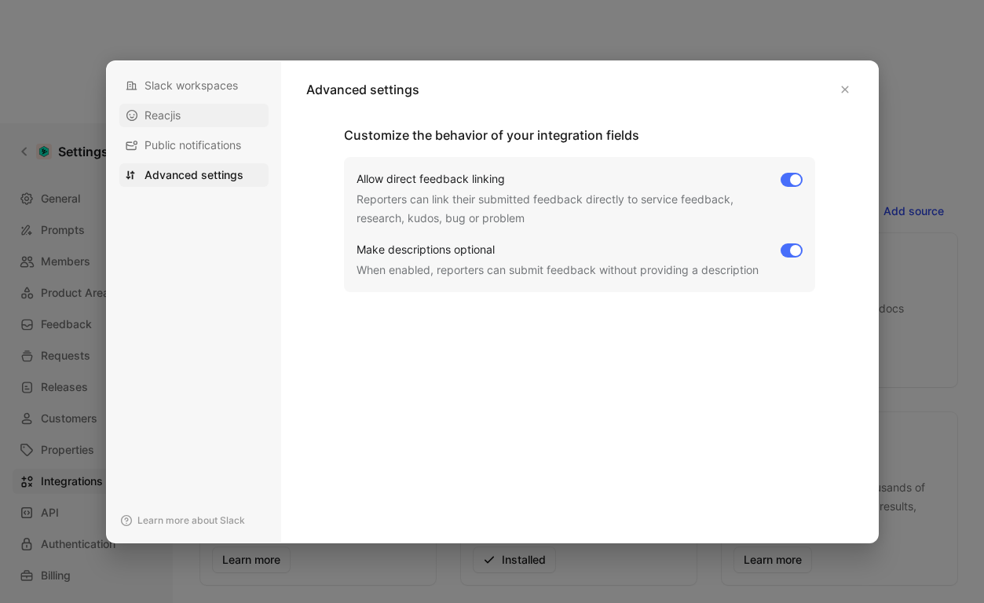
click at [184, 104] on div "Reacjis" at bounding box center [193, 116] width 149 height 24
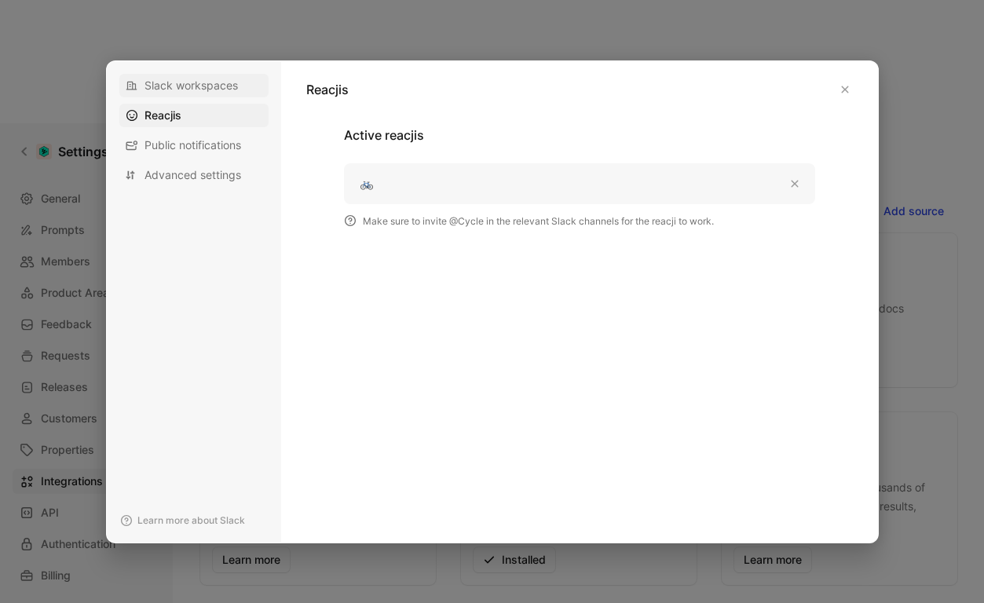
click at [185, 84] on span "Slack workspaces" at bounding box center [191, 86] width 93 height 16
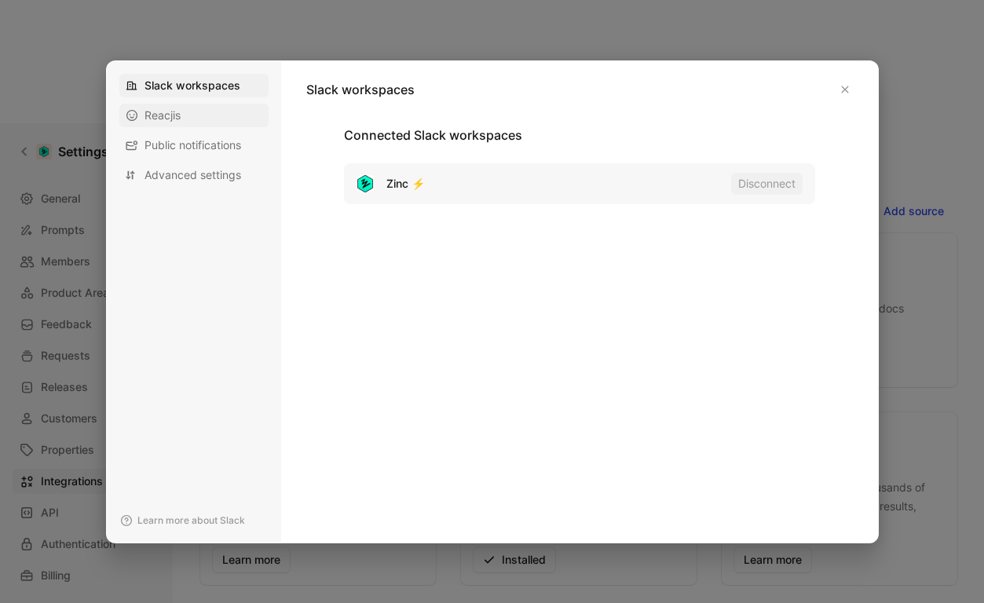
click at [183, 111] on div "Reacjis" at bounding box center [193, 116] width 149 height 24
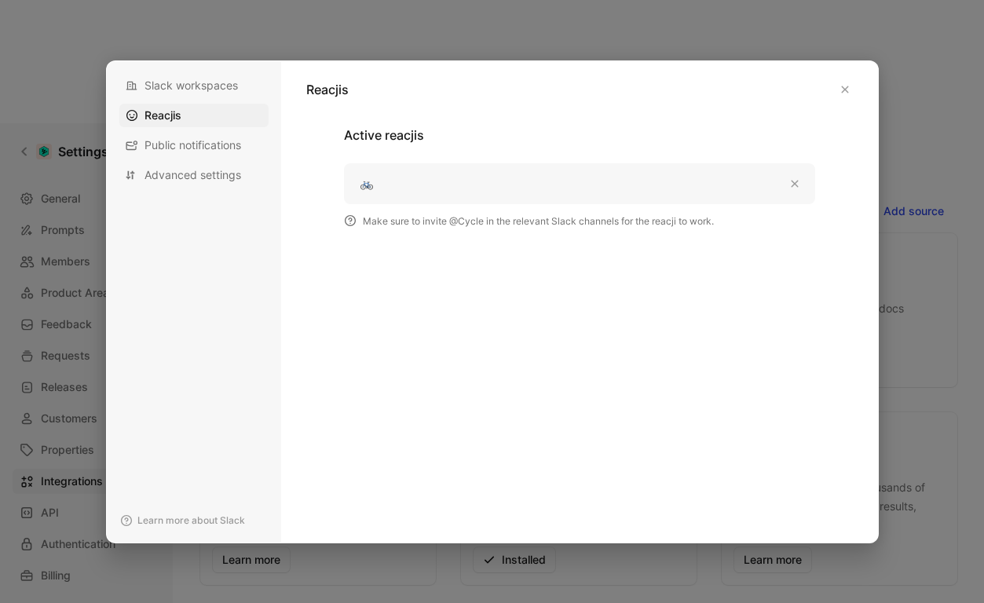
click at [489, 181] on li at bounding box center [579, 183] width 471 height 41
drag, startPoint x: 379, startPoint y: 187, endPoint x: 360, endPoint y: 188, distance: 18.1
click at [360, 188] on li at bounding box center [579, 183] width 471 height 41
click at [498, 57] on div at bounding box center [492, 301] width 984 height 603
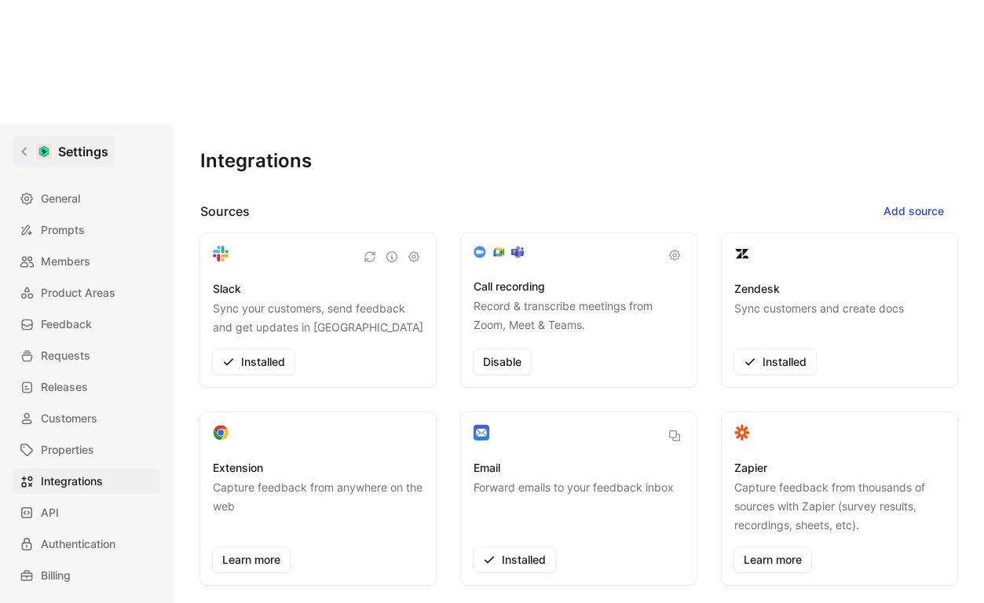
click at [18, 136] on link "Settings" at bounding box center [64, 151] width 102 height 31
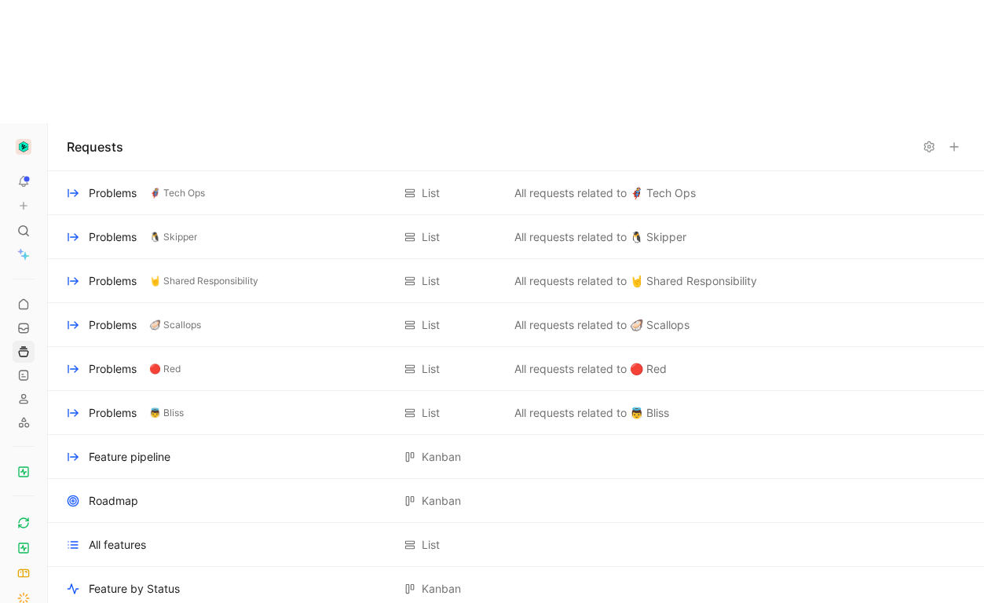
click at [25, 139] on img "button" at bounding box center [24, 147] width 16 height 16
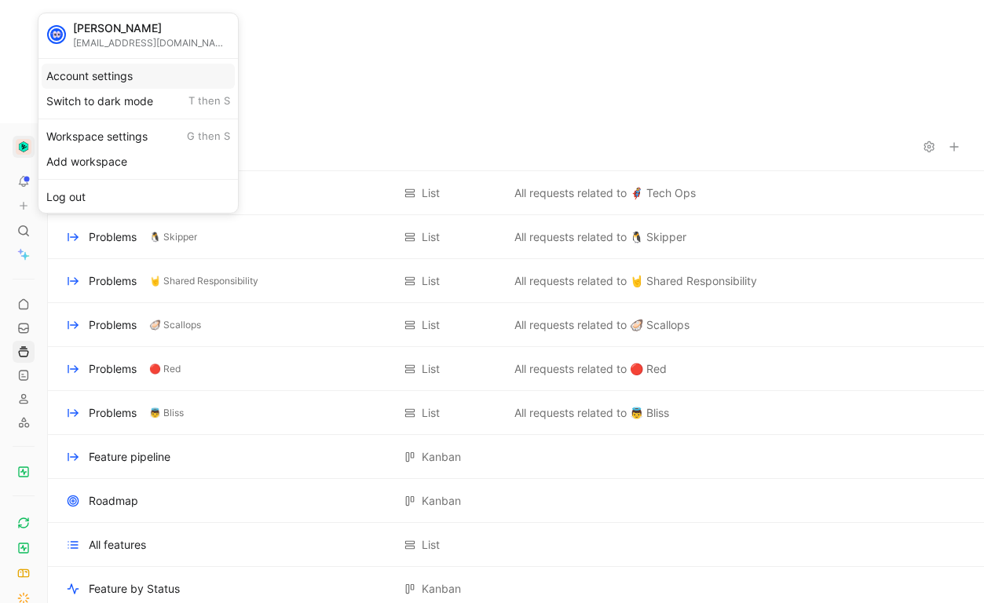
click at [90, 83] on div "Account settings" at bounding box center [138, 76] width 193 height 25
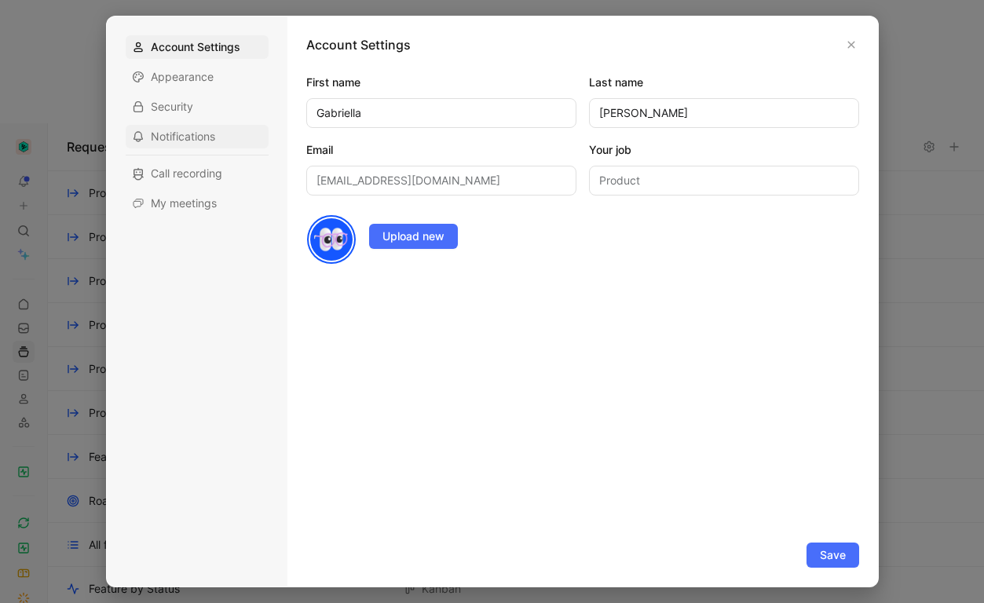
click at [193, 141] on span "Notifications" at bounding box center [183, 137] width 64 height 16
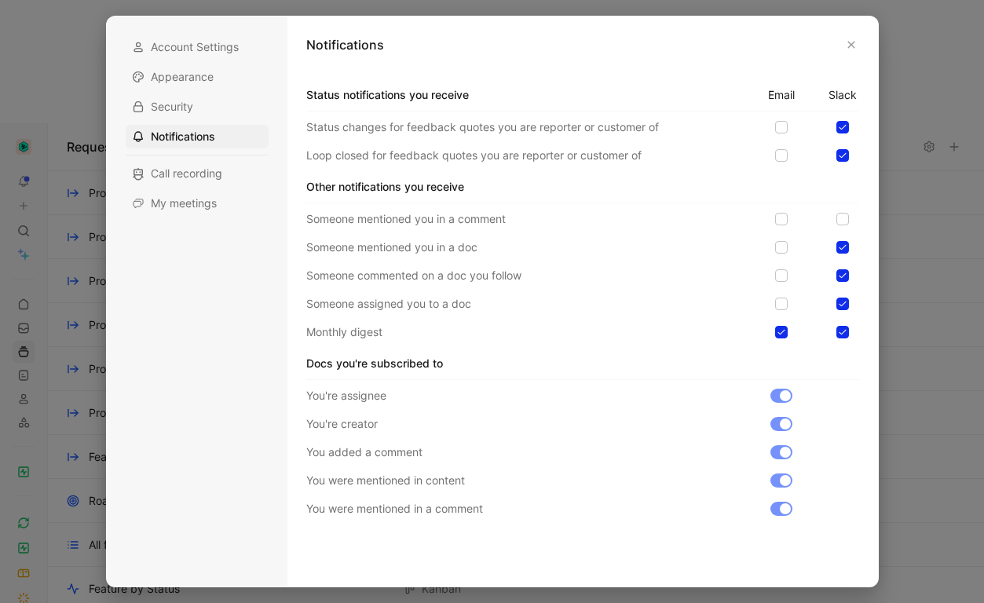
click at [780, 419] on div at bounding box center [781, 424] width 22 height 14
click at [845, 123] on icon at bounding box center [842, 127] width 9 height 9
click at [836, 121] on input "checkbox" at bounding box center [836, 121] width 0 height 0
click at [848, 46] on icon "button" at bounding box center [851, 44] width 9 height 9
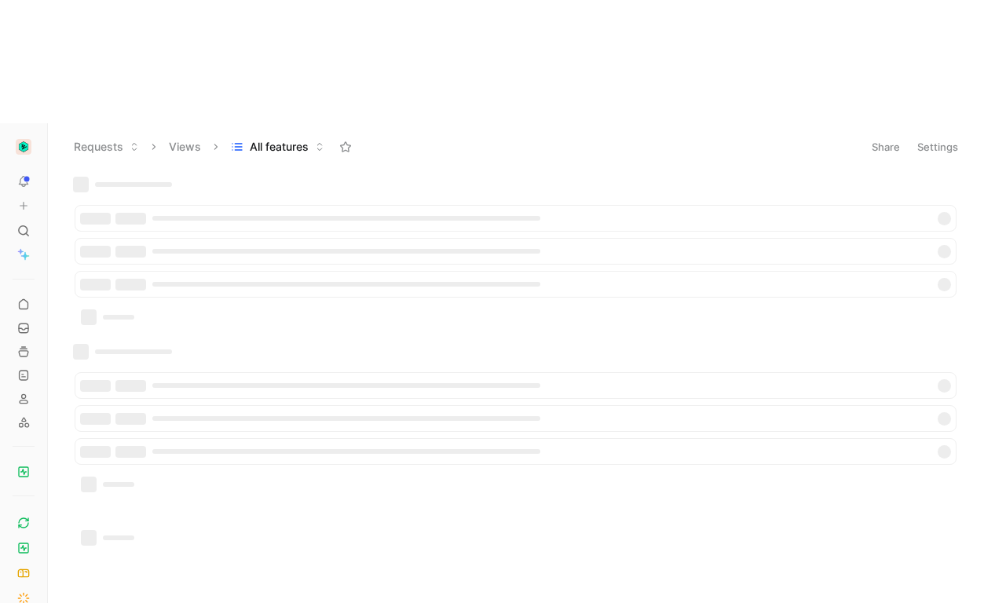
click at [932, 136] on button "Settings" at bounding box center [937, 147] width 55 height 22
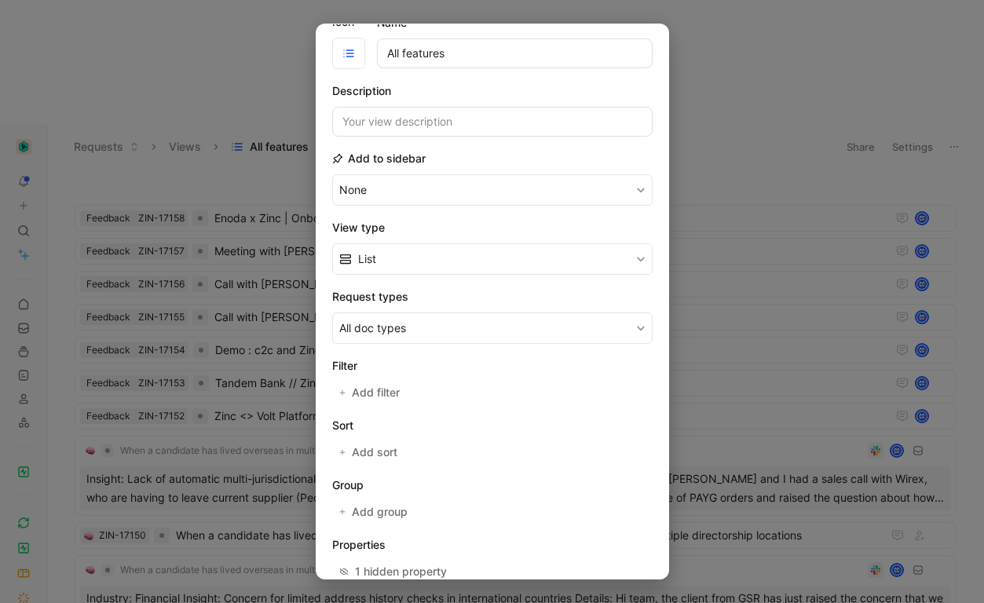
scroll to position [145, 0]
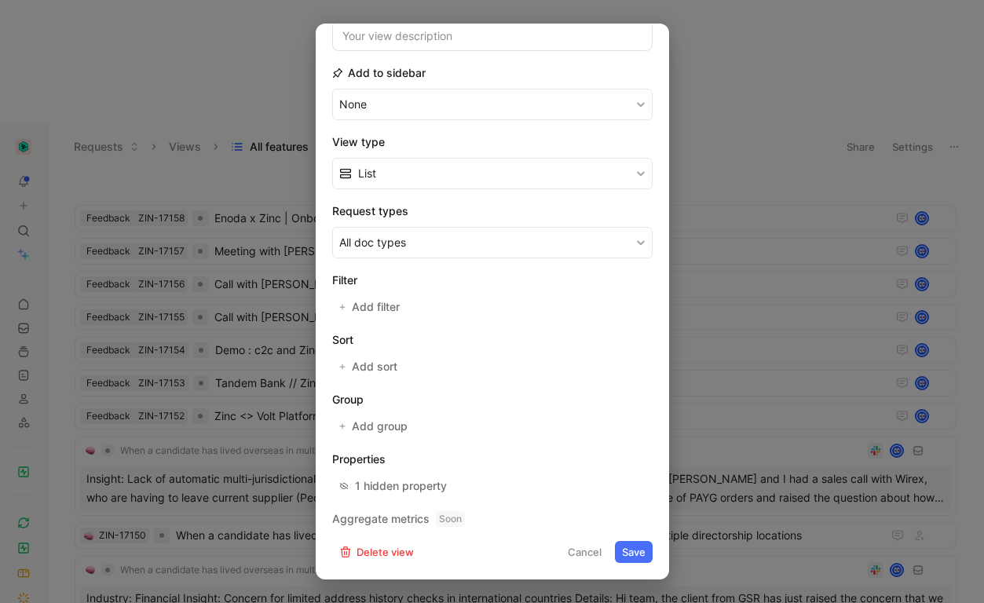
click at [391, 557] on button "Delete view" at bounding box center [376, 552] width 89 height 22
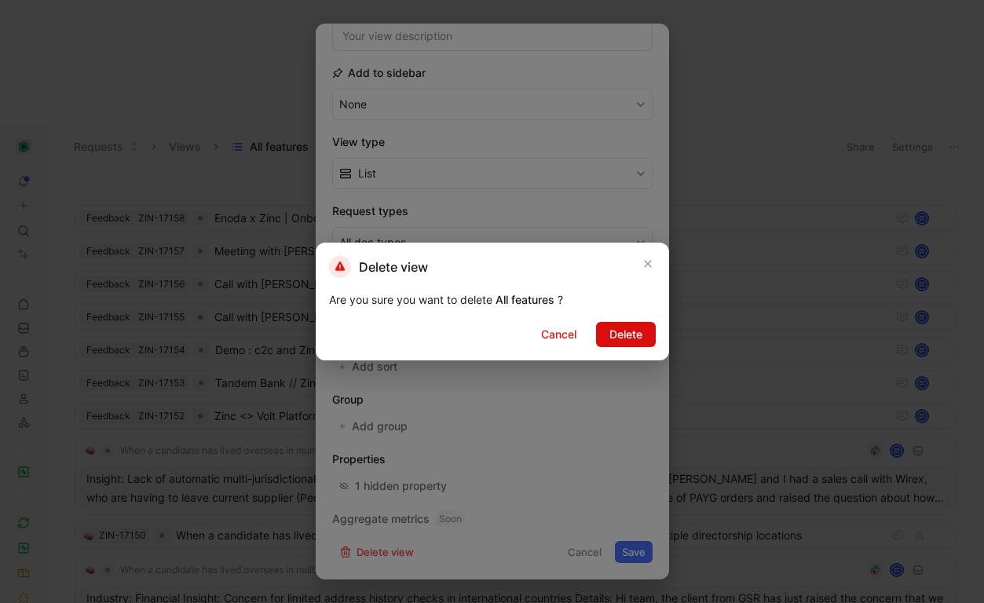
click at [615, 339] on span "Delete" at bounding box center [625, 334] width 33 height 19
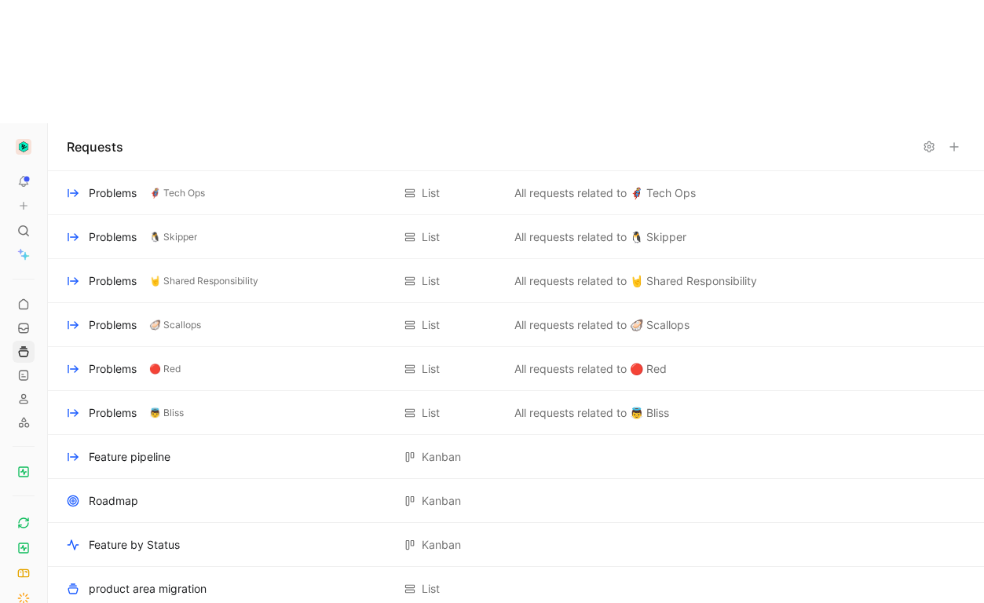
click at [955, 141] on icon at bounding box center [954, 147] width 13 height 13
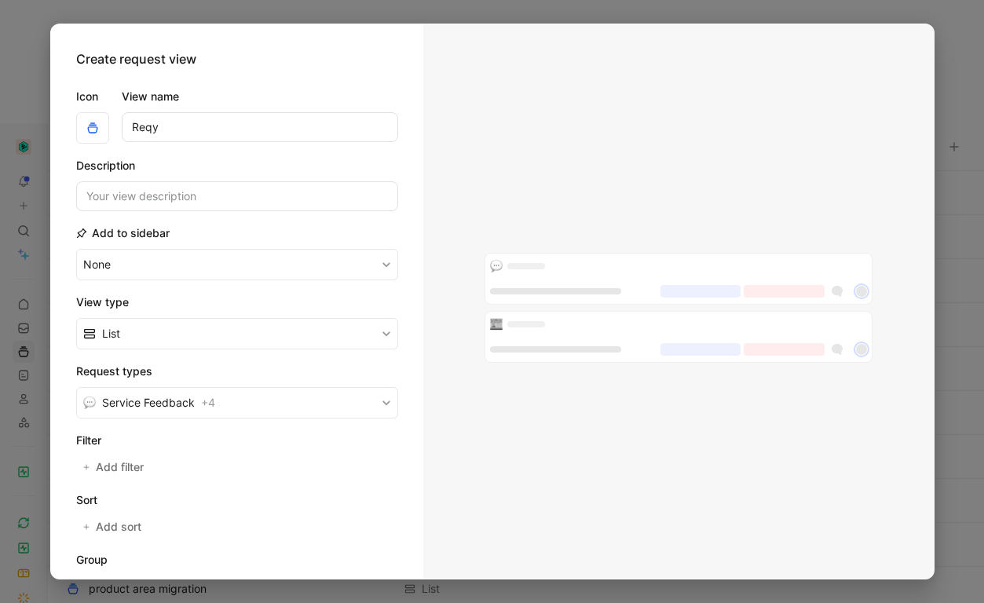
type input "S"
type input "L"
type input "Shipped Requests"
click at [76, 249] on button "None" at bounding box center [237, 264] width 322 height 31
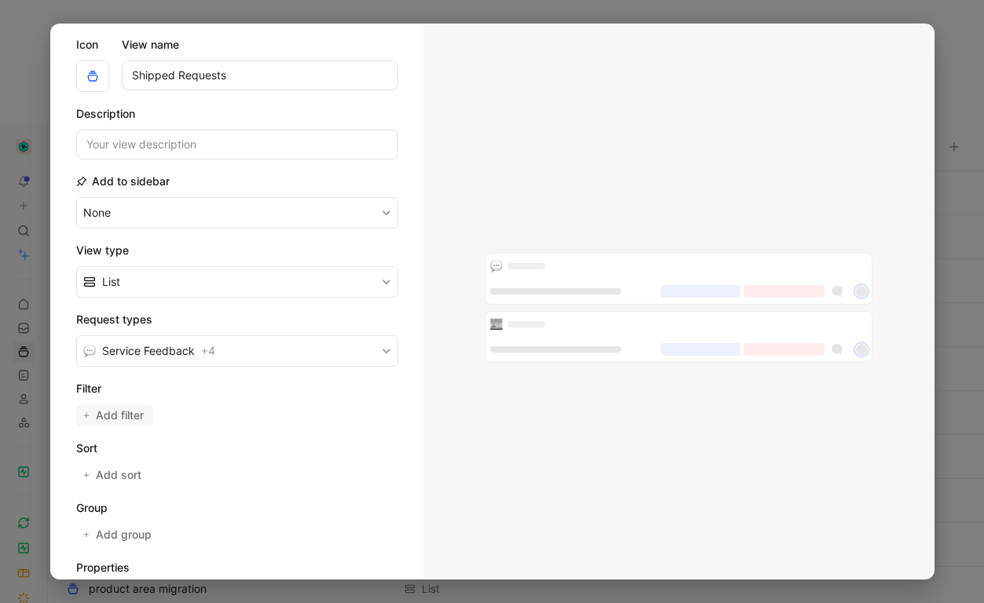
scroll to position [55, 0]
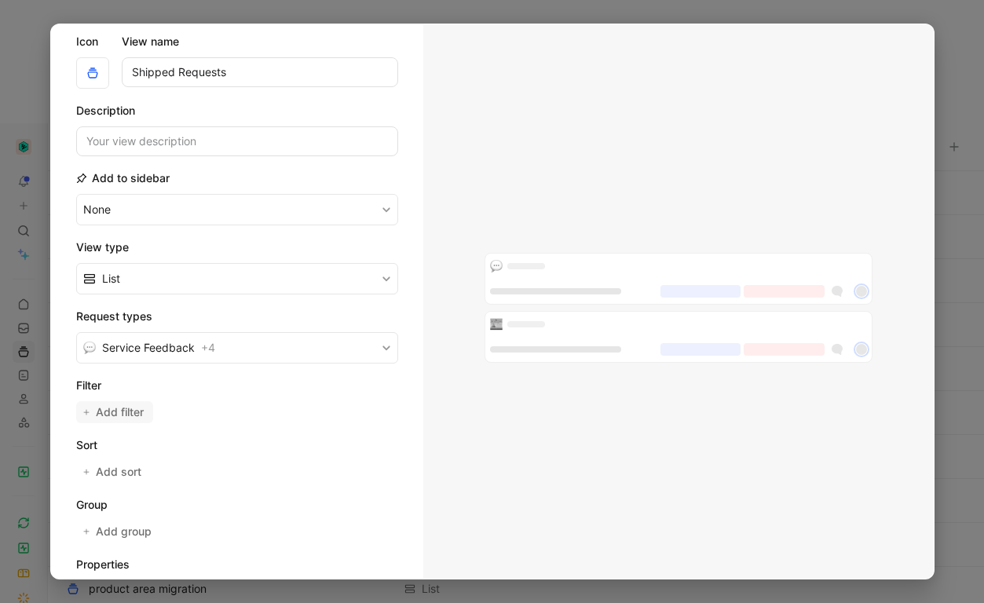
click at [100, 413] on span "Add filter" at bounding box center [120, 412] width 49 height 19
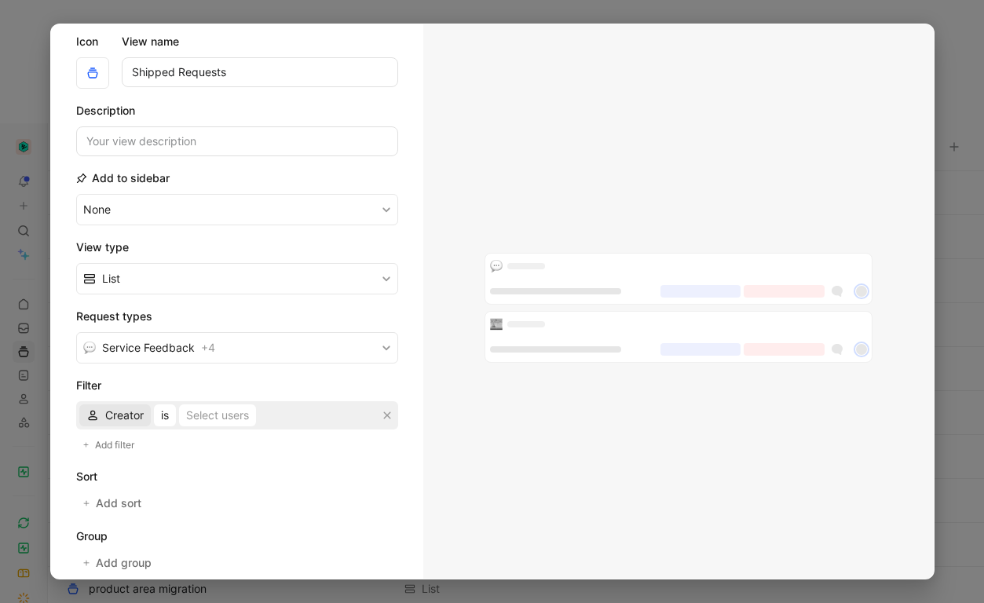
click at [112, 417] on span "Creator" at bounding box center [124, 415] width 38 height 19
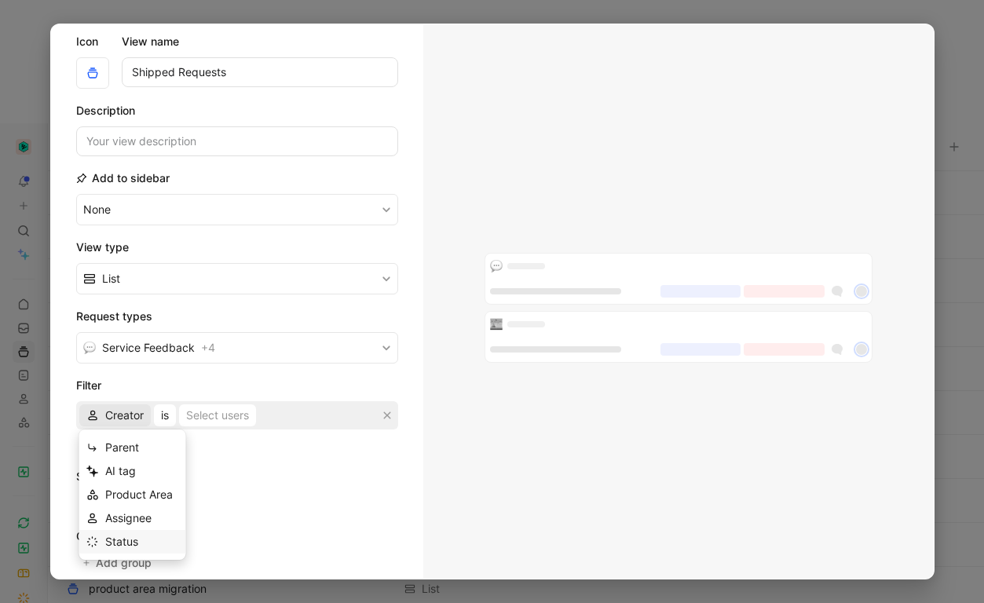
click at [114, 541] on span "Status" at bounding box center [121, 541] width 33 height 13
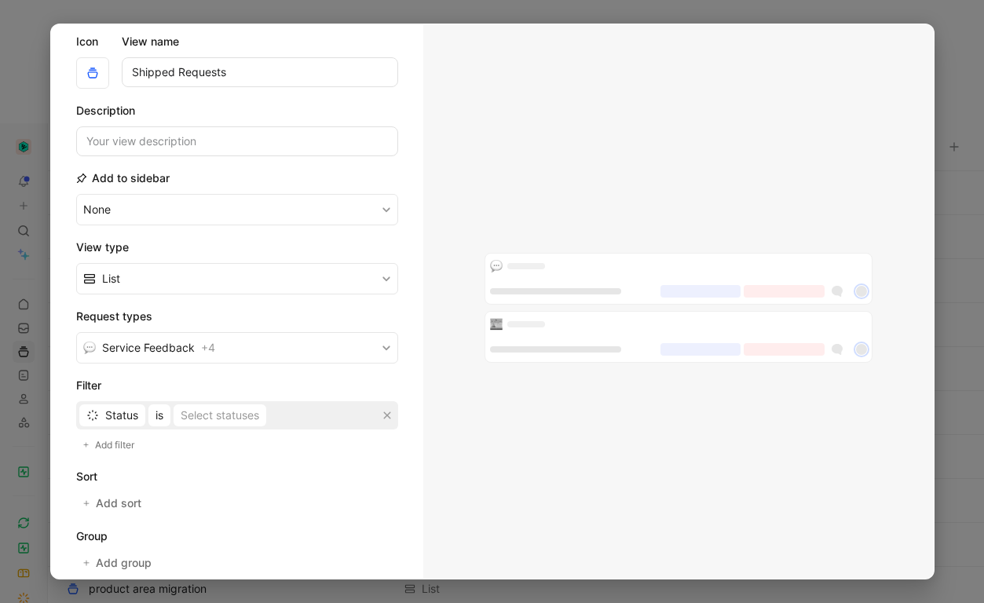
click at [206, 402] on div "Status is Select statuses" at bounding box center [237, 415] width 322 height 28
click at [202, 418] on div "Select statuses" at bounding box center [220, 415] width 79 height 19
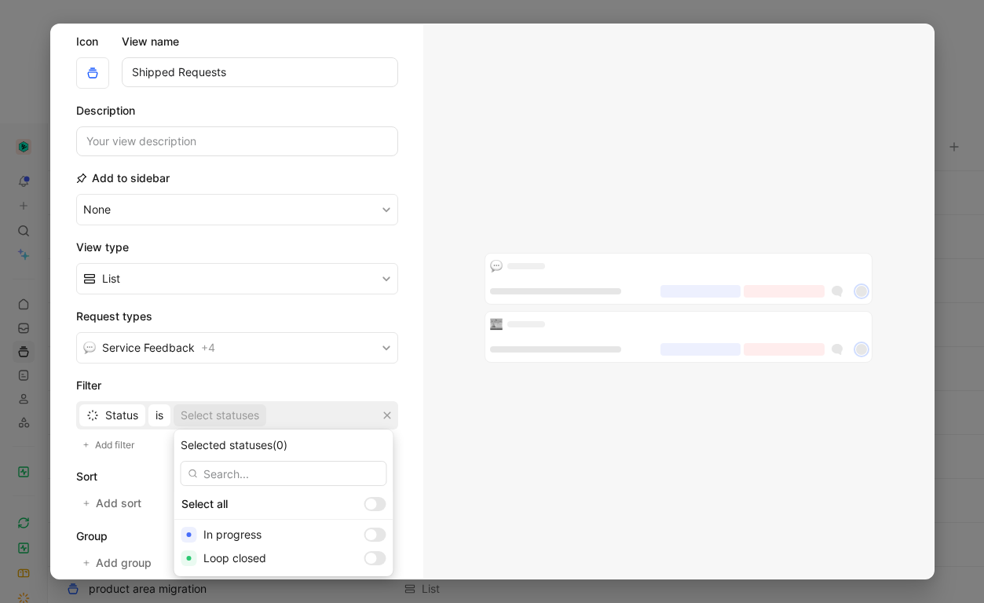
click at [258, 436] on div "Selected statuses (0)" at bounding box center [284, 445] width 207 height 19
click at [241, 468] on input "text" at bounding box center [284, 473] width 207 height 25
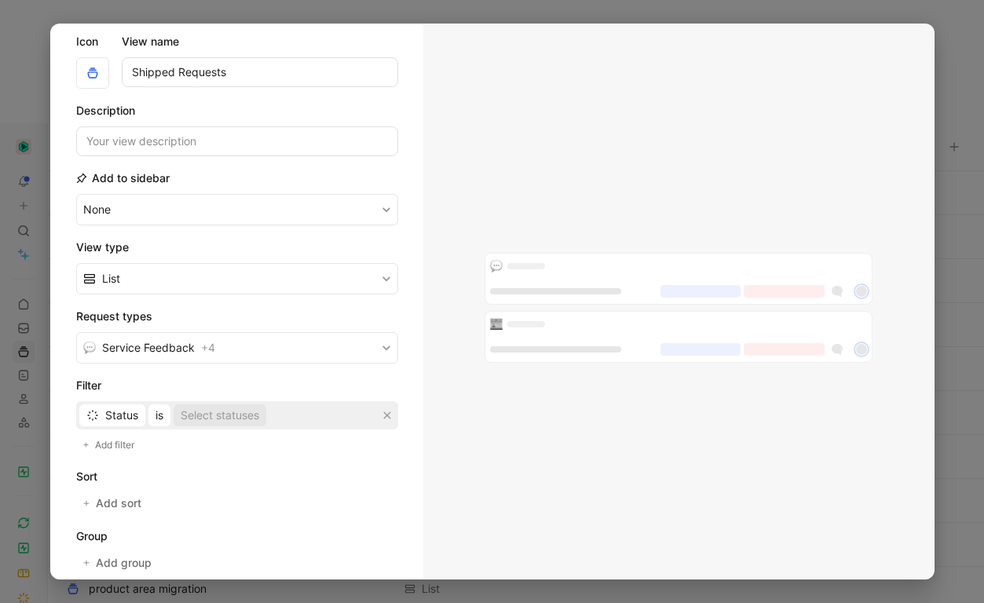
click at [214, 415] on div "Select statuses" at bounding box center [220, 415] width 79 height 19
click at [172, 13] on div at bounding box center [492, 301] width 984 height 603
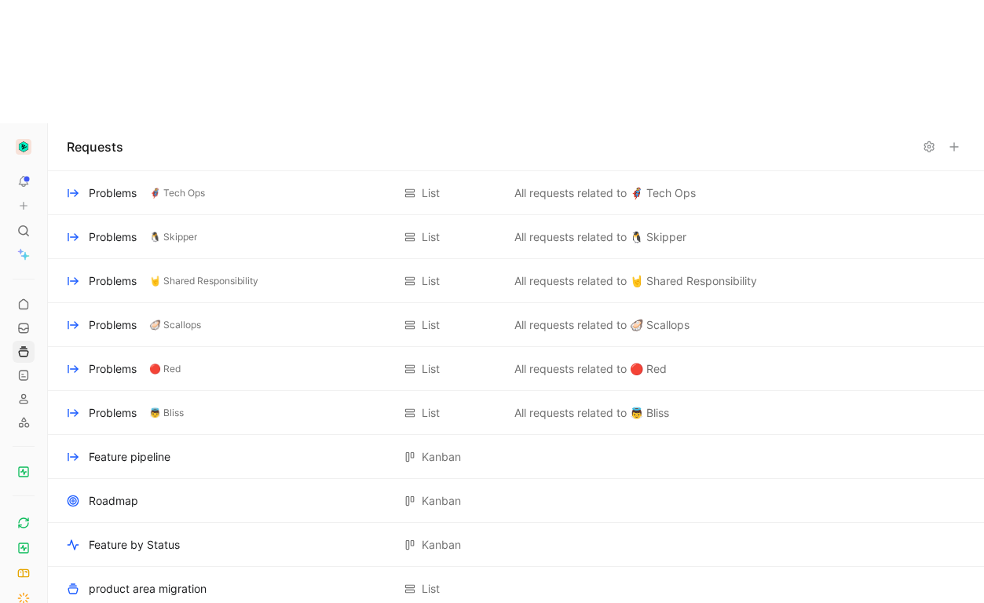
click at [23, 136] on button "button" at bounding box center [24, 147] width 22 height 22
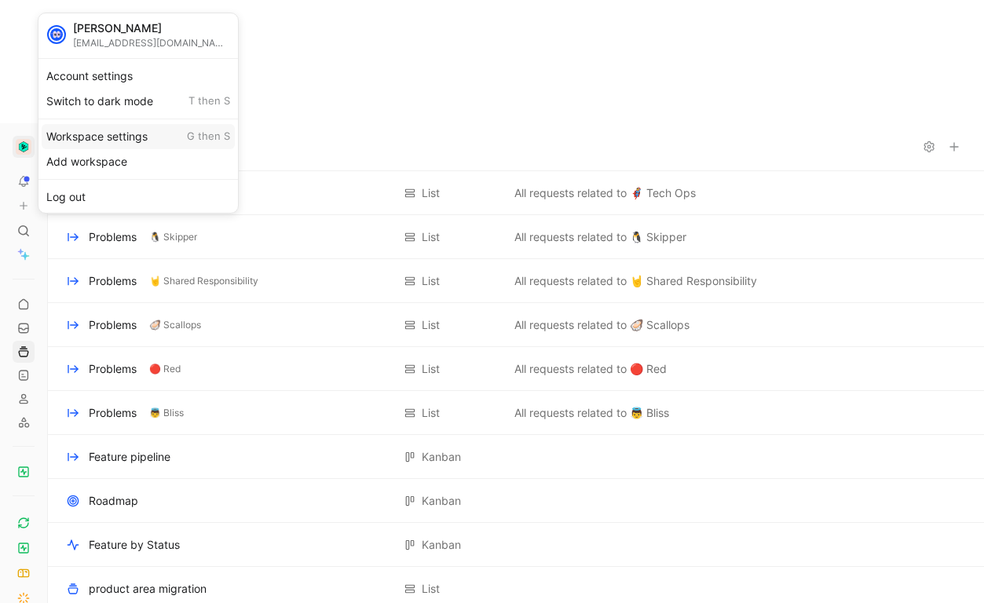
click at [114, 137] on div "Workspace settings G then S" at bounding box center [138, 136] width 193 height 25
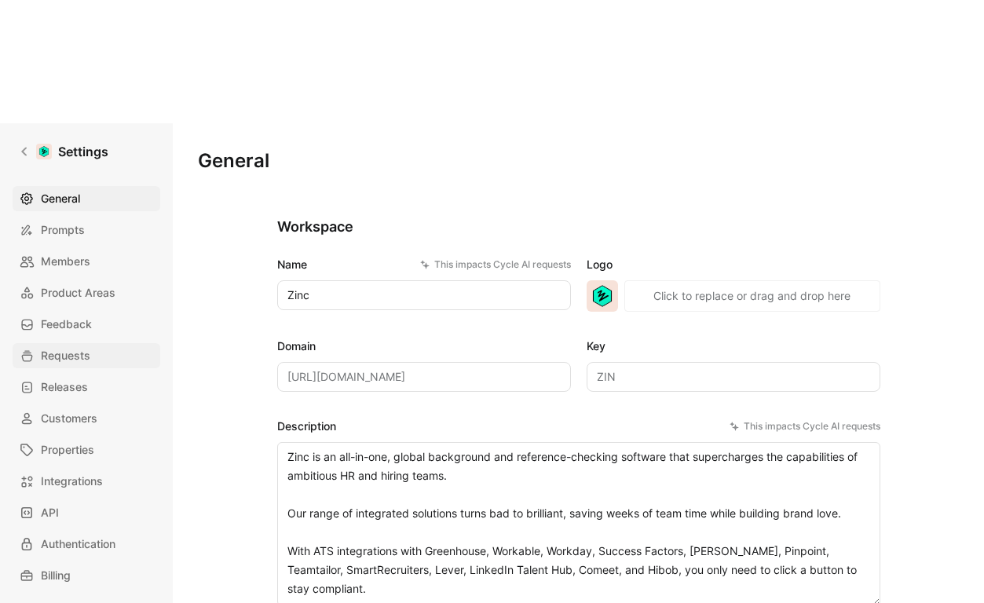
click at [57, 346] on span "Requests" at bounding box center [65, 355] width 49 height 19
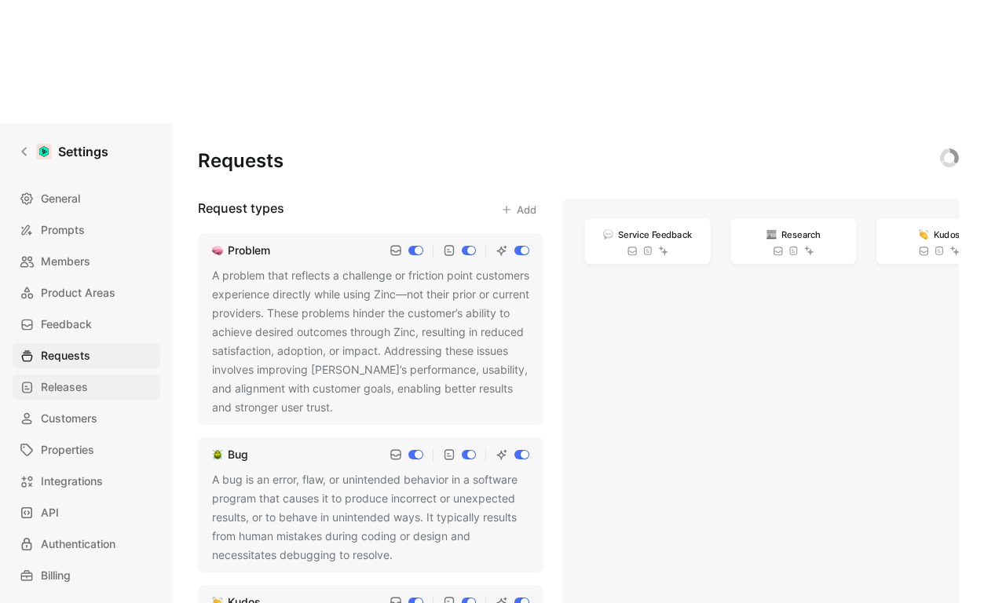
click at [79, 378] on span "Releases" at bounding box center [64, 387] width 47 height 19
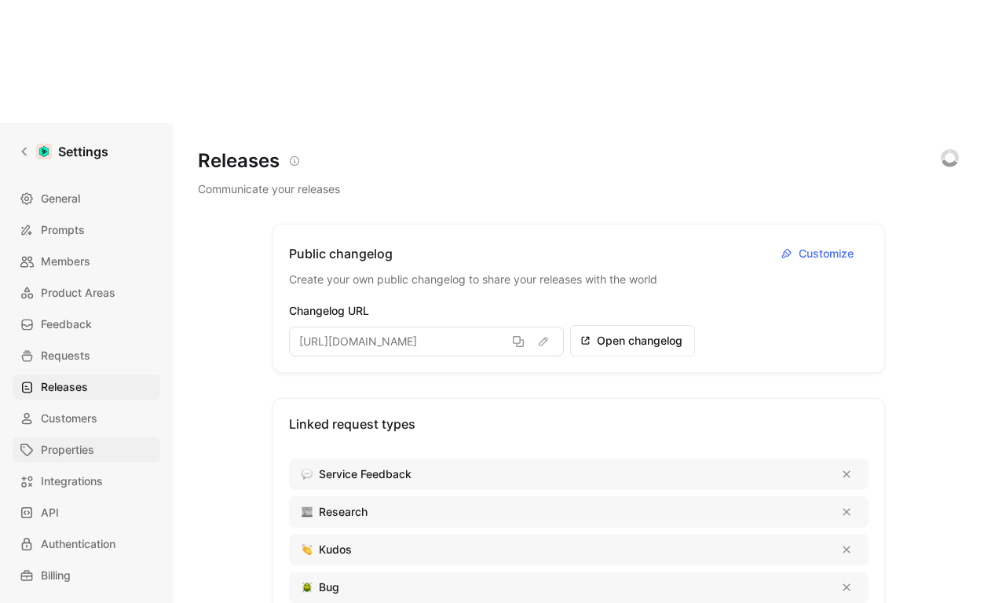
click at [71, 441] on span "Properties" at bounding box center [67, 450] width 53 height 19
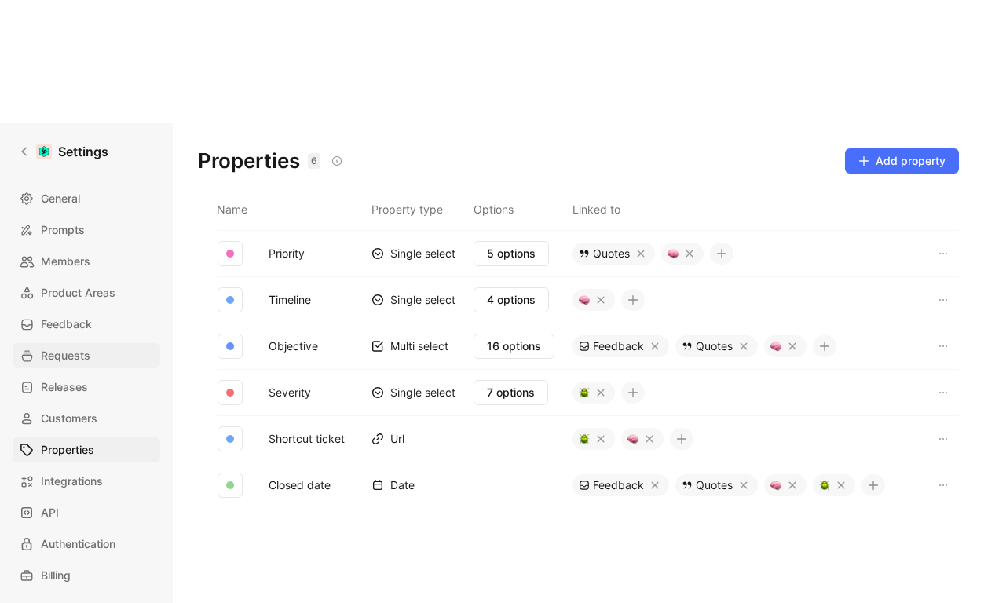
click at [108, 343] on link "Requests" at bounding box center [87, 355] width 148 height 25
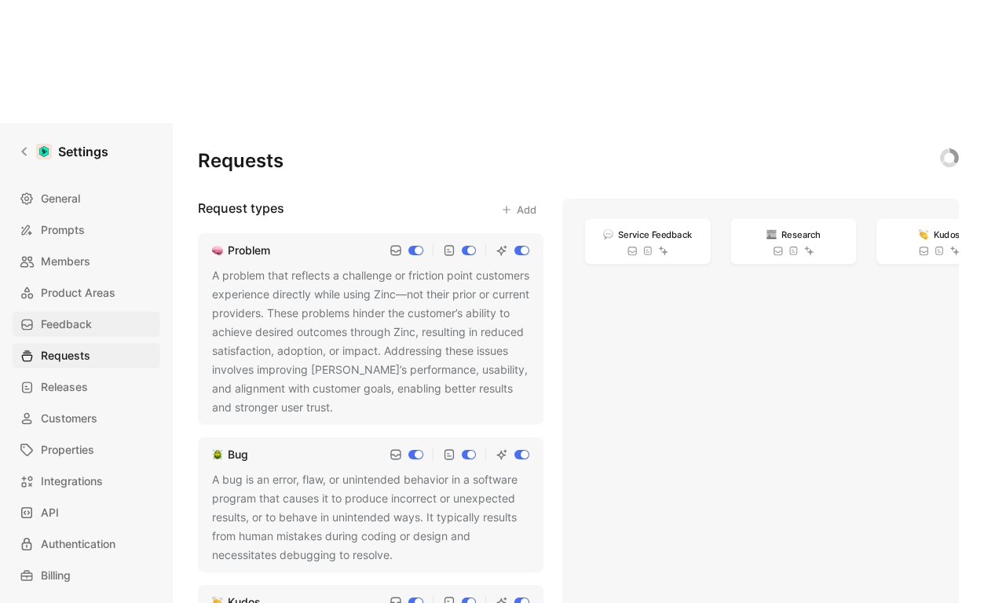
click at [93, 312] on link "Feedback" at bounding box center [87, 324] width 148 height 25
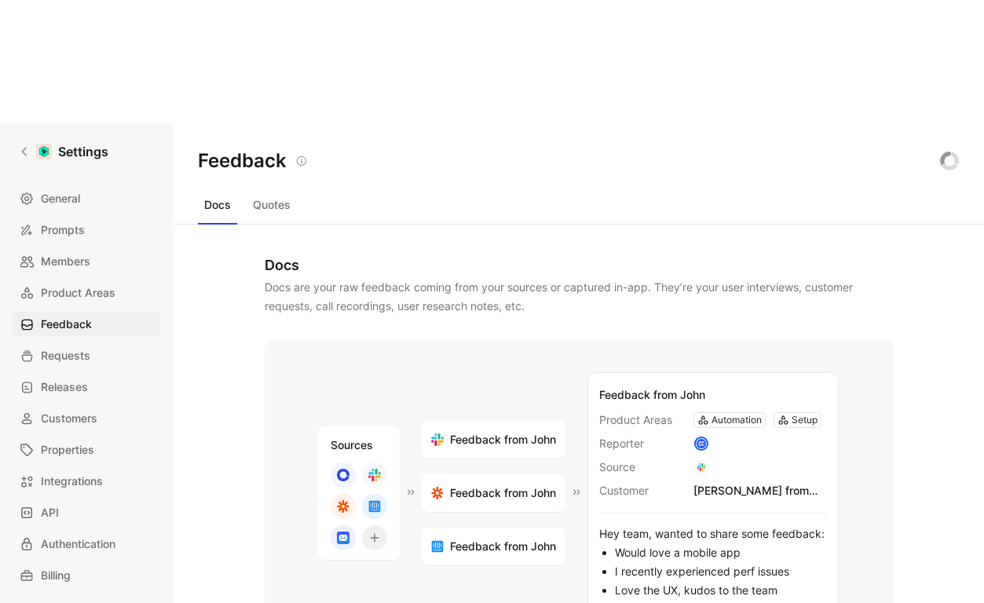
click at [272, 192] on button "Quotes" at bounding box center [272, 204] width 50 height 25
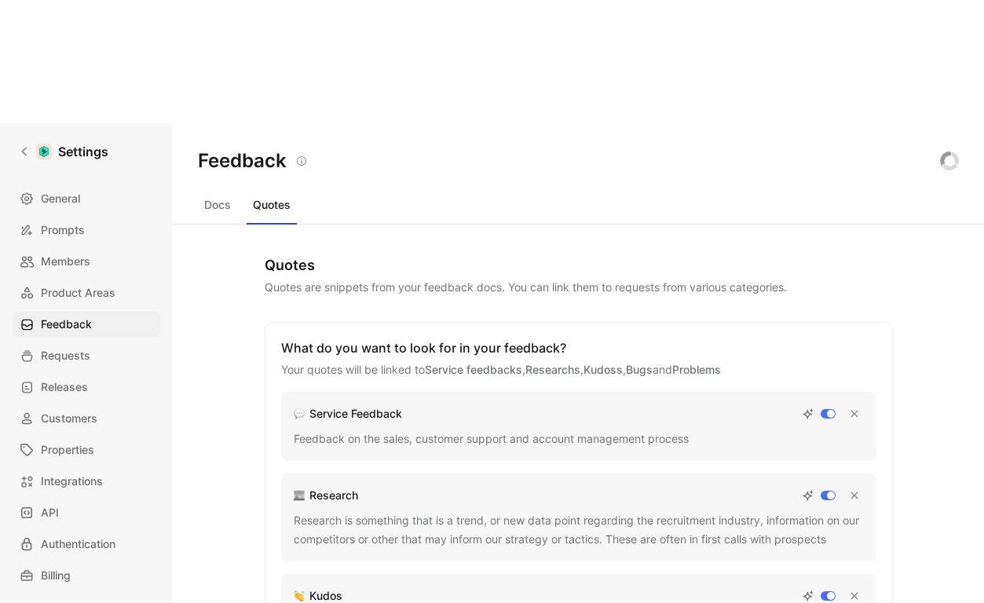
click at [203, 192] on button "Docs" at bounding box center [217, 204] width 39 height 25
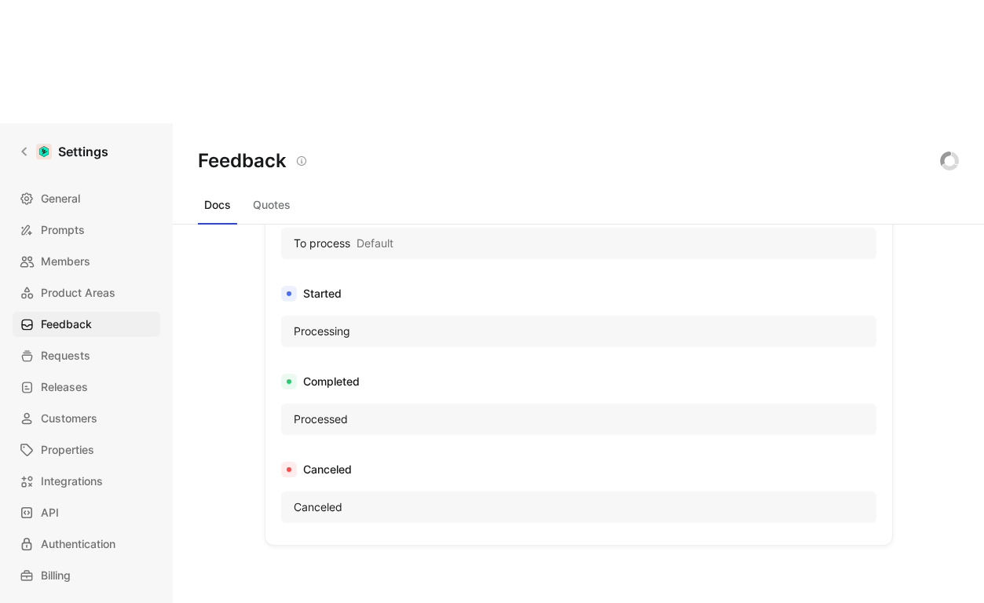
scroll to position [748, 0]
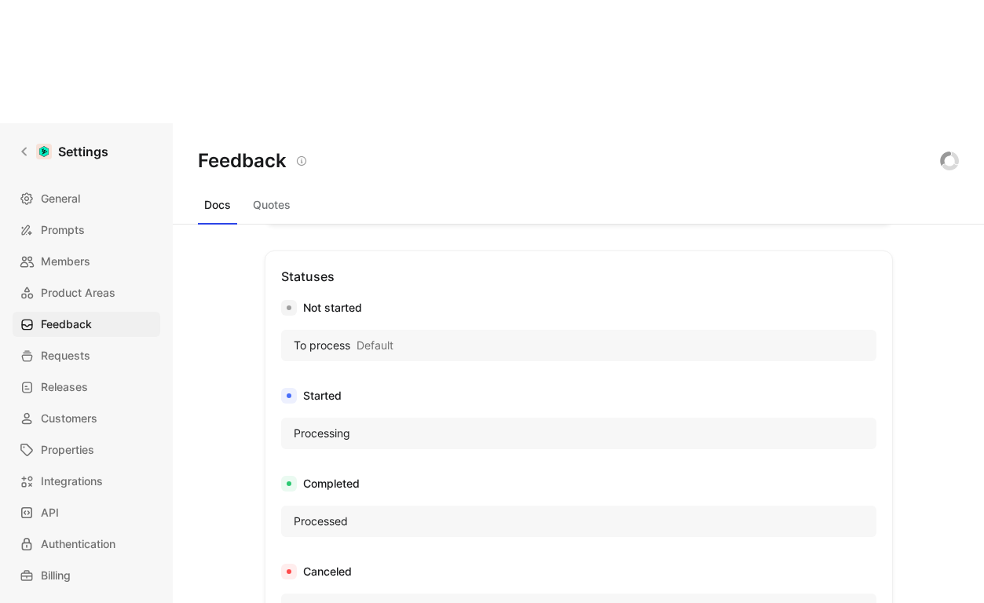
drag, startPoint x: 348, startPoint y: 380, endPoint x: 348, endPoint y: 391, distance: 11.0
click at [348, 474] on div "Completed Processed" at bounding box center [578, 508] width 595 height 69
drag, startPoint x: 348, startPoint y: 393, endPoint x: 291, endPoint y: 393, distance: 56.5
click at [291, 512] on div "Processed" at bounding box center [345, 521] width 118 height 19
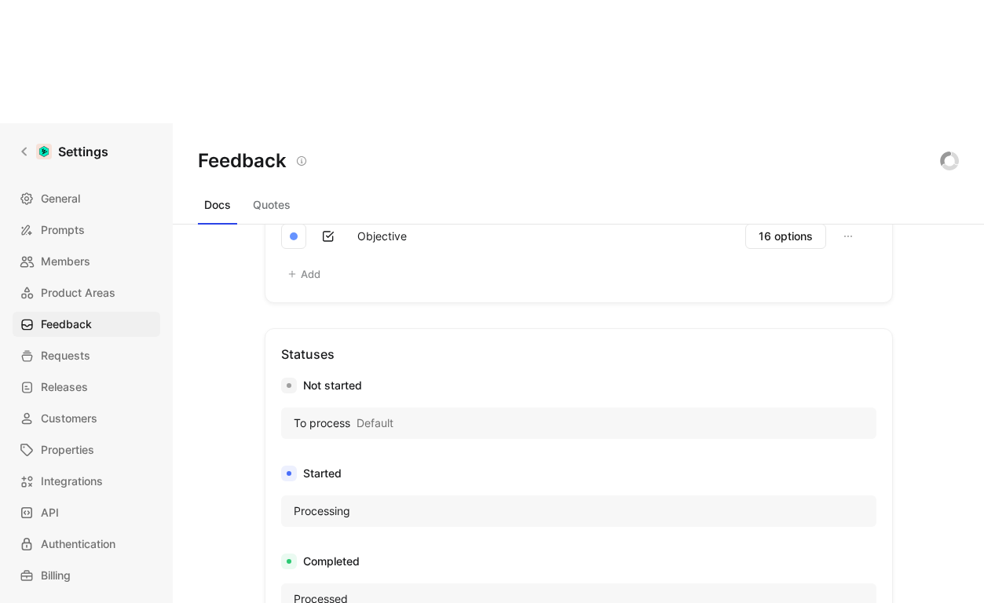
scroll to position [669, 0]
click at [547, 408] on div "To process Default" at bounding box center [578, 423] width 595 height 31
click at [410, 377] on div "Not started To process Default" at bounding box center [578, 411] width 595 height 69
click at [409, 408] on div "To process Default" at bounding box center [578, 423] width 595 height 31
click at [295, 503] on span "Processing" at bounding box center [322, 512] width 57 height 19
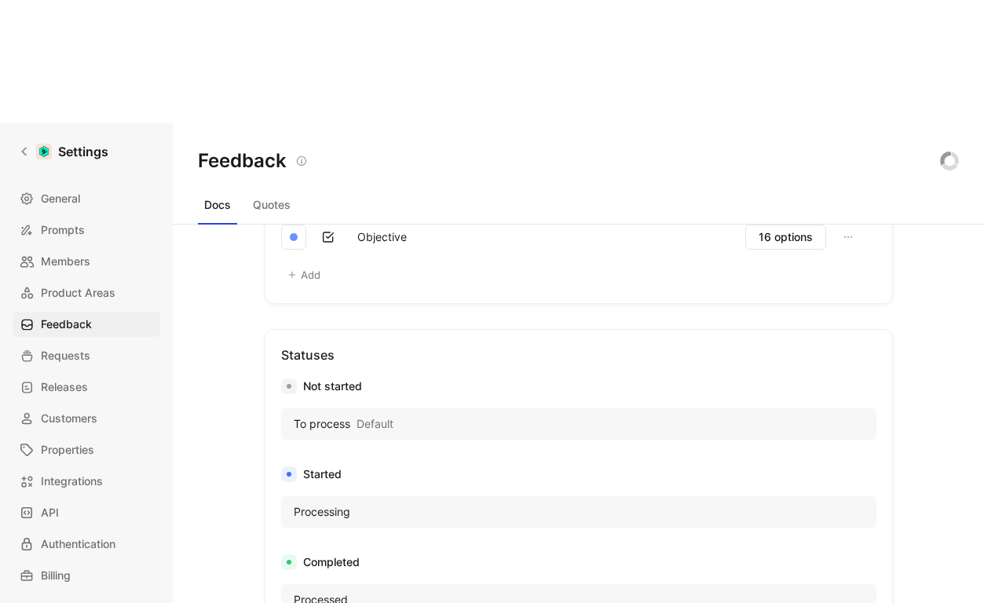
click at [335, 553] on div "Completed" at bounding box center [578, 562] width 595 height 19
click at [332, 584] on div "Processed" at bounding box center [578, 599] width 595 height 31
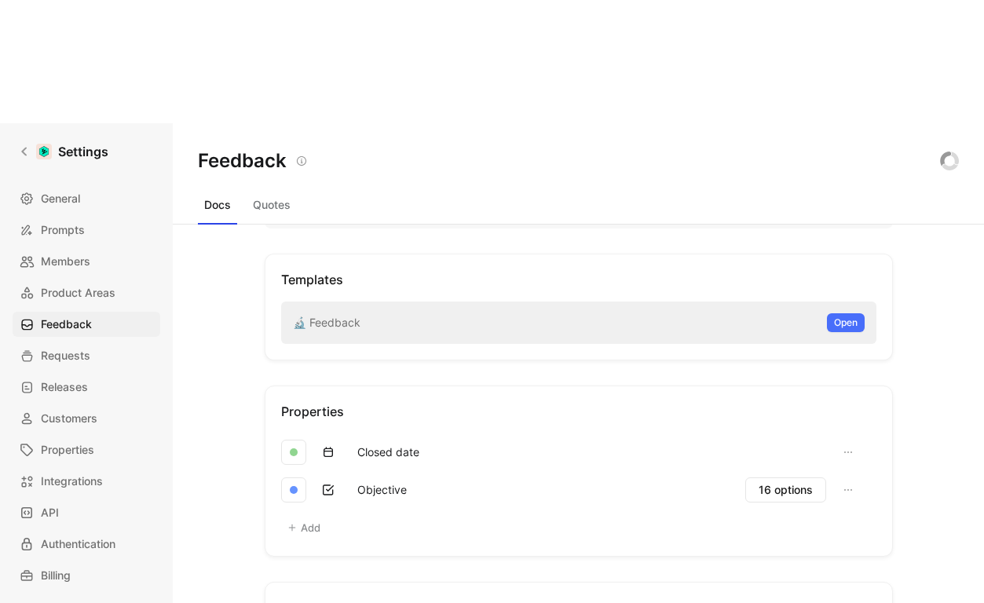
scroll to position [388, 0]
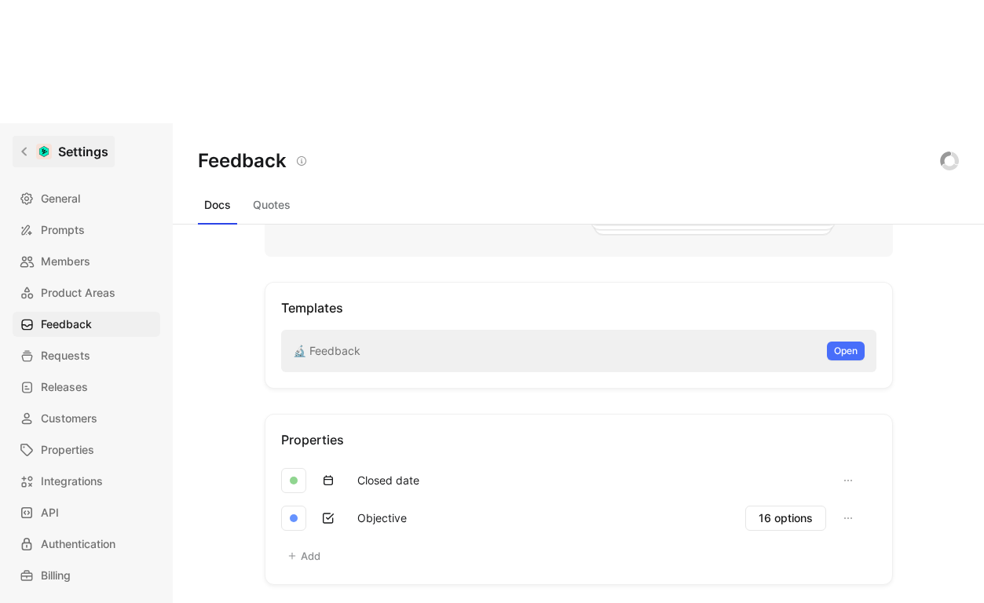
click at [26, 136] on link "Settings" at bounding box center [64, 151] width 102 height 31
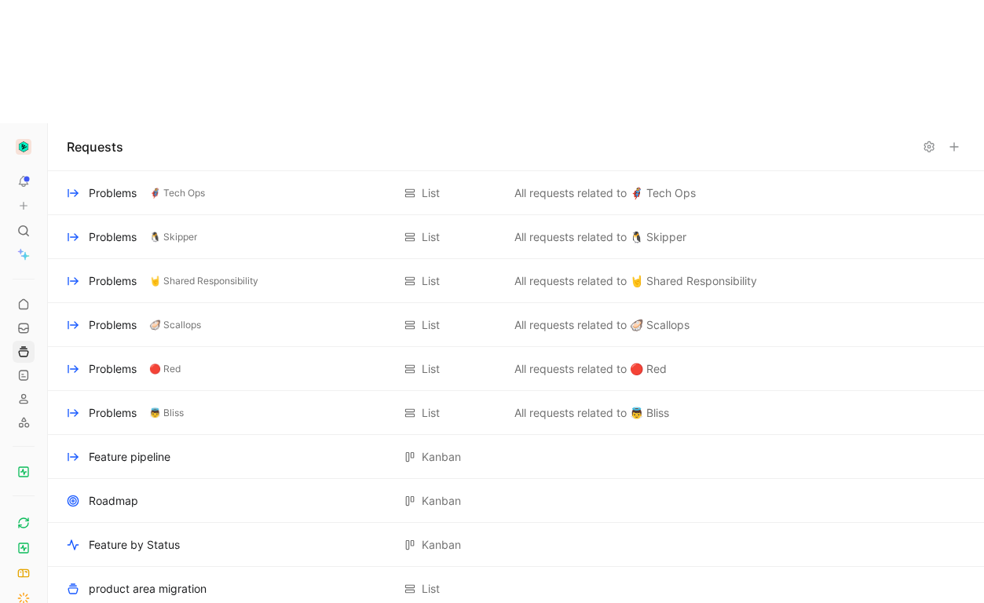
click at [25, 136] on div at bounding box center [24, 176] width 22 height 81
click at [25, 139] on img "button" at bounding box center [24, 147] width 16 height 16
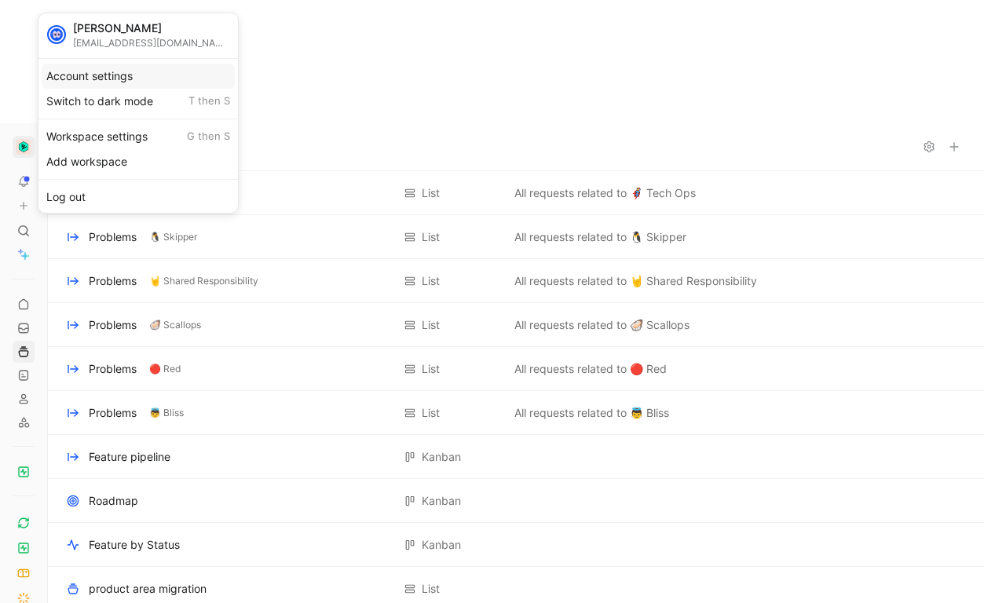
click at [133, 84] on div "Account settings" at bounding box center [138, 76] width 193 height 25
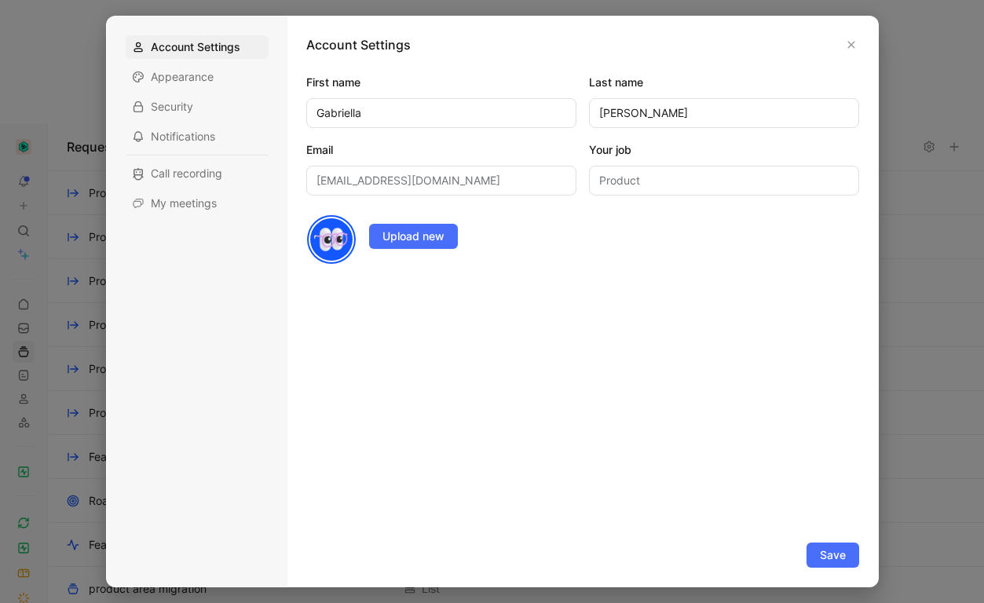
click at [68, 209] on div at bounding box center [492, 301] width 984 height 603
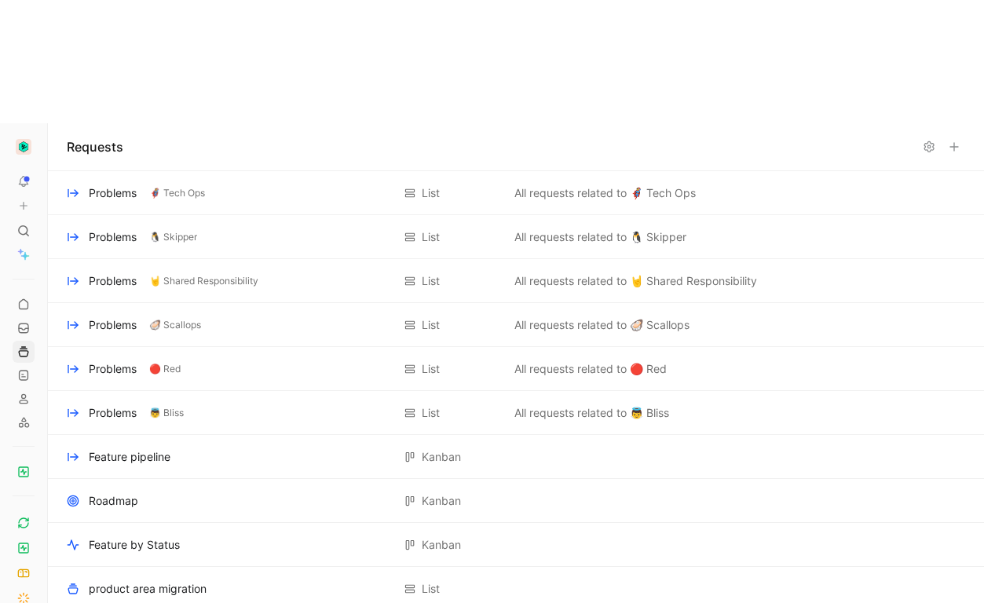
click at [24, 139] on img "button" at bounding box center [24, 147] width 16 height 16
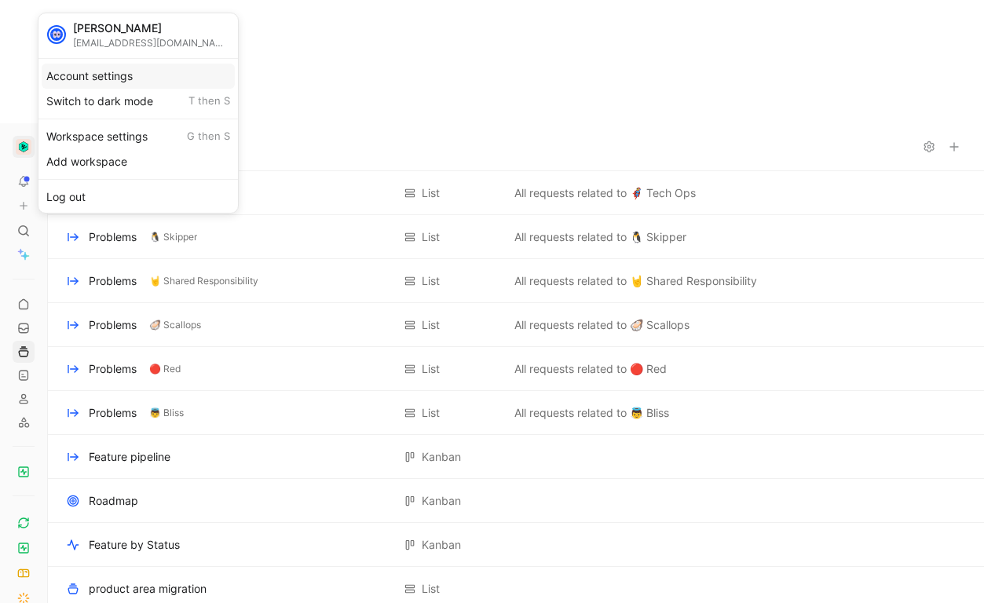
click at [85, 79] on div "Account settings" at bounding box center [138, 76] width 193 height 25
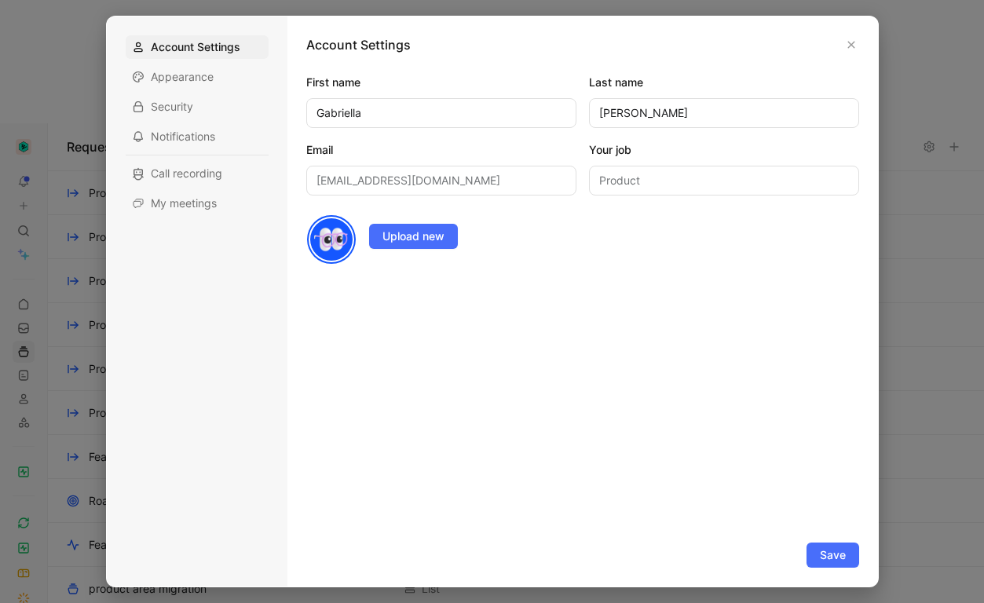
click at [16, 24] on div at bounding box center [492, 301] width 984 height 603
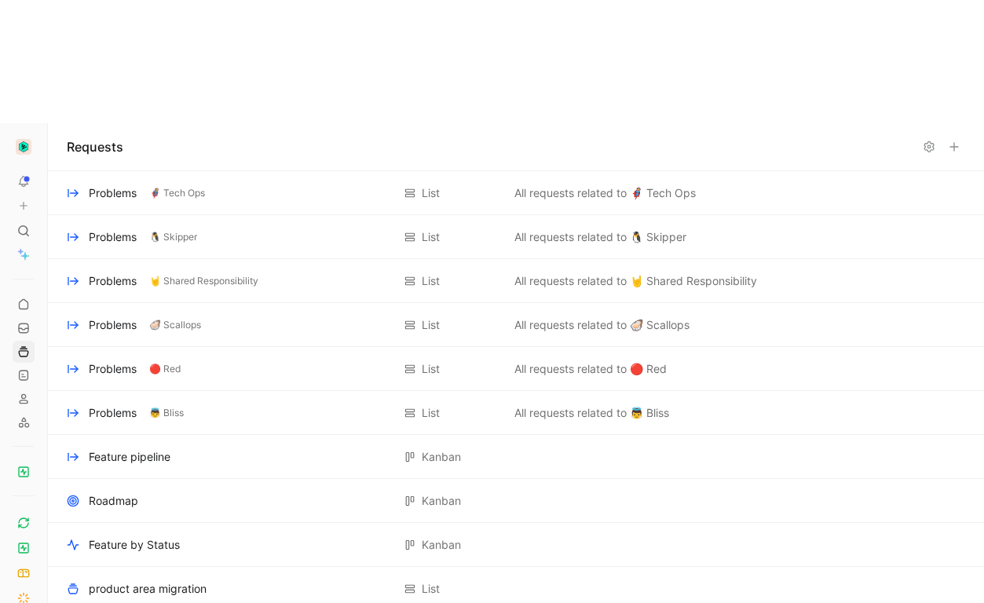
click at [25, 139] on img "button" at bounding box center [24, 147] width 16 height 16
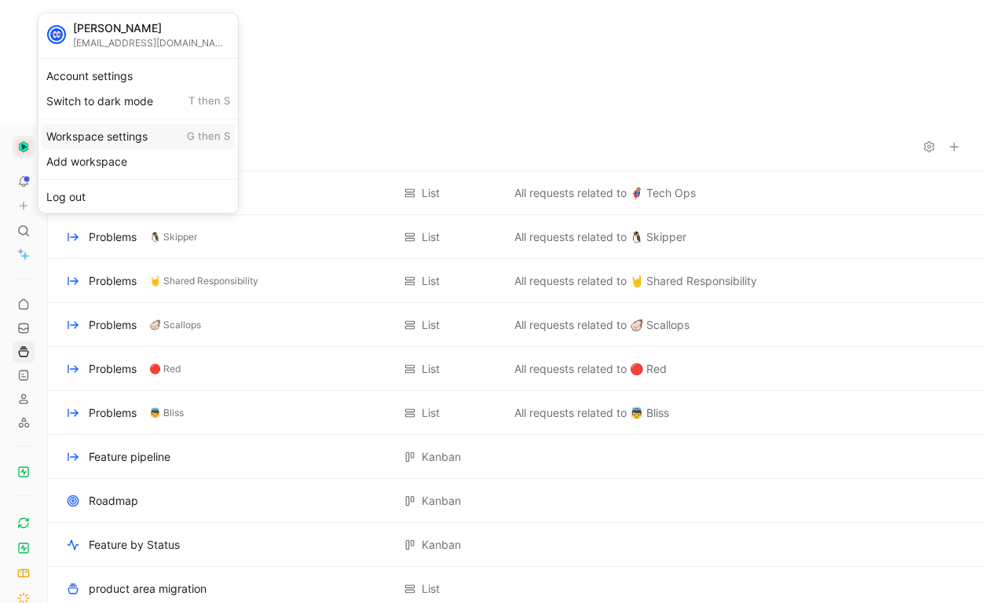
click at [101, 146] on div "Workspace settings G then S" at bounding box center [138, 136] width 193 height 25
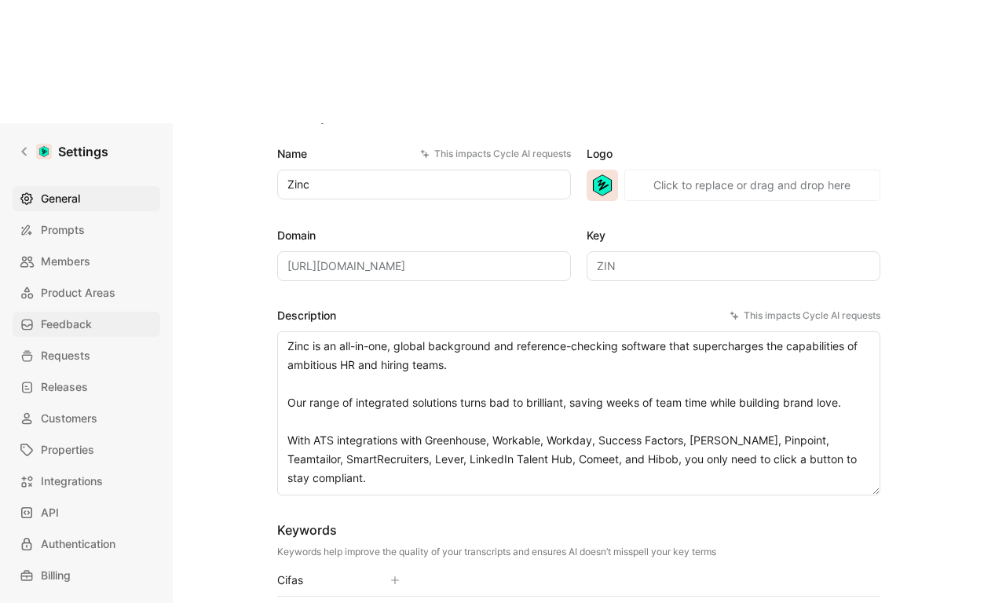
scroll to position [82, 0]
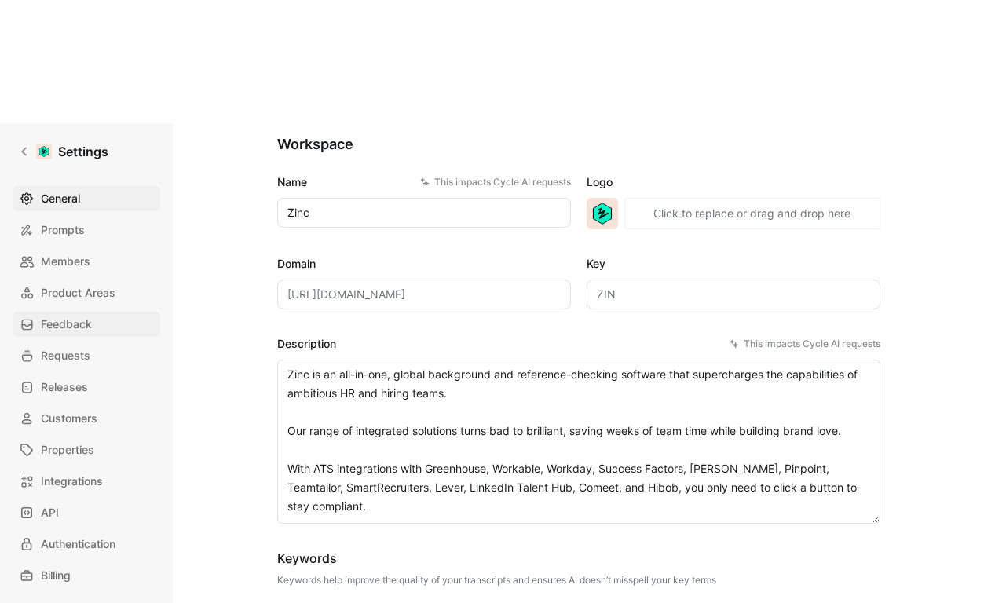
click at [39, 312] on link "Feedback" at bounding box center [87, 324] width 148 height 25
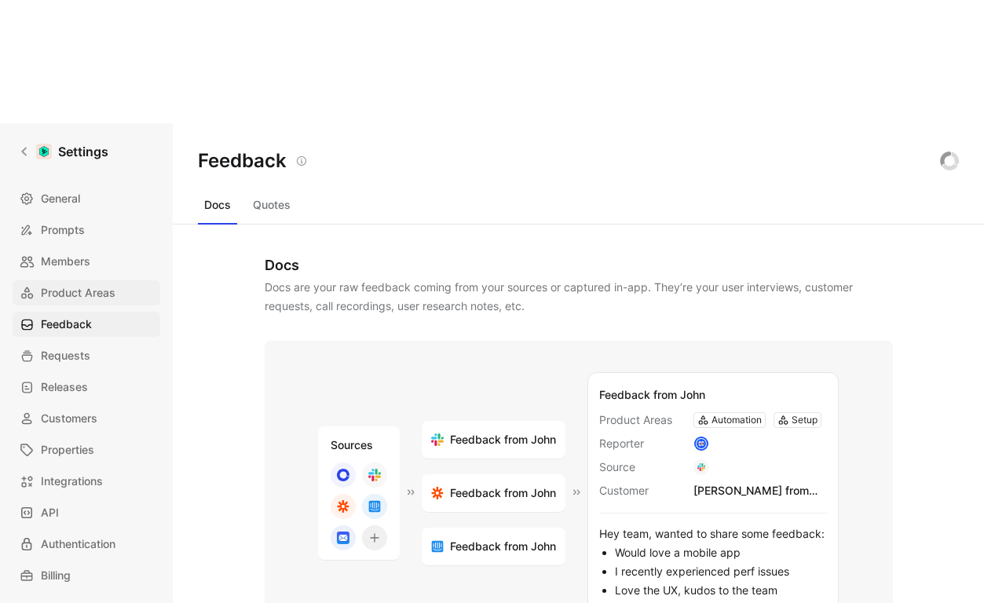
click at [57, 284] on span "Product Areas" at bounding box center [78, 293] width 75 height 19
